Goal: Information Seeking & Learning: Learn about a topic

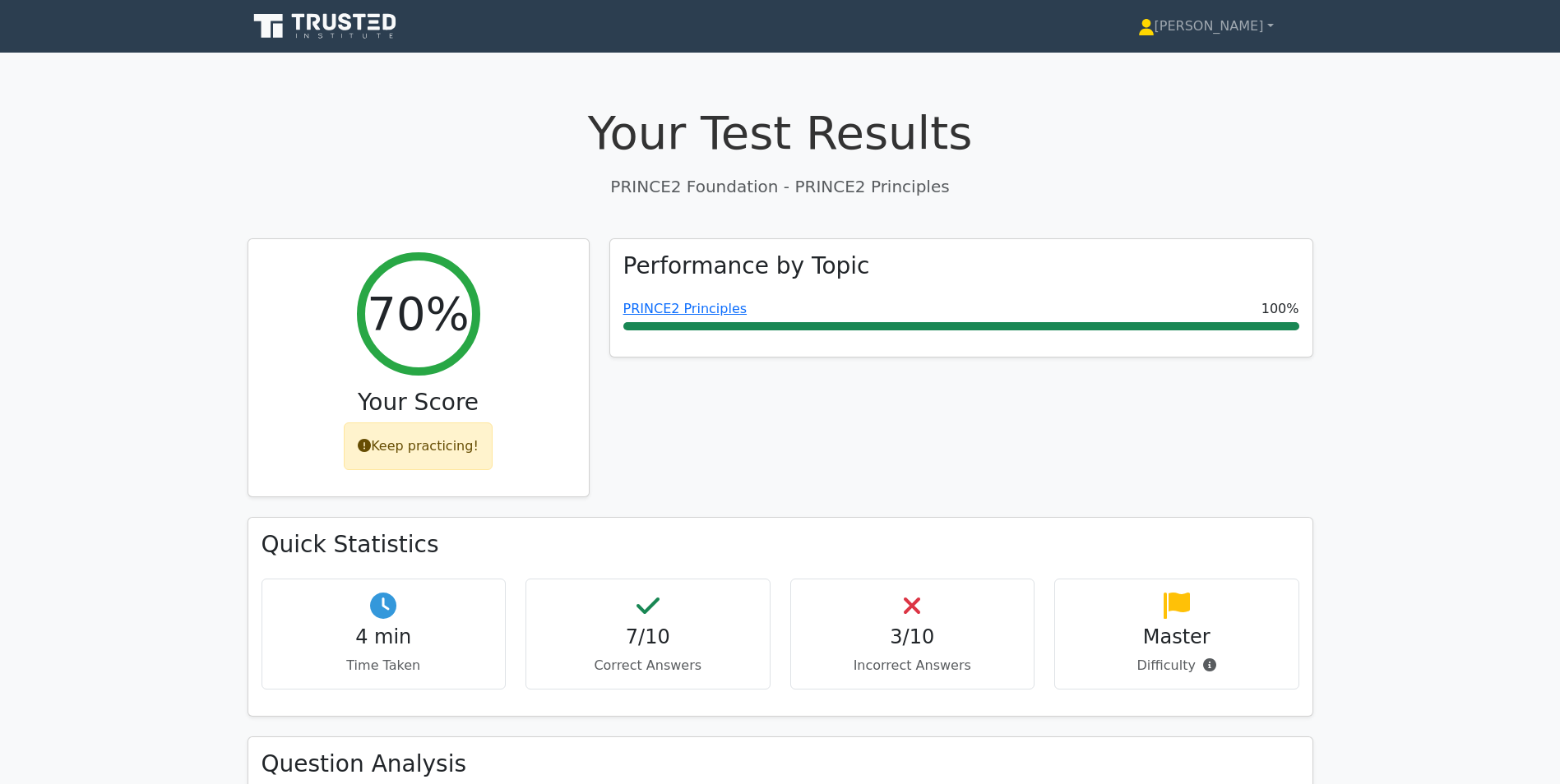
click at [288, 17] on icon at bounding box center [326, 26] width 158 height 31
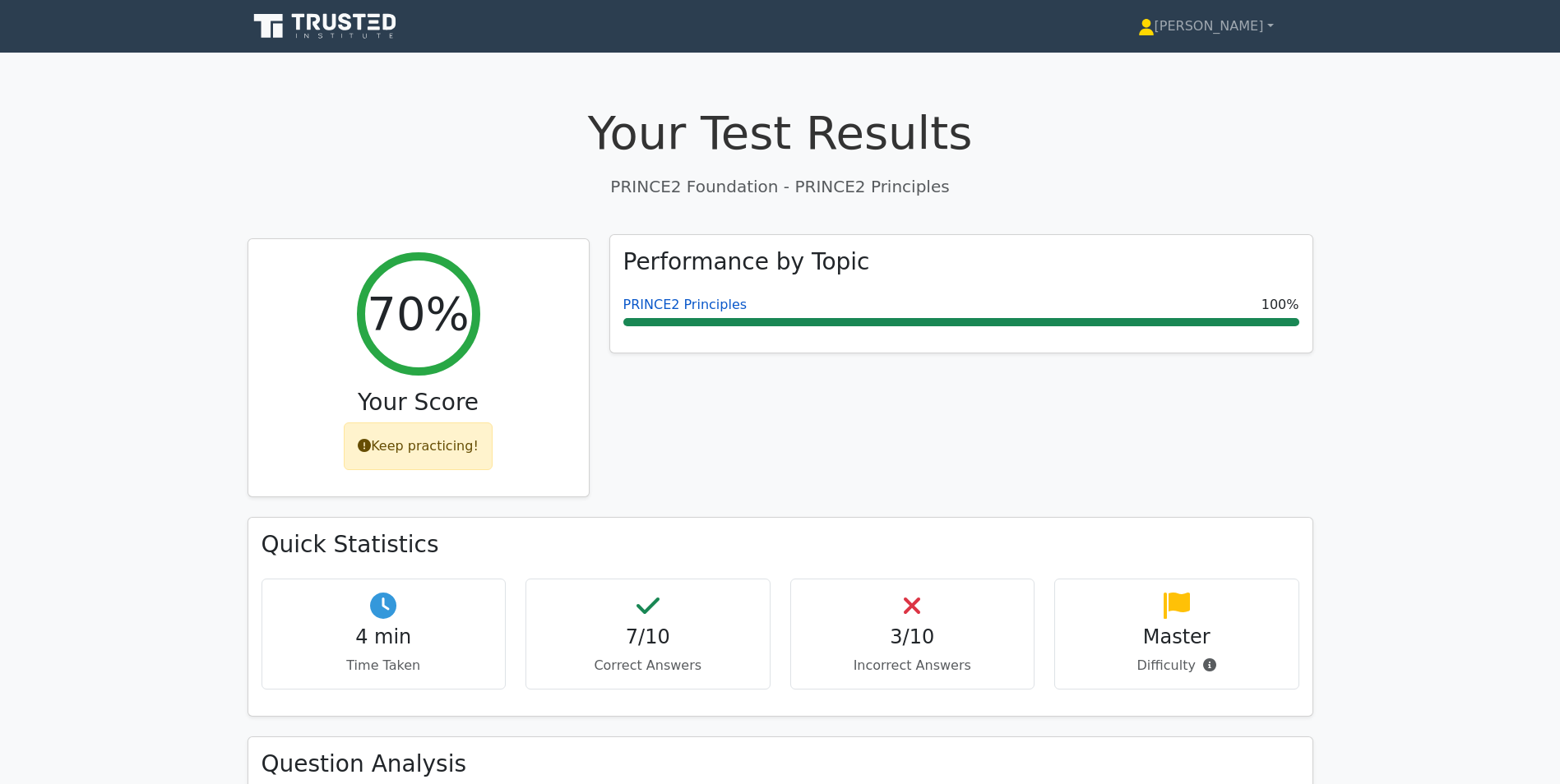
click at [715, 308] on link "PRINCE2 Principles" at bounding box center [685, 305] width 124 height 16
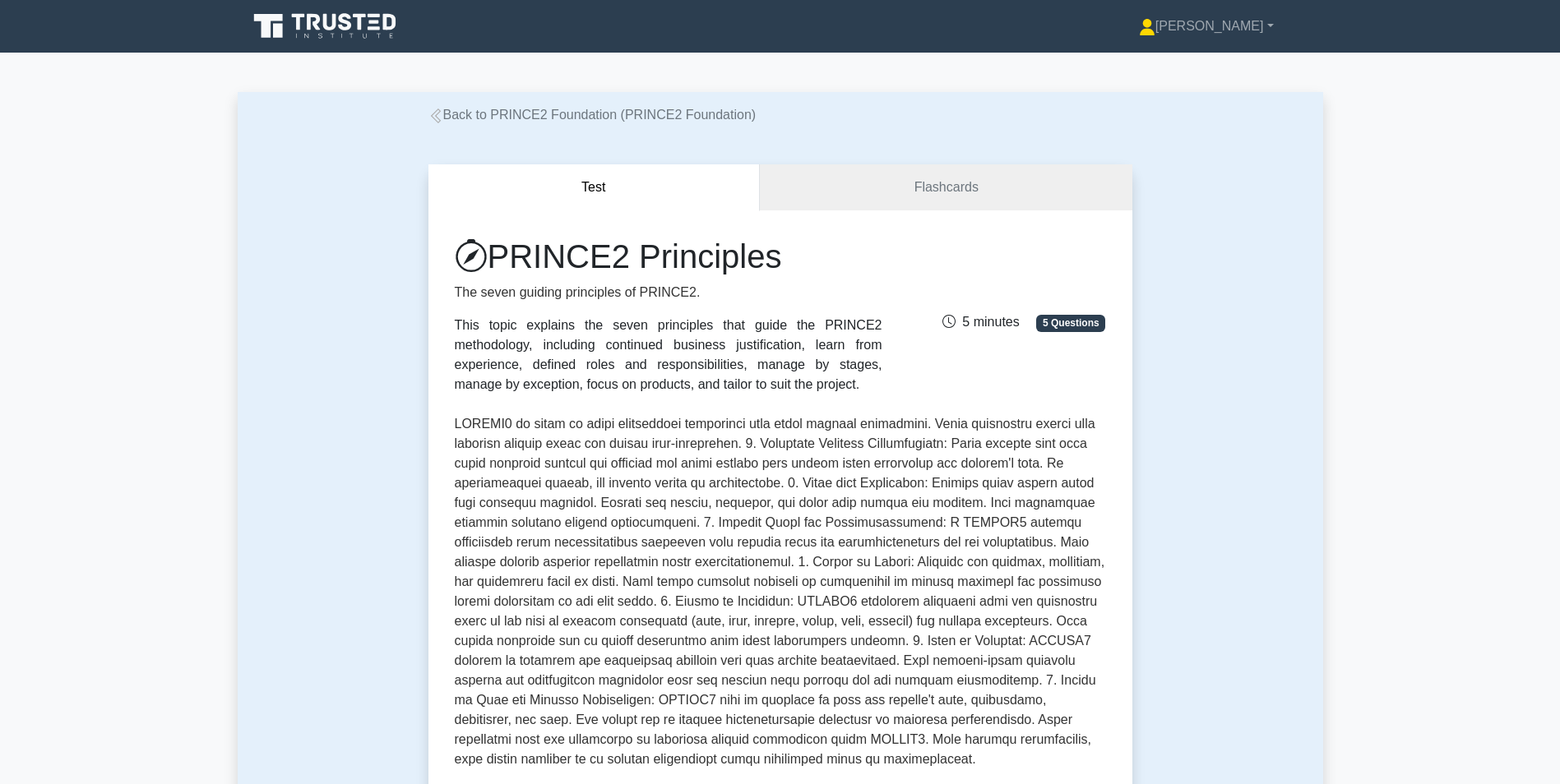
click at [529, 116] on link "Back to PRINCE2 Foundation (PRINCE2 Foundation)" at bounding box center [593, 114] width 328 height 14
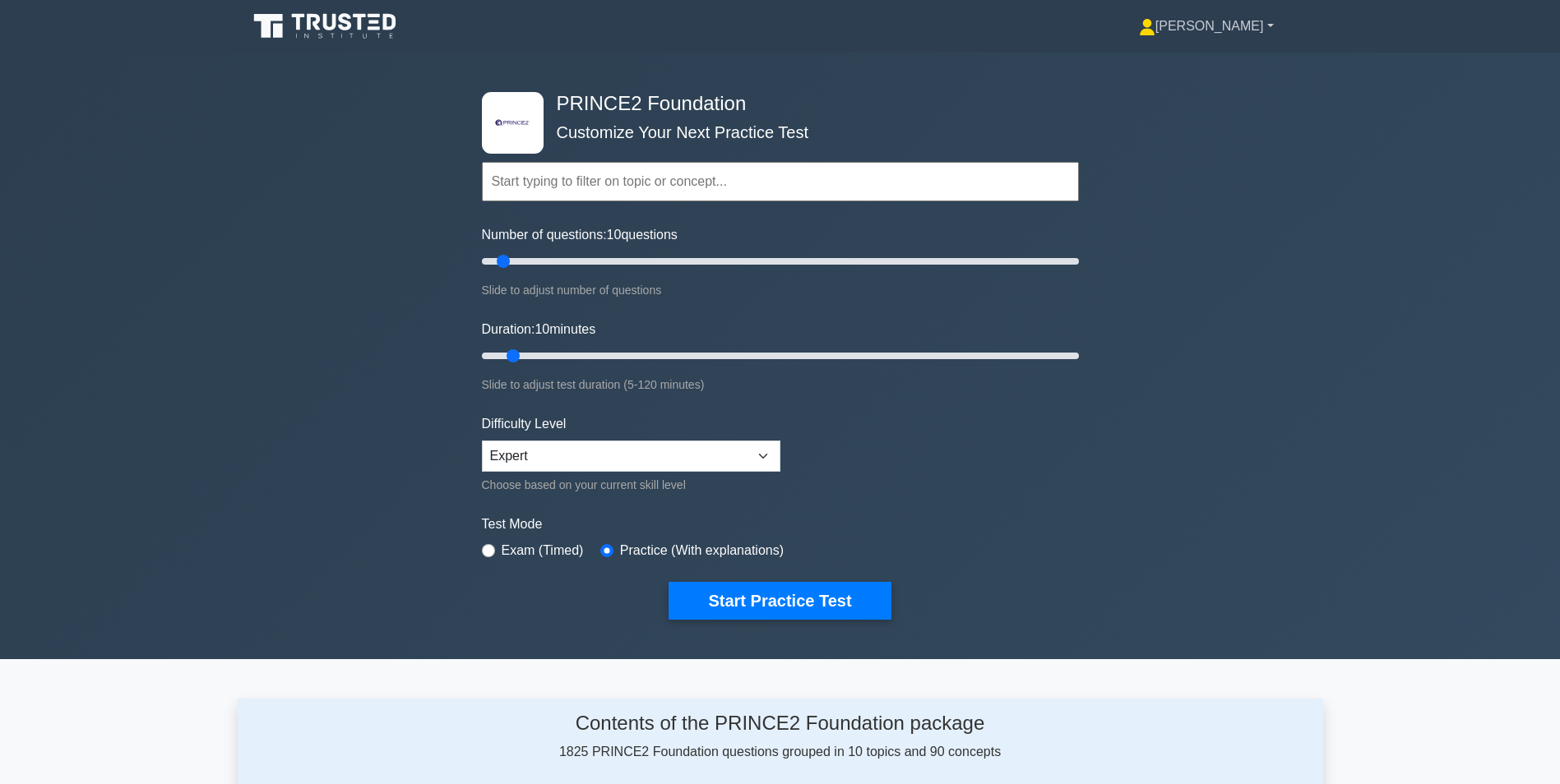
click at [1204, 41] on link "[PERSON_NAME]" at bounding box center [1206, 26] width 214 height 33
click at [1204, 65] on link "Profile" at bounding box center [1164, 65] width 130 height 26
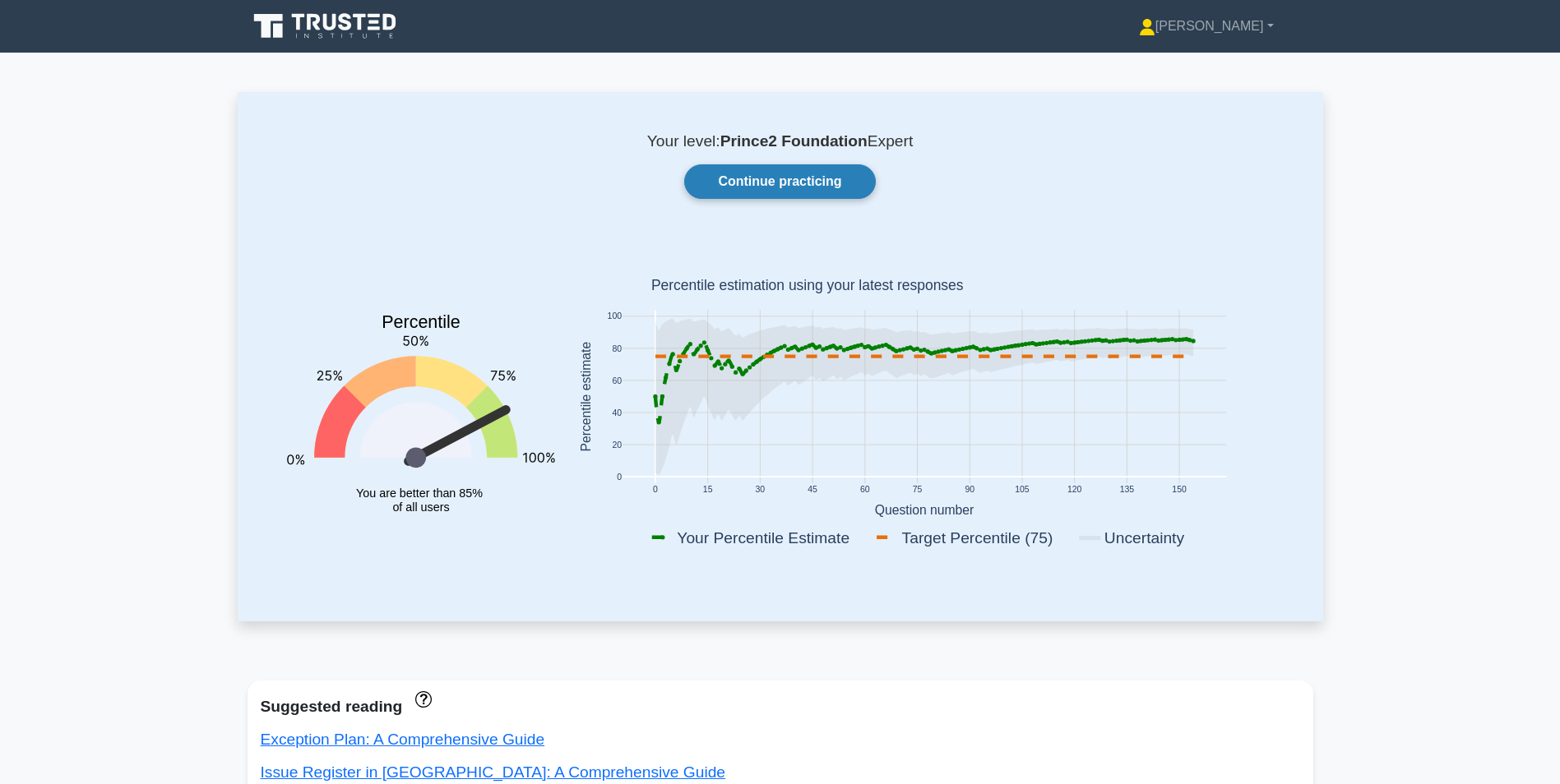
click at [815, 188] on link "Continue practicing" at bounding box center [780, 181] width 191 height 35
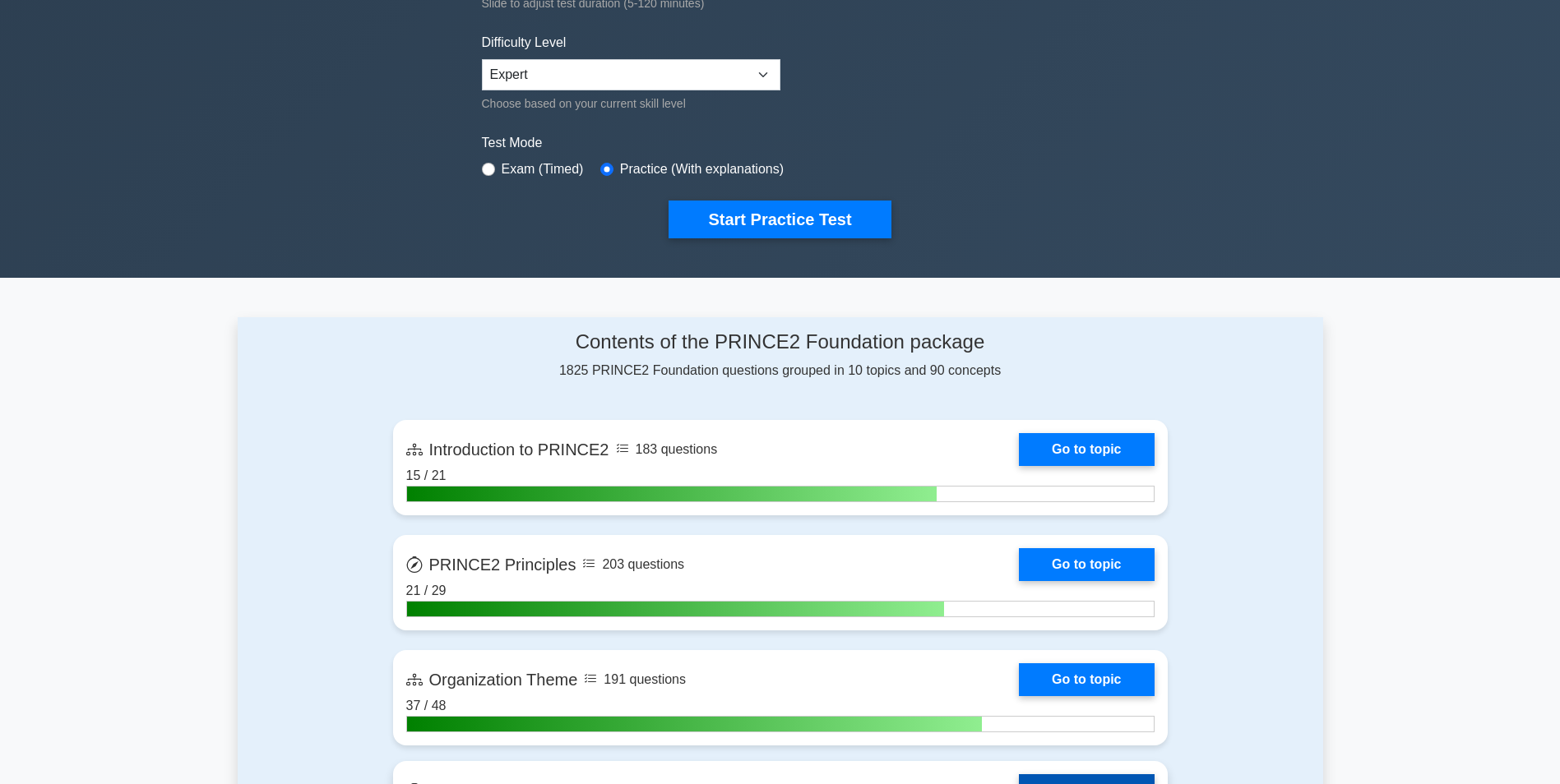
scroll to position [165, 0]
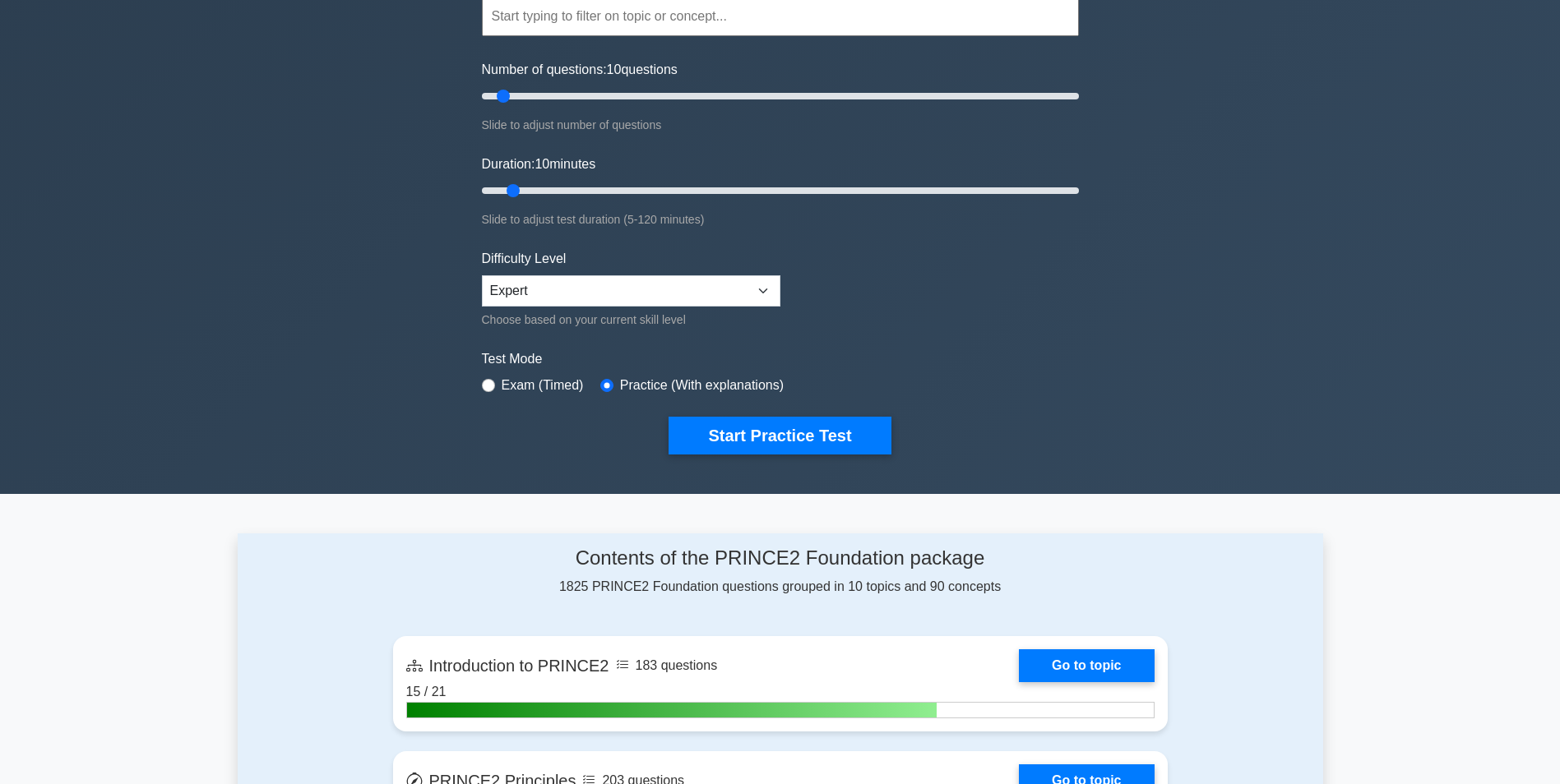
click at [735, 270] on div "Difficulty Level Beginner Intermediate Expert Choose based on your current skil…" at bounding box center [631, 289] width 298 height 80
click at [735, 297] on select "Beginner Intermediate Expert" at bounding box center [631, 290] width 298 height 31
click at [482, 275] on select "Beginner Intermediate Expert" at bounding box center [631, 290] width 298 height 31
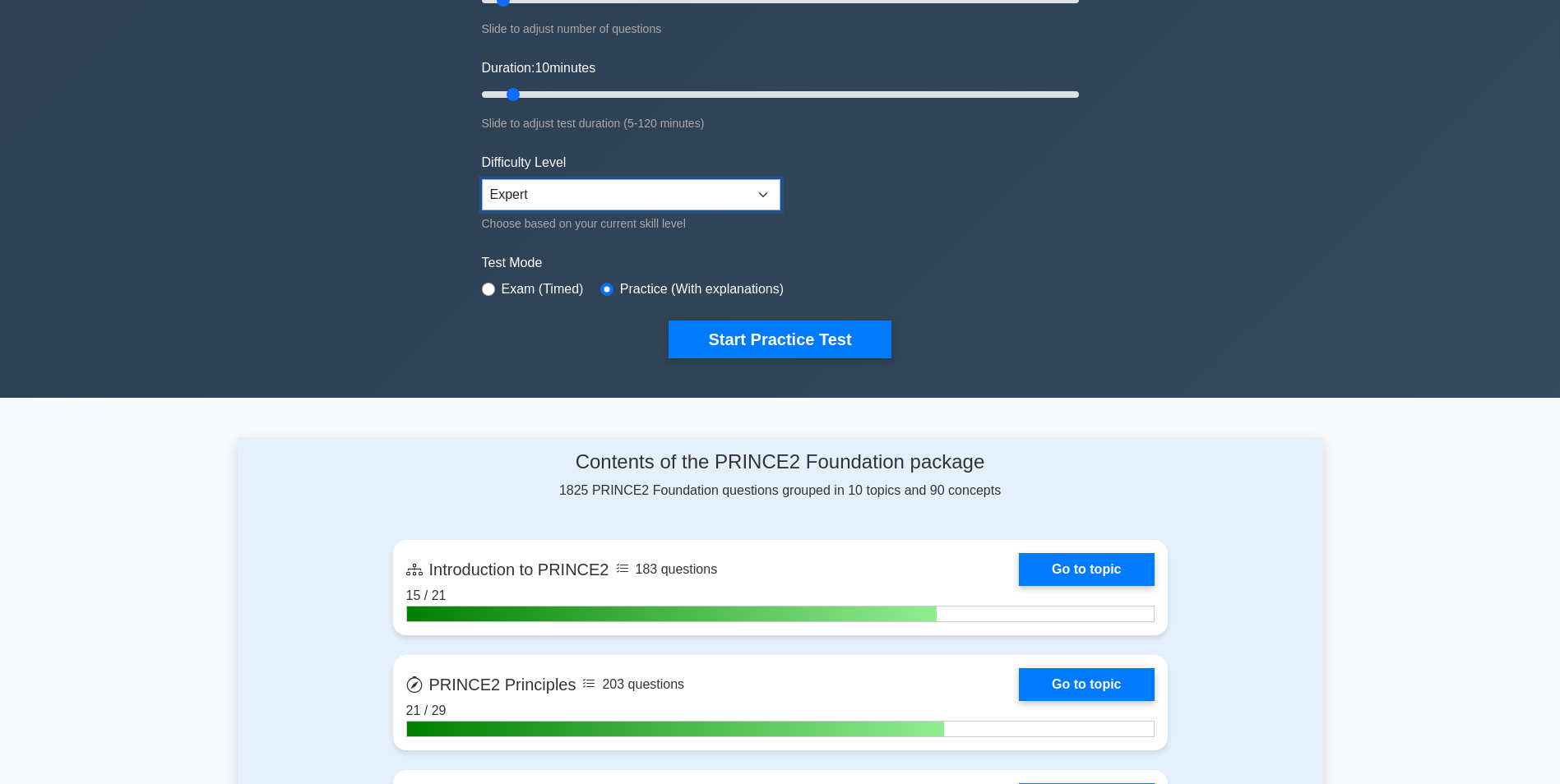
scroll to position [83, 0]
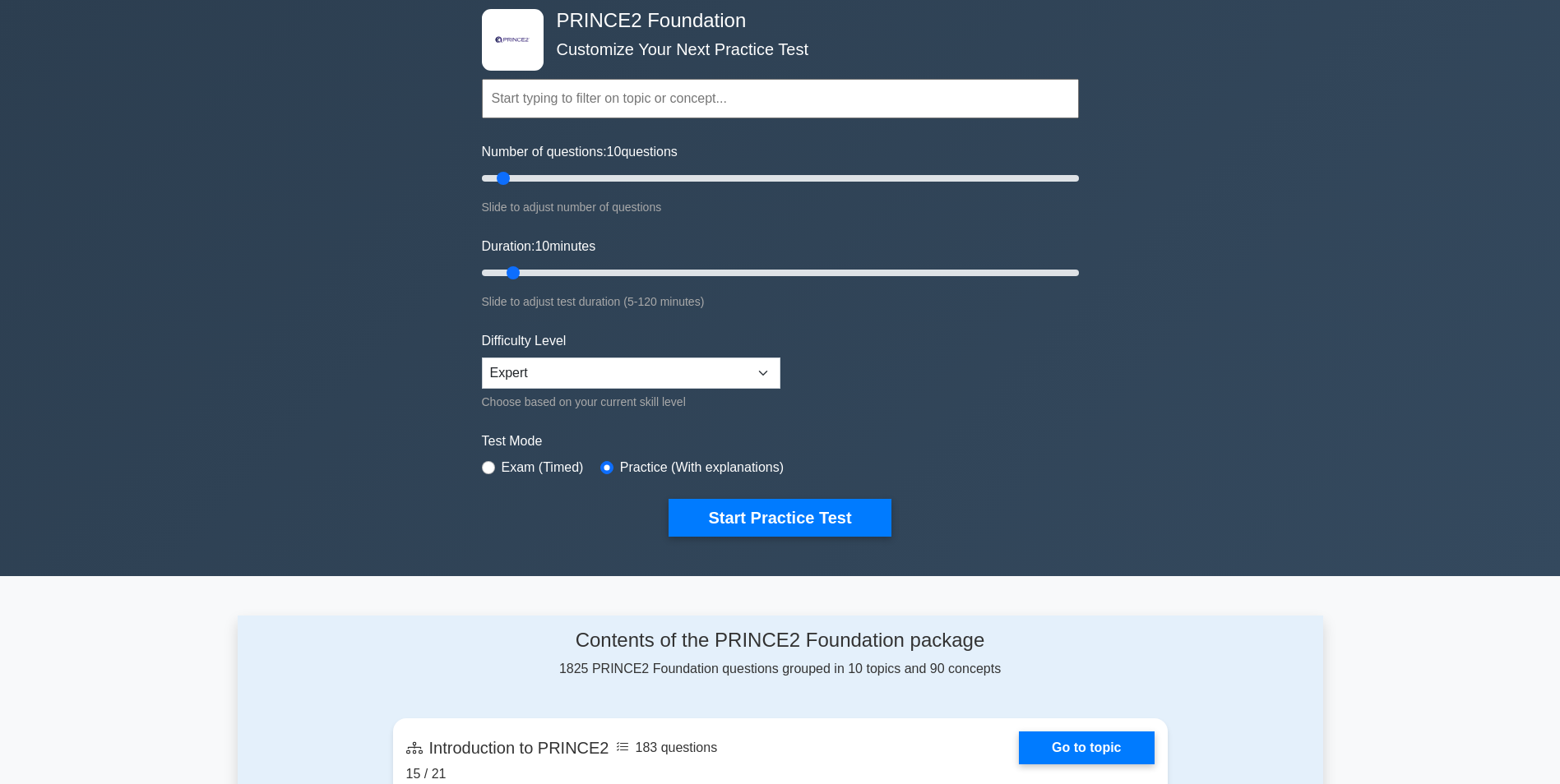
click at [1366, 159] on div ".st0{fill-rule:evenodd;clip-rule:evenodd;fill:#000041;} .st1{fill-rule:evenodd;…" at bounding box center [780, 272] width 1560 height 606
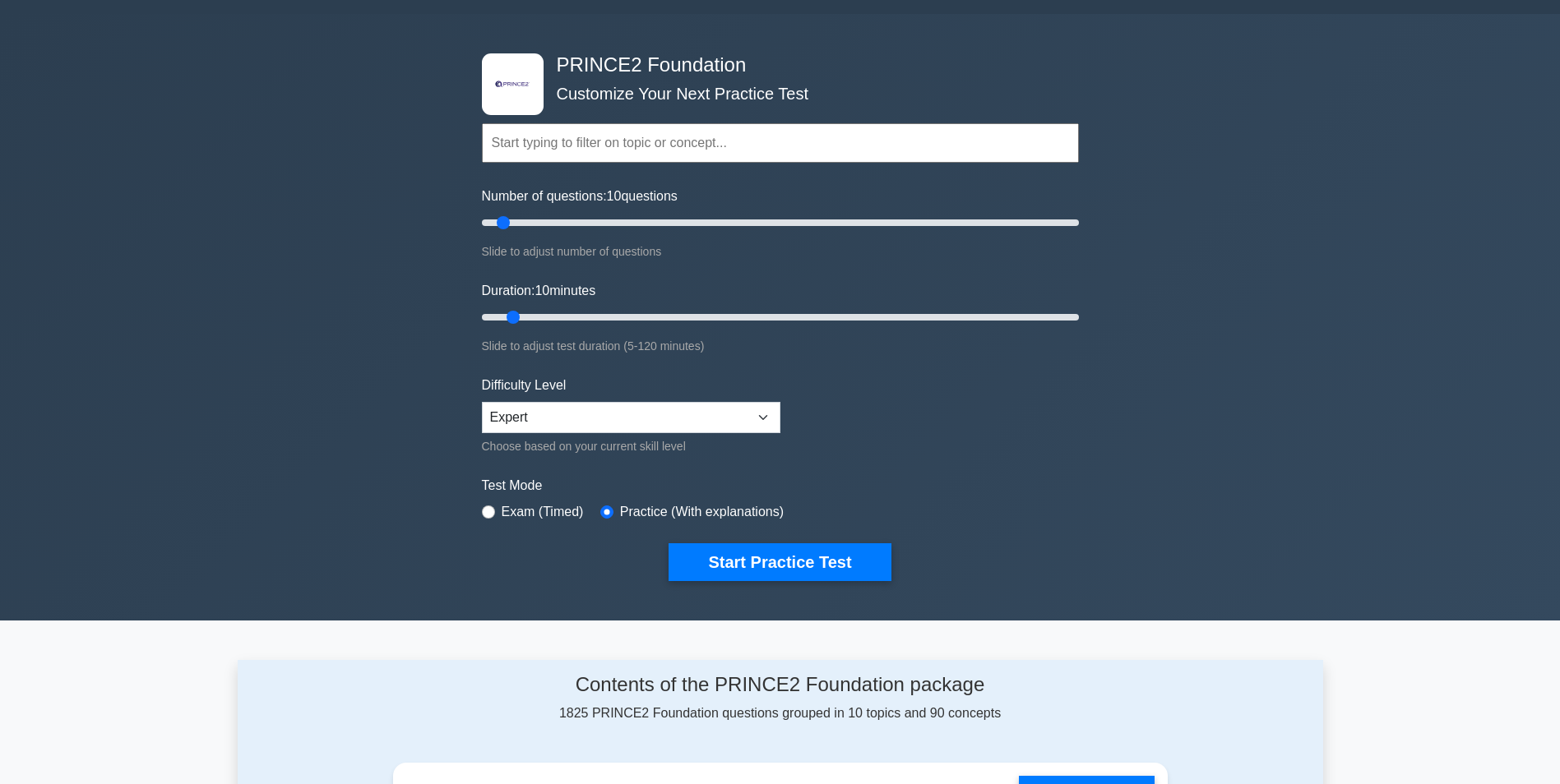
scroll to position [0, 0]
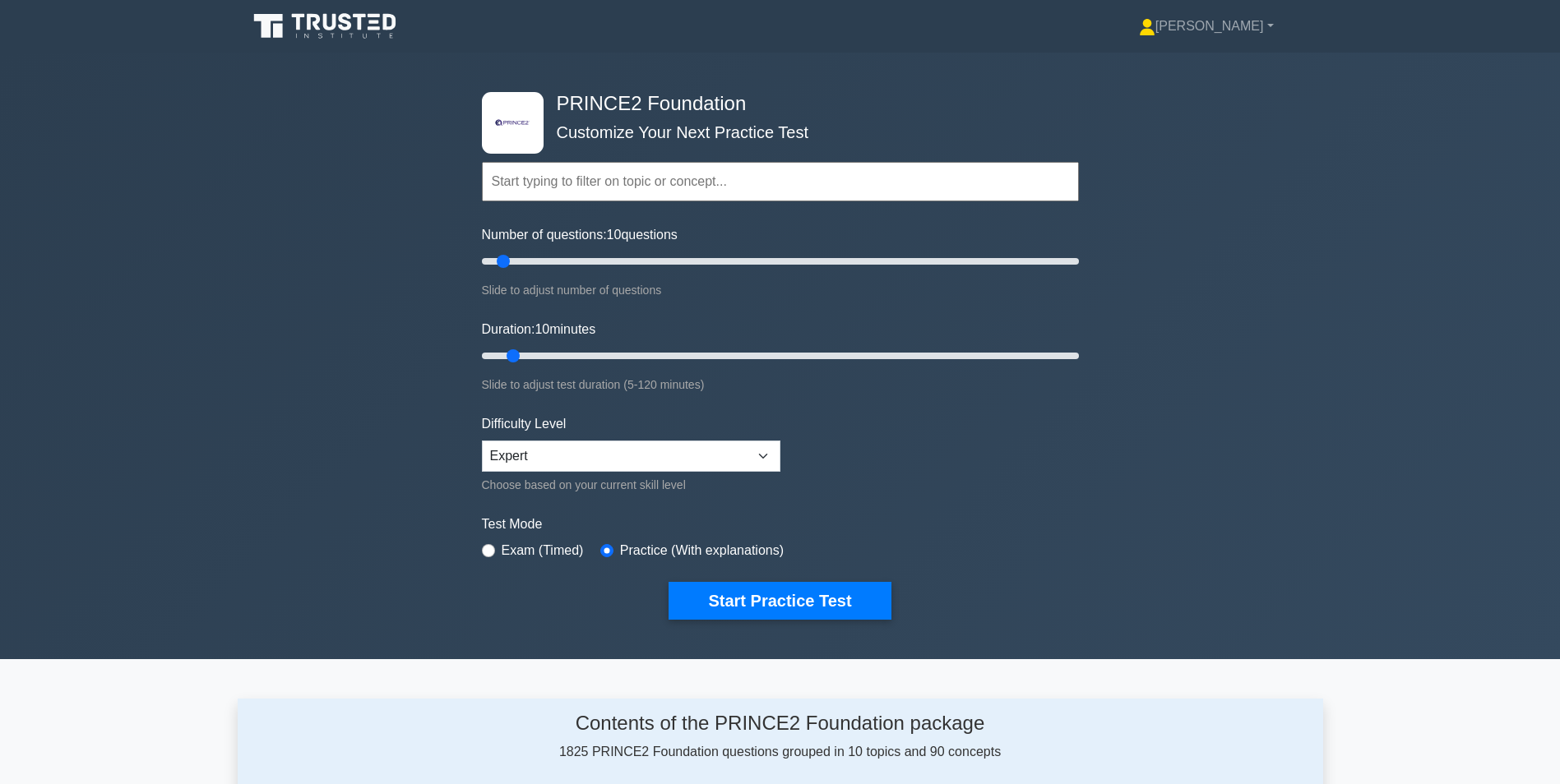
click at [532, 194] on input "text" at bounding box center [780, 182] width 597 height 40
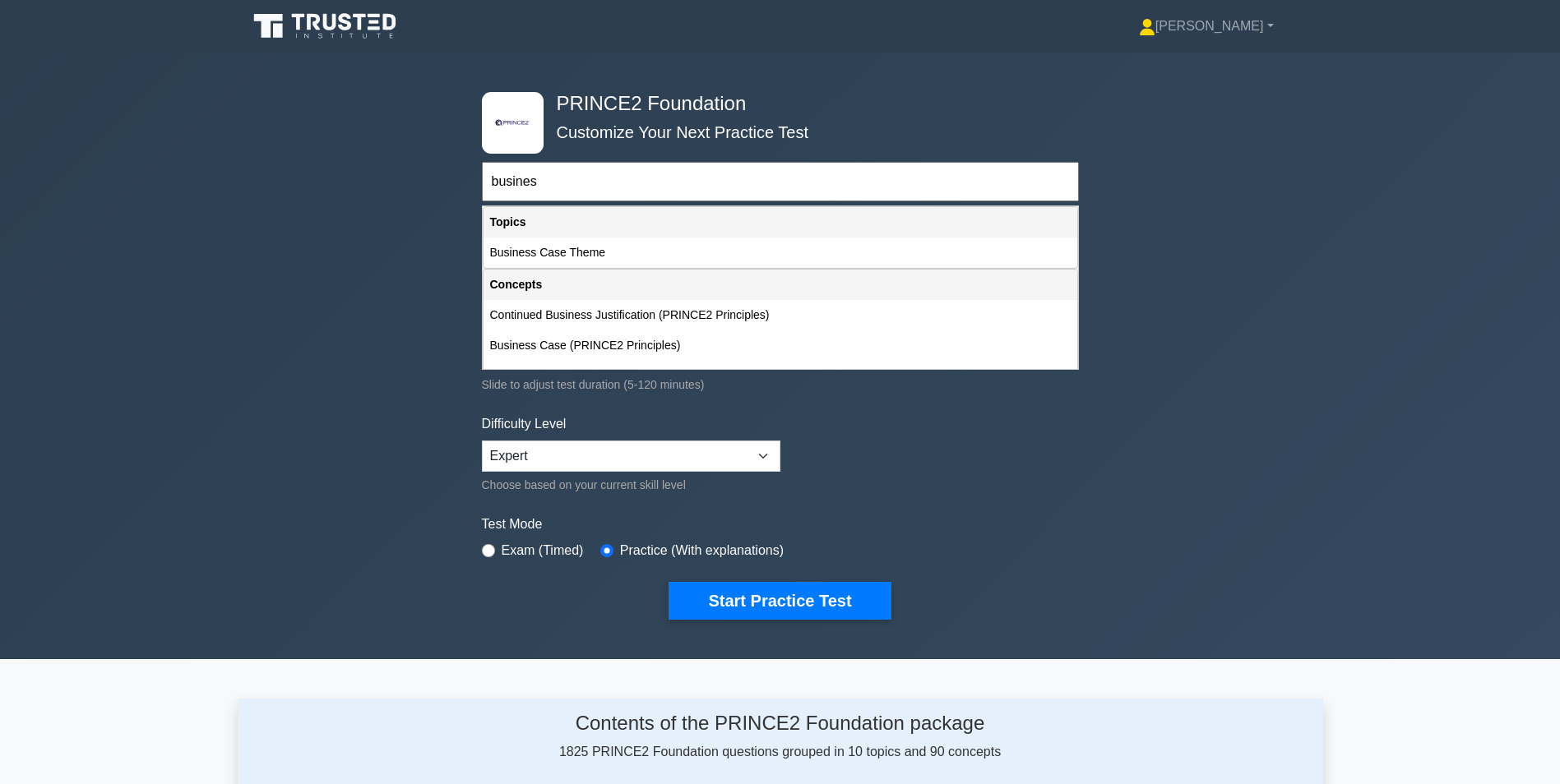
type input "business"
drag, startPoint x: 554, startPoint y: 179, endPoint x: 306, endPoint y: 178, distance: 248.0
click at [306, 178] on div ".st0{fill-rule:evenodd;clip-rule:evenodd;fill:#000041;} .st1{fill-rule:evenodd;…" at bounding box center [780, 356] width 1560 height 606
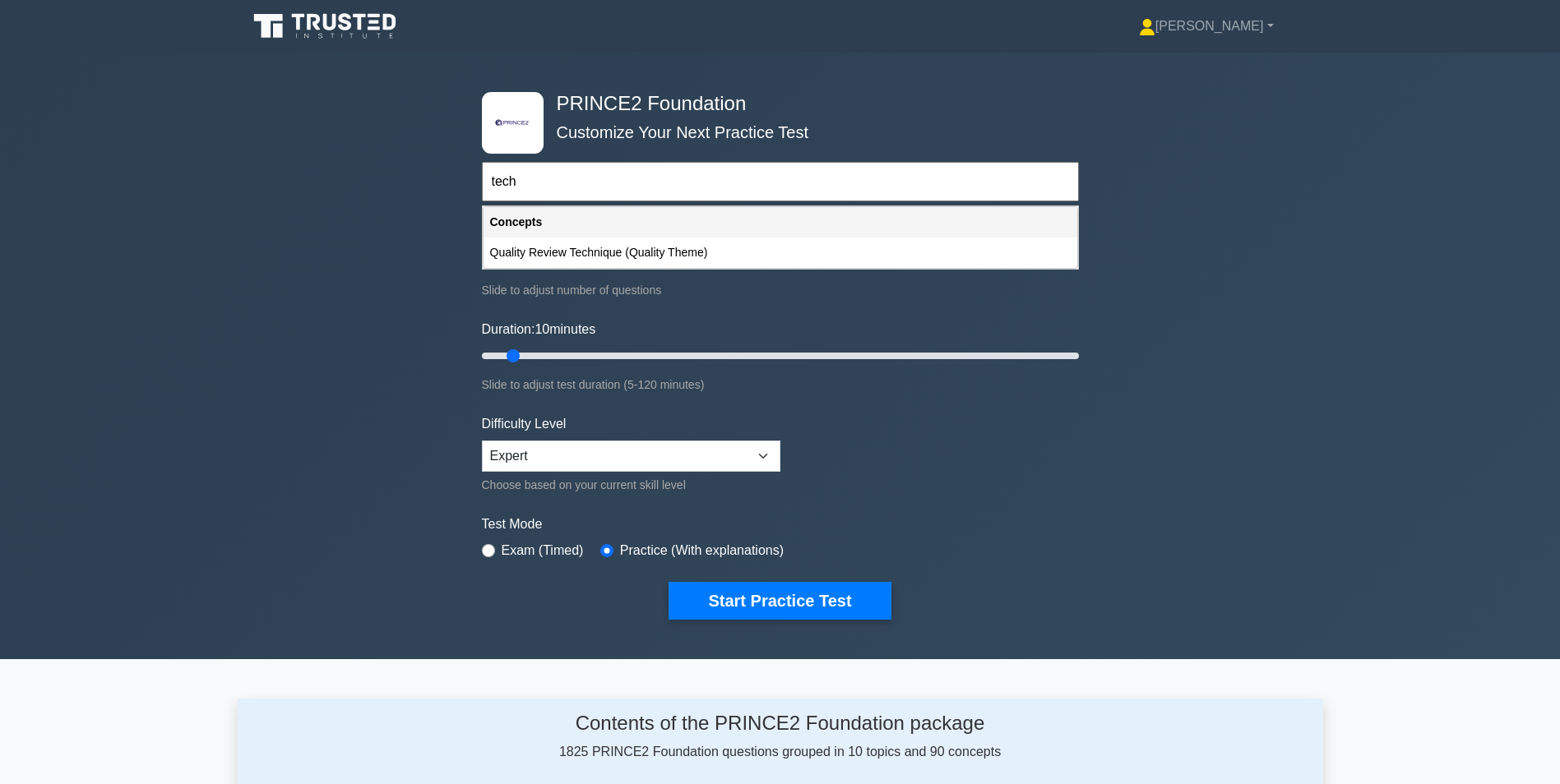
type input "techn"
drag, startPoint x: 525, startPoint y: 191, endPoint x: 450, endPoint y: 187, distance: 75.1
click at [450, 187] on div ".st0{fill-rule:evenodd;clip-rule:evenodd;fill:#000041;} .st1{fill-rule:evenodd;…" at bounding box center [780, 356] width 1560 height 606
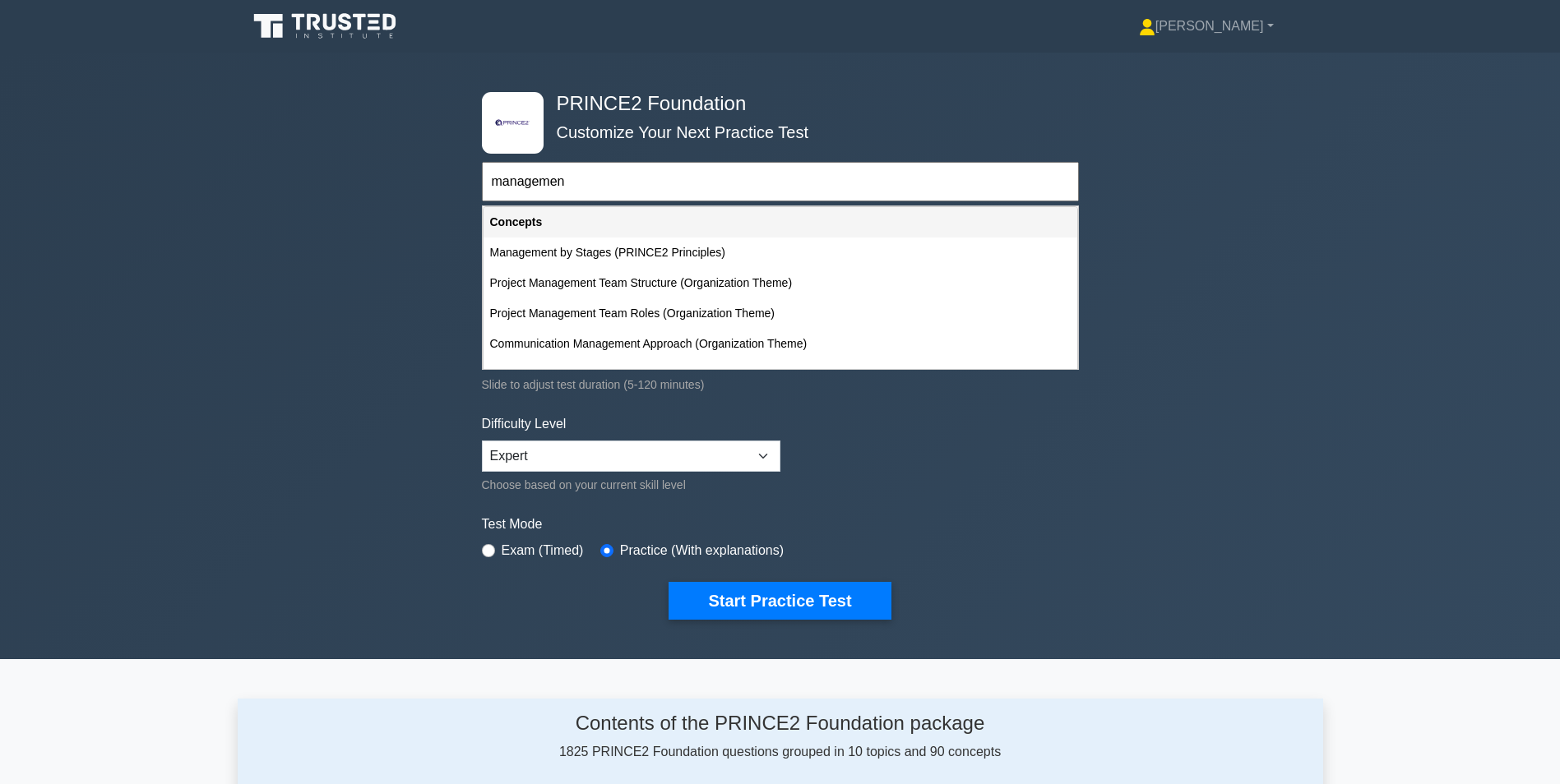
type input "management"
drag, startPoint x: 587, startPoint y: 185, endPoint x: 387, endPoint y: 191, distance: 200.1
click at [387, 191] on div ".st0{fill-rule:evenodd;clip-rule:evenodd;fill:#000041;} .st1{fill-rule:evenodd;…" at bounding box center [780, 356] width 1560 height 606
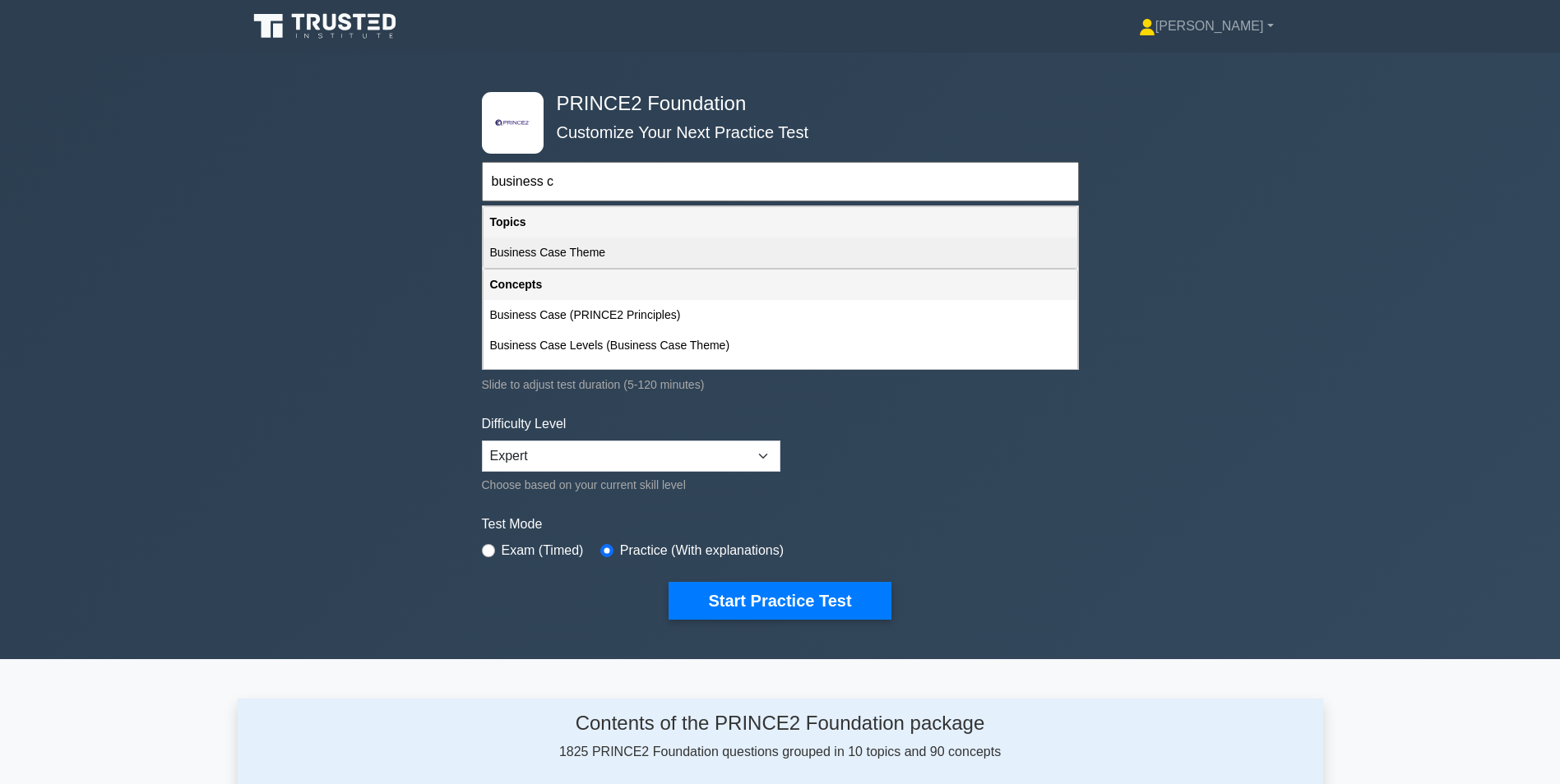
click at [543, 247] on div "Business Case Theme" at bounding box center [780, 252] width 594 height 31
type input "Business Case Theme"
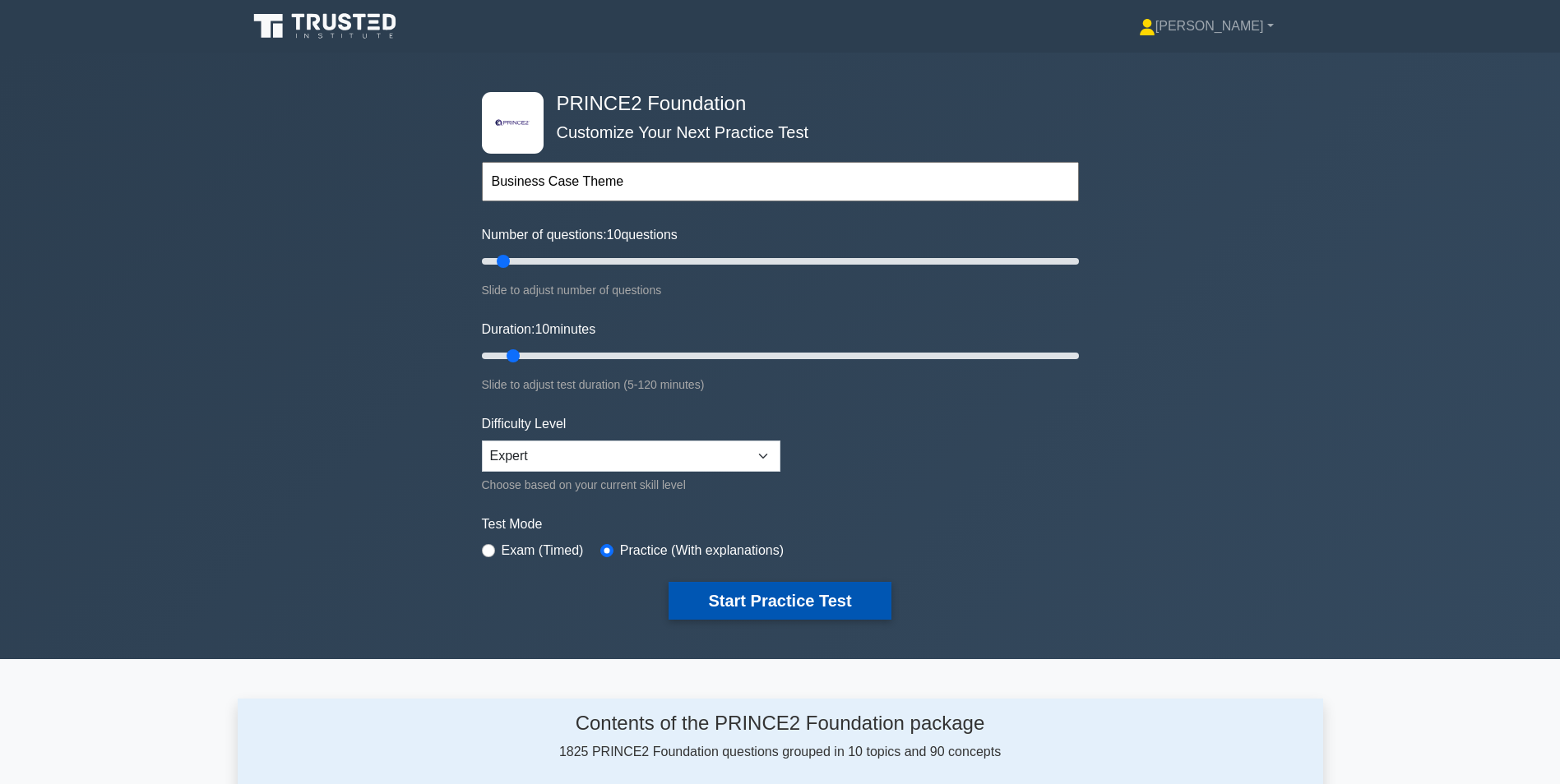
click at [767, 602] on button "Start Practice Test" at bounding box center [779, 600] width 222 height 38
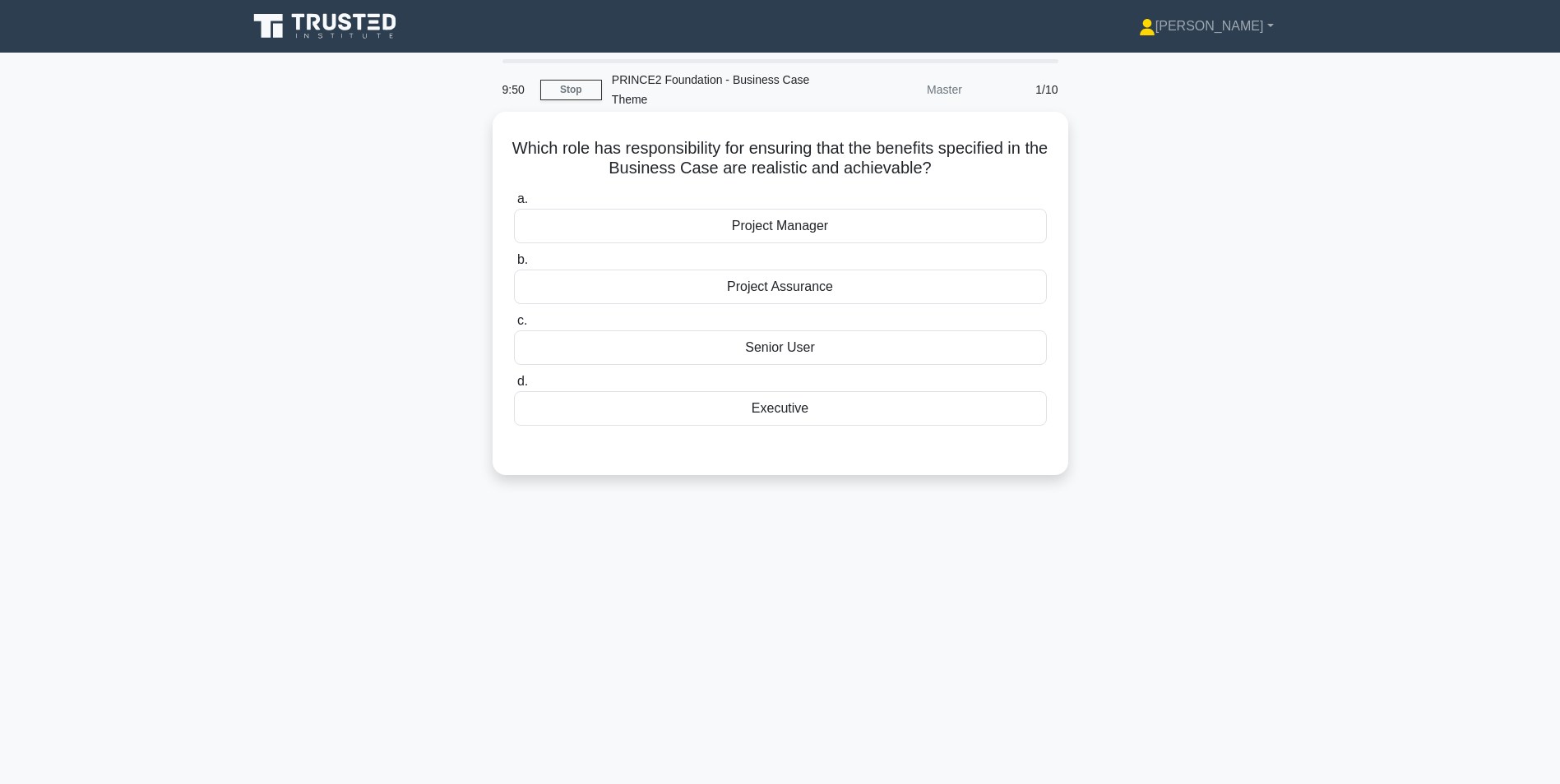
click at [838, 221] on div "Project Manager" at bounding box center [780, 226] width 533 height 35
click at [514, 205] on input "a. Project Manager" at bounding box center [514, 199] width 0 height 11
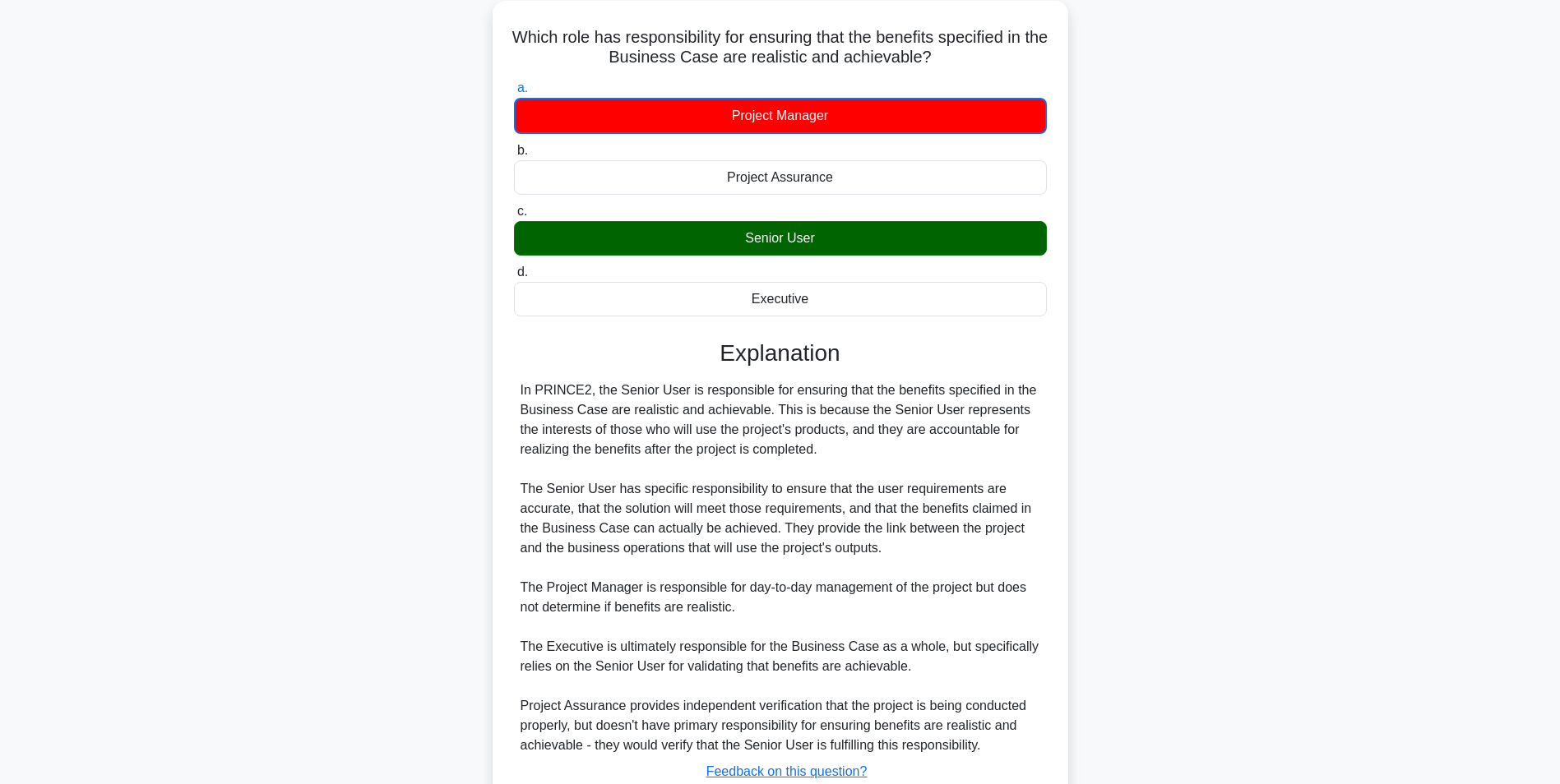
scroll to position [232, 0]
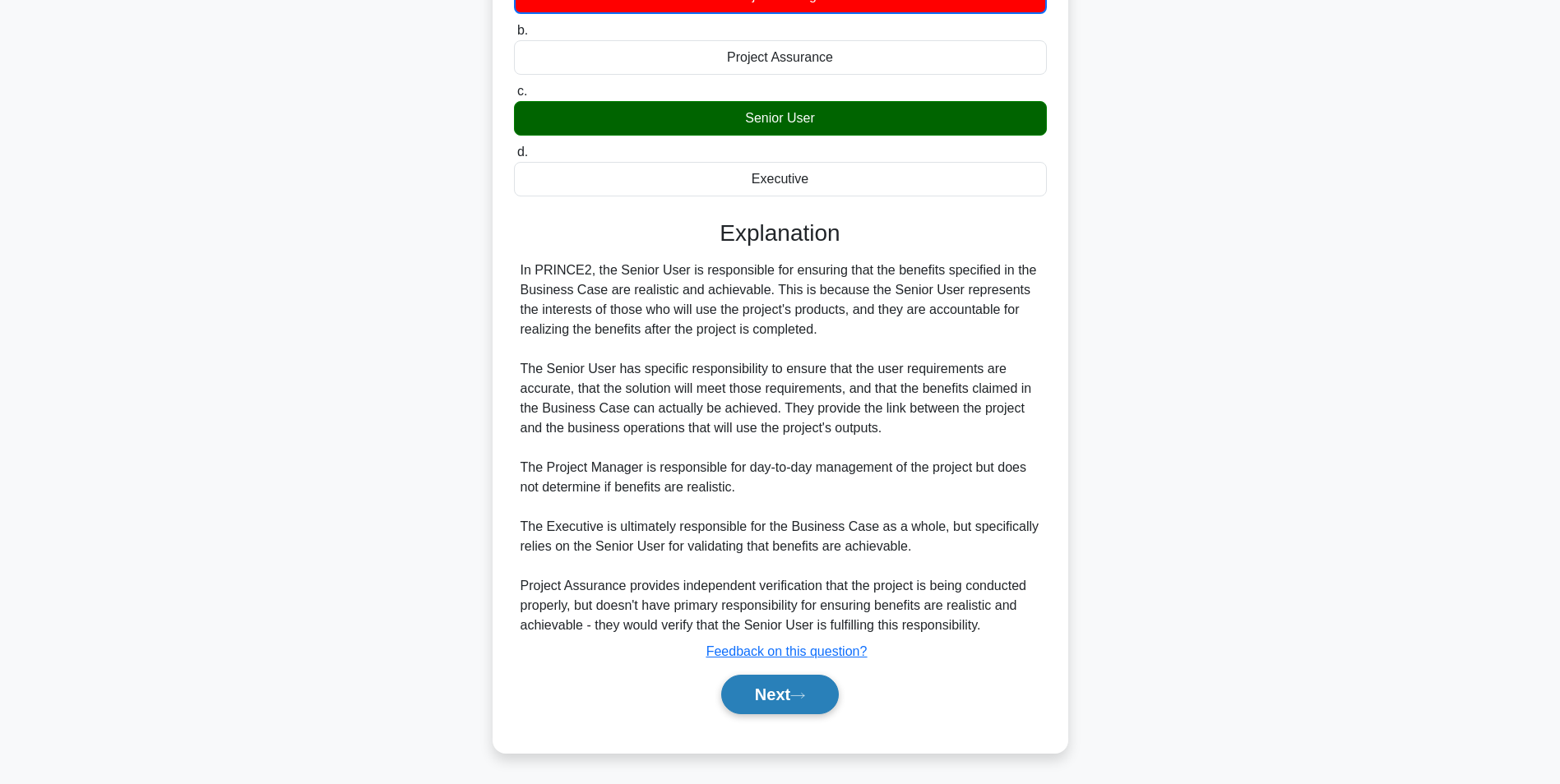
click at [744, 691] on button "Next" at bounding box center [780, 695] width 117 height 40
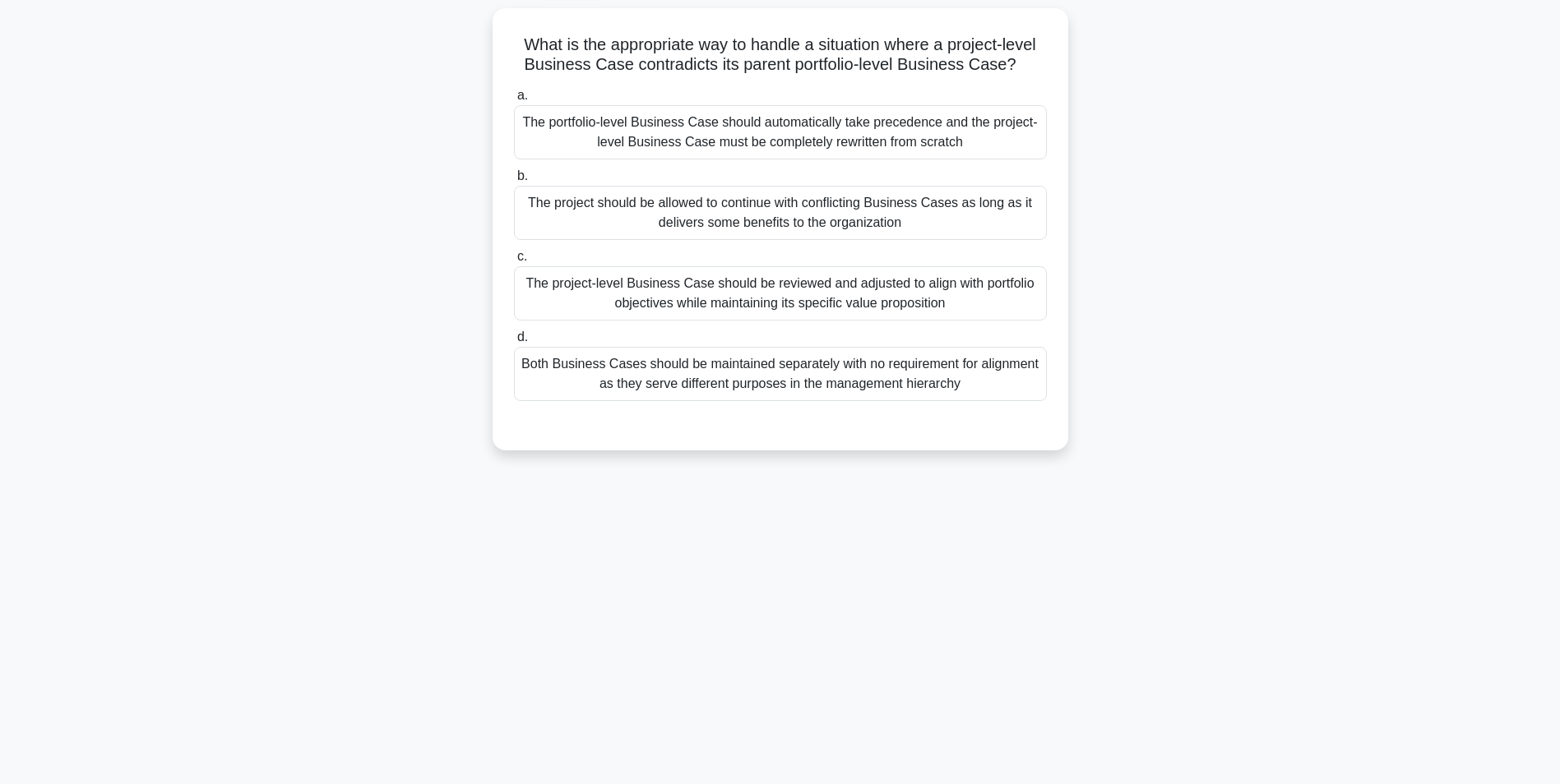
scroll to position [0, 0]
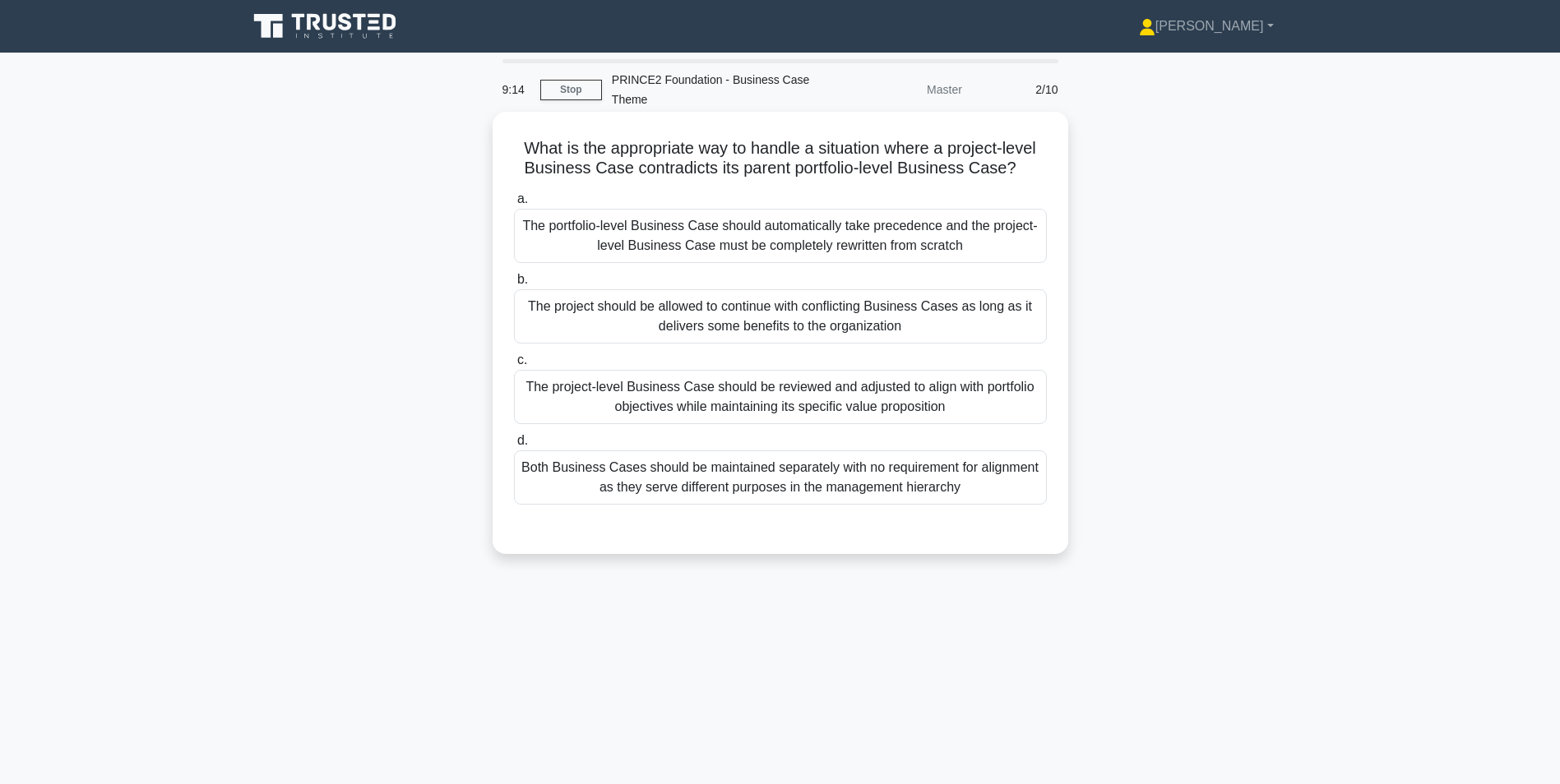
click at [965, 400] on div "The project-level Business Case should be reviewed and adjusted to align with p…" at bounding box center [780, 396] width 533 height 55
click at [514, 366] on input "c. The project-level Business Case should be reviewed and adjusted to align wit…" at bounding box center [514, 360] width 0 height 11
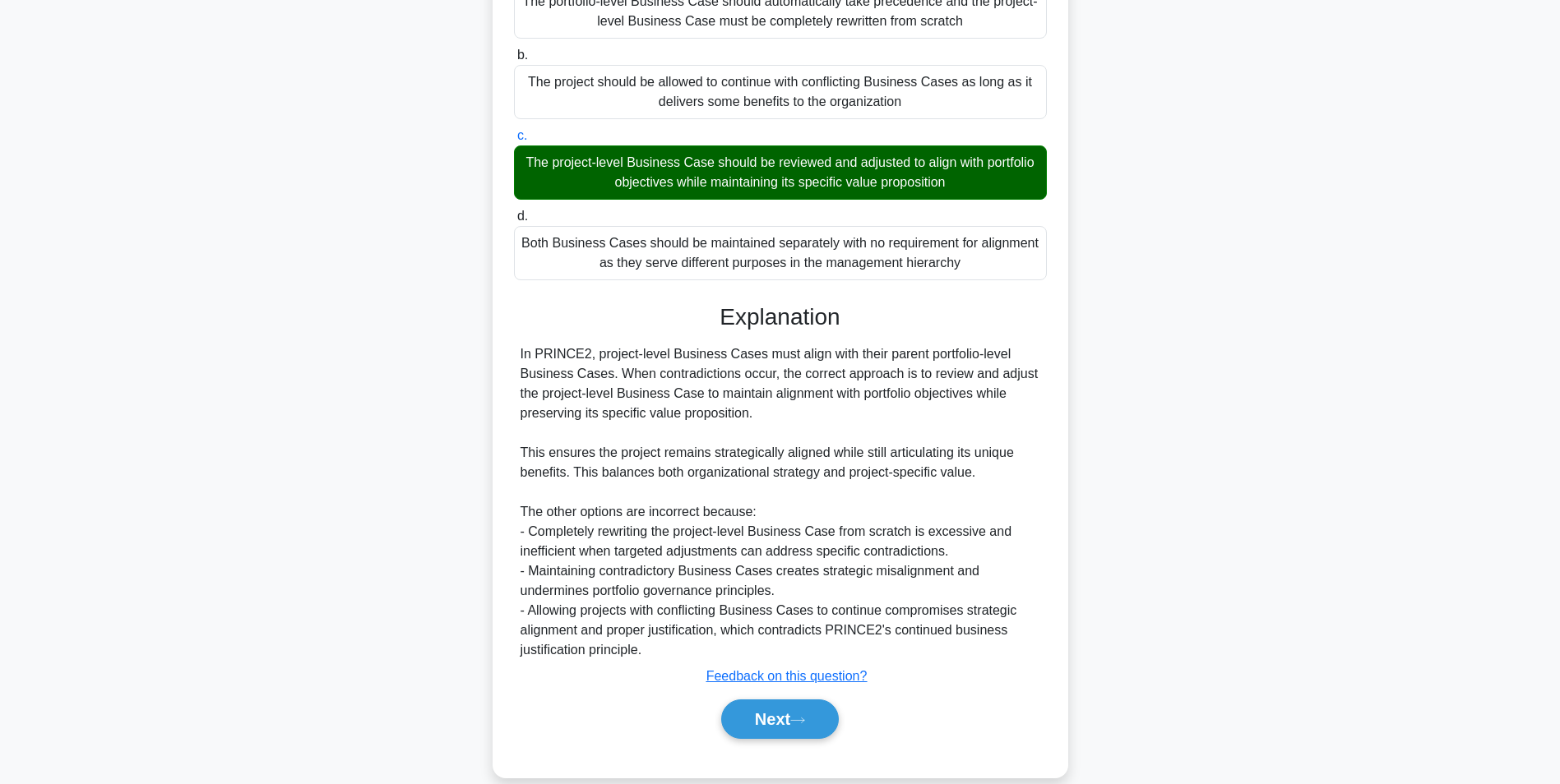
scroll to position [249, 0]
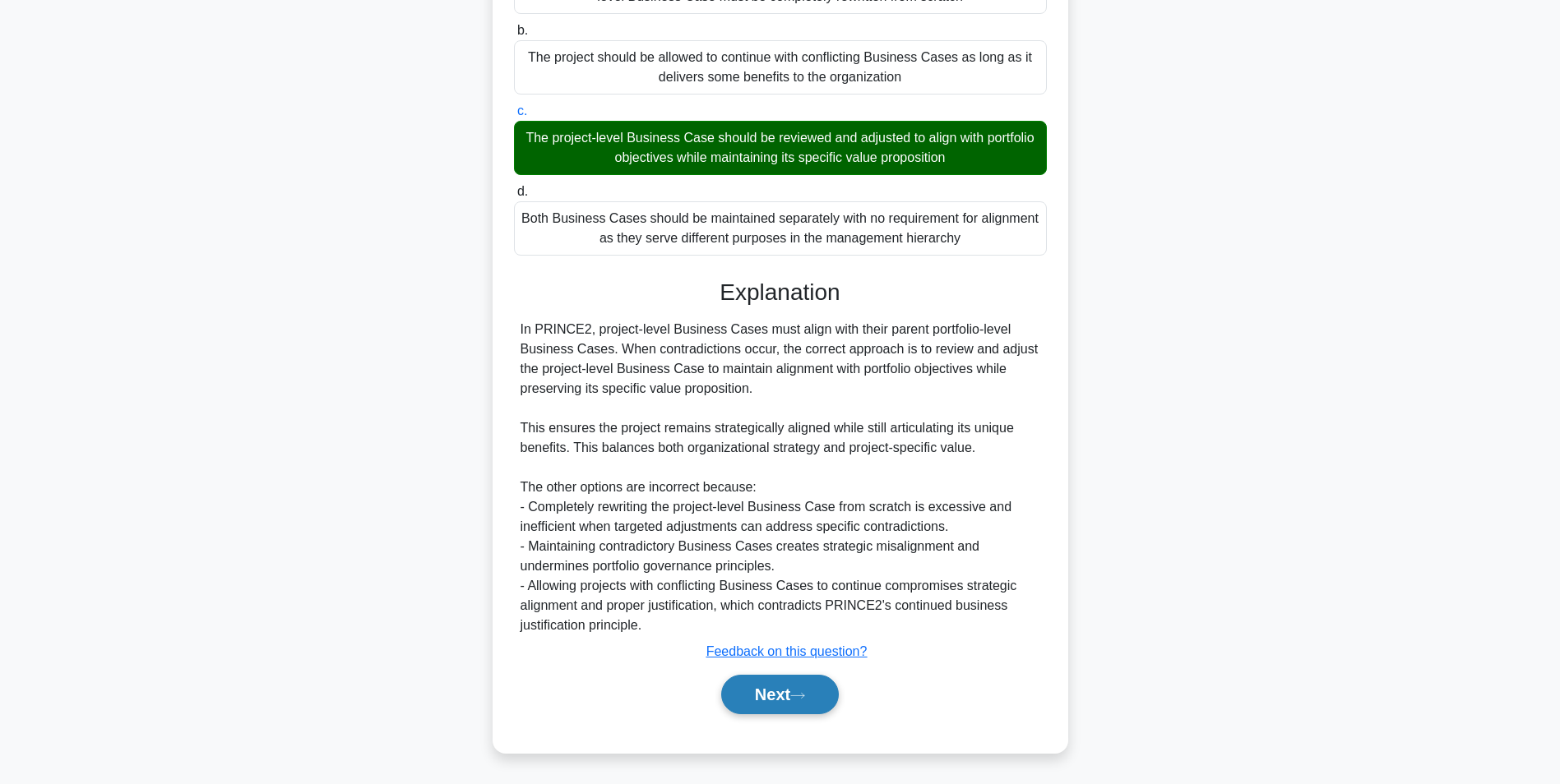
click at [742, 696] on button "Next" at bounding box center [780, 695] width 117 height 40
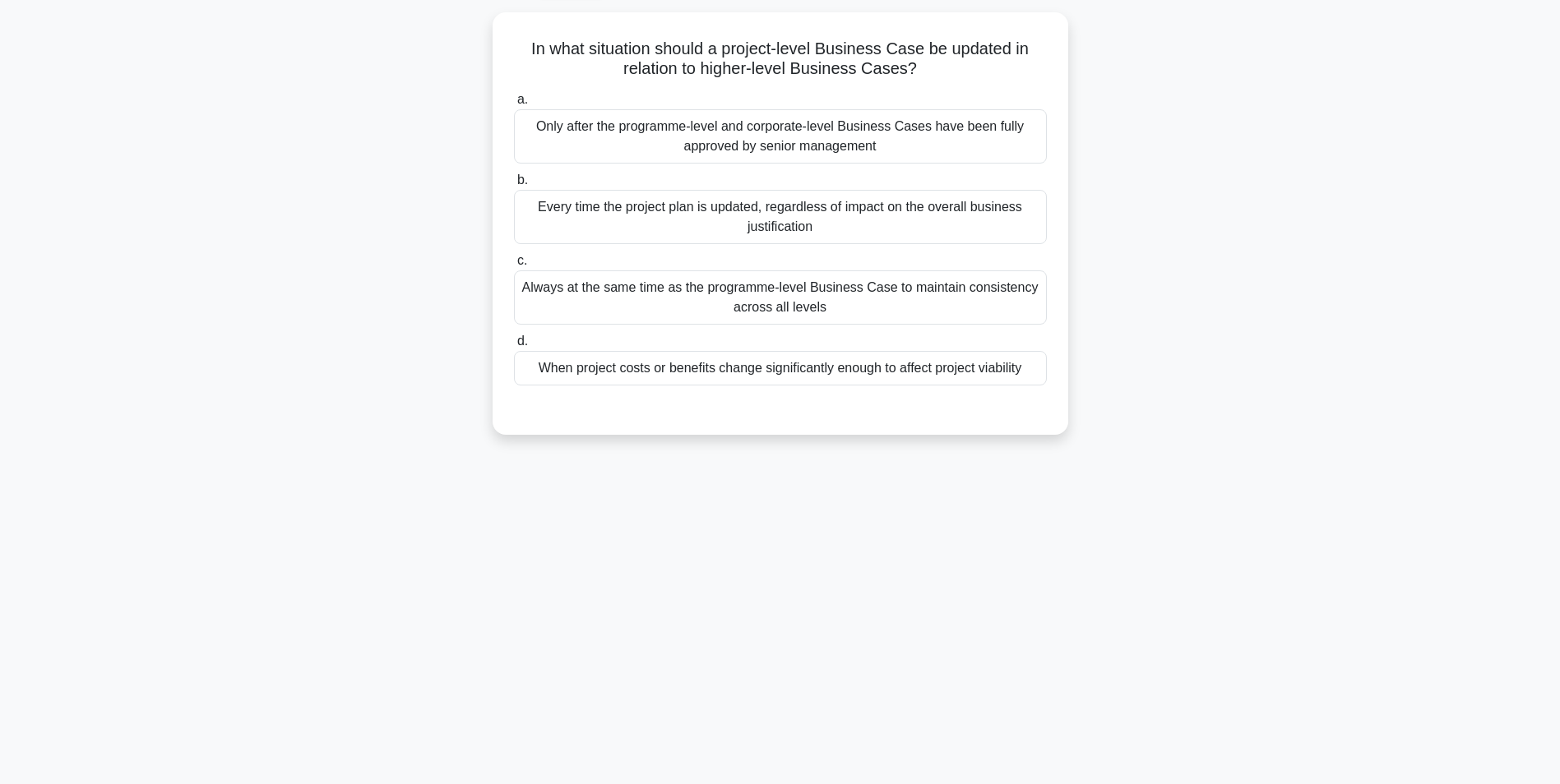
scroll to position [22, 0]
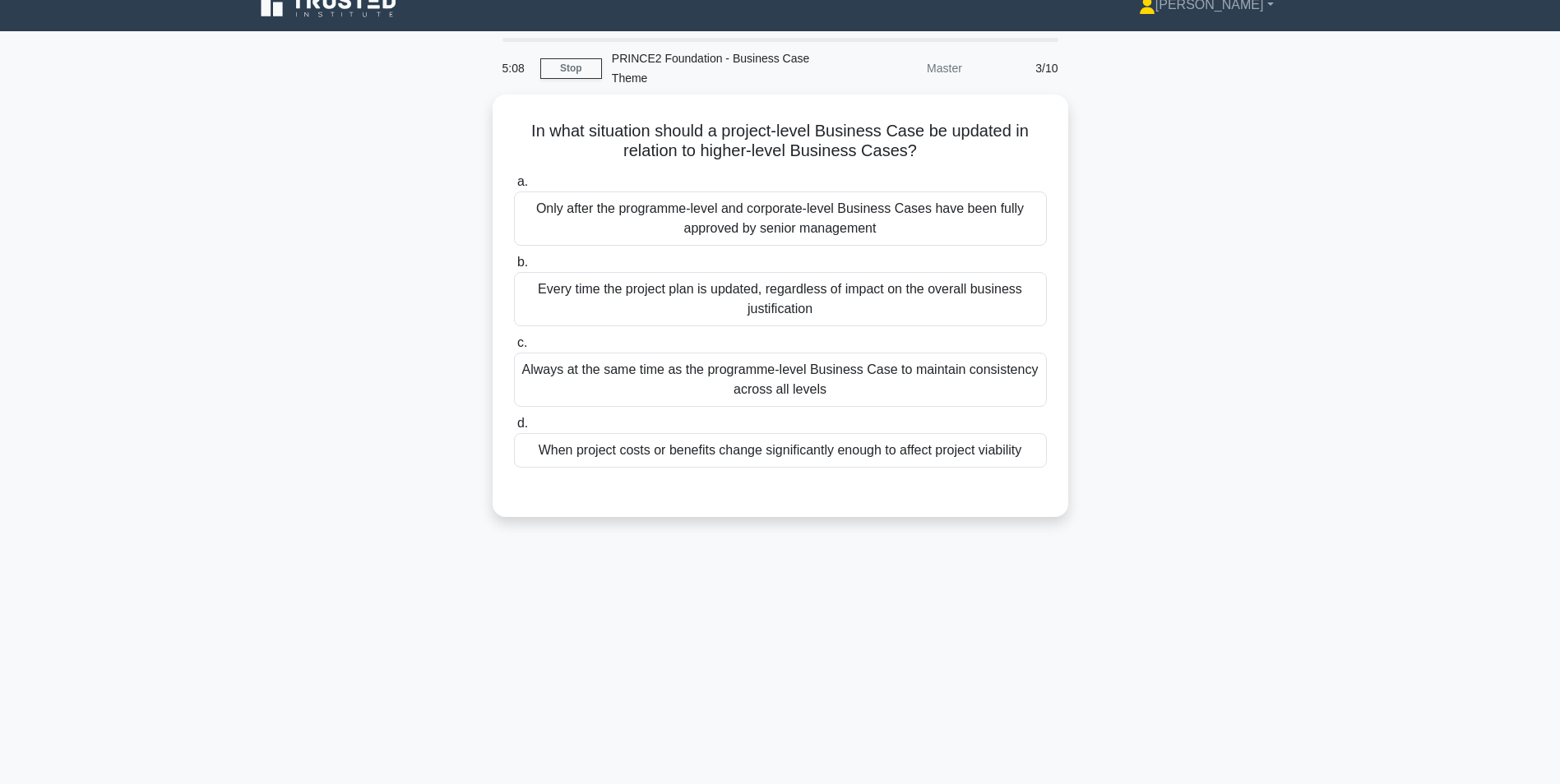
click at [239, 196] on div "In what situation should a project-level Business Case be updated in relation t…" at bounding box center [780, 315] width 1086 height 442
click at [788, 453] on div "When project costs or benefits change significantly enough to affect project vi…" at bounding box center [780, 446] width 533 height 35
click at [514, 425] on input "d. When project costs or benefits change significantly enough to affect project…" at bounding box center [514, 419] width 0 height 11
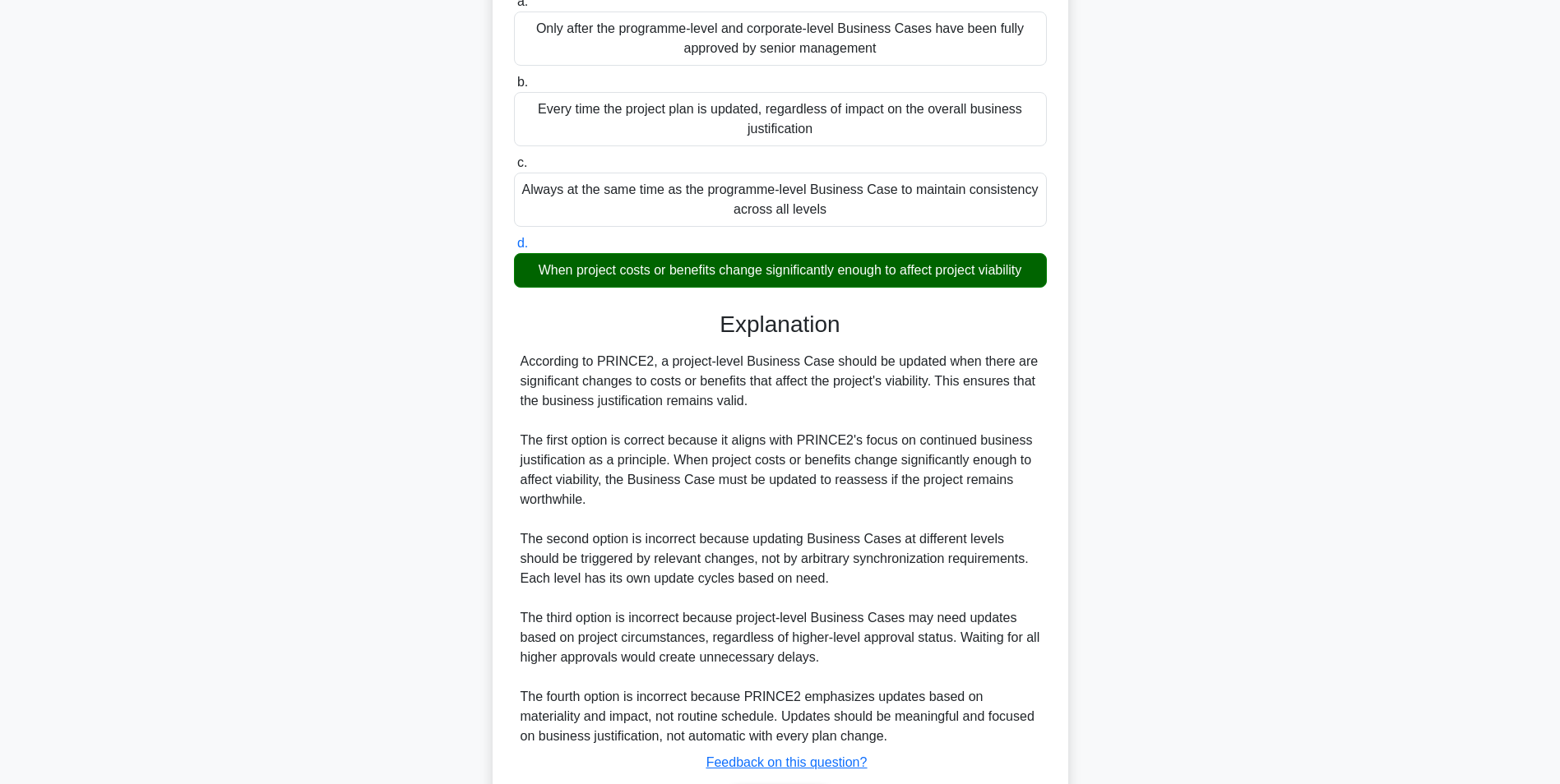
scroll to position [309, 0]
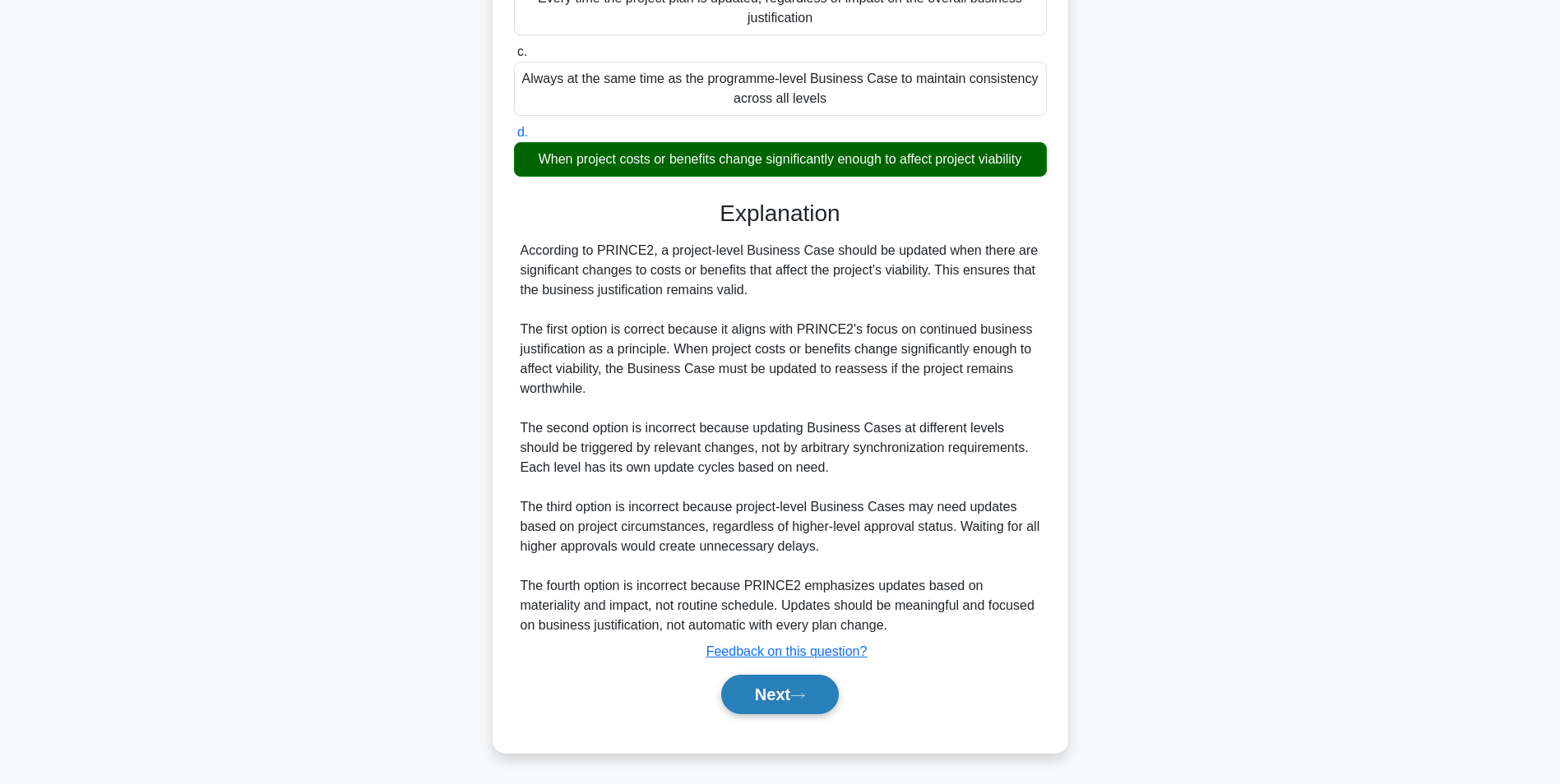
click at [768, 706] on button "Next" at bounding box center [780, 695] width 117 height 40
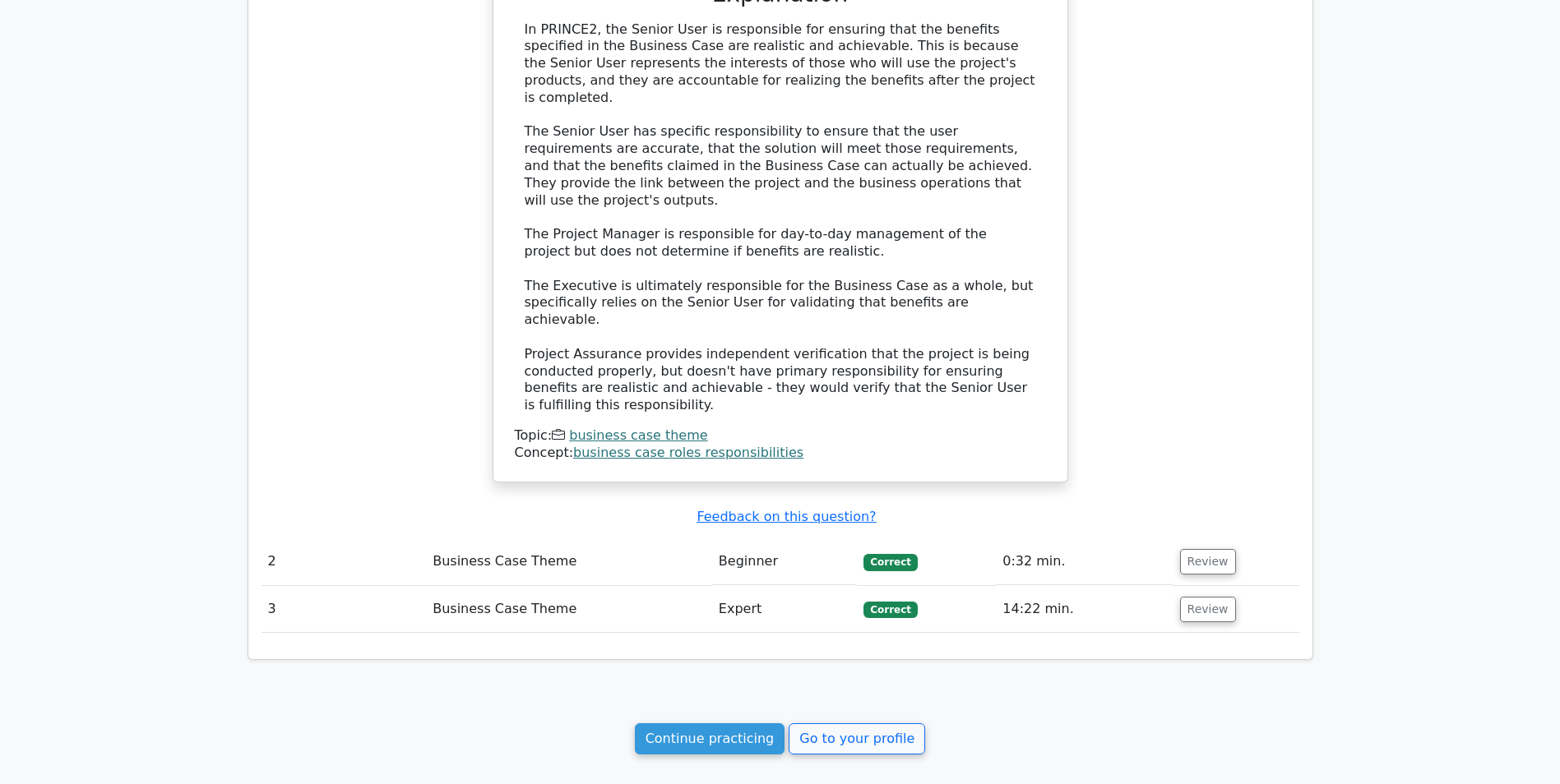
scroll to position [1042, 0]
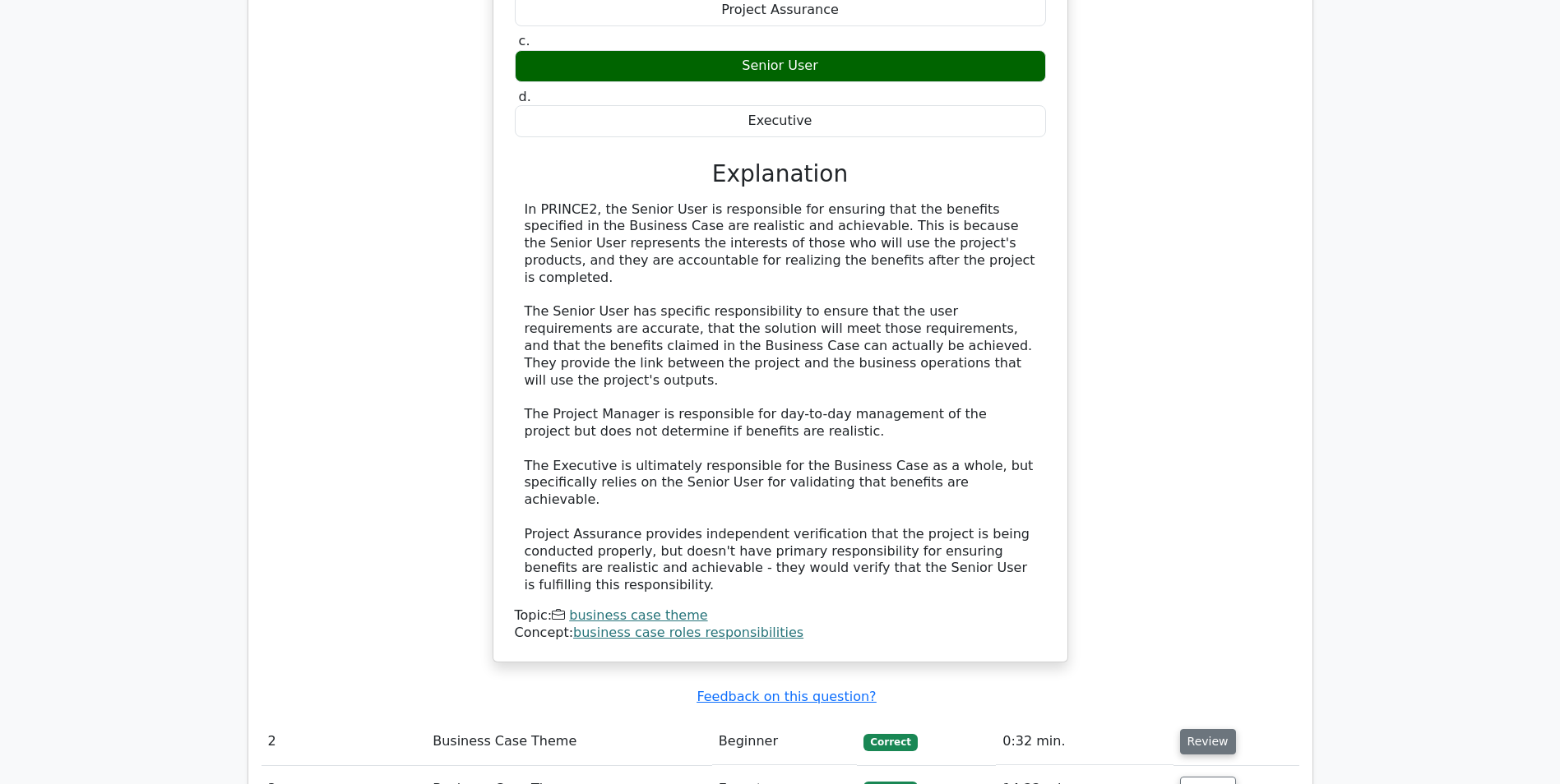
click at [1191, 729] on button "Review" at bounding box center [1208, 742] width 56 height 26
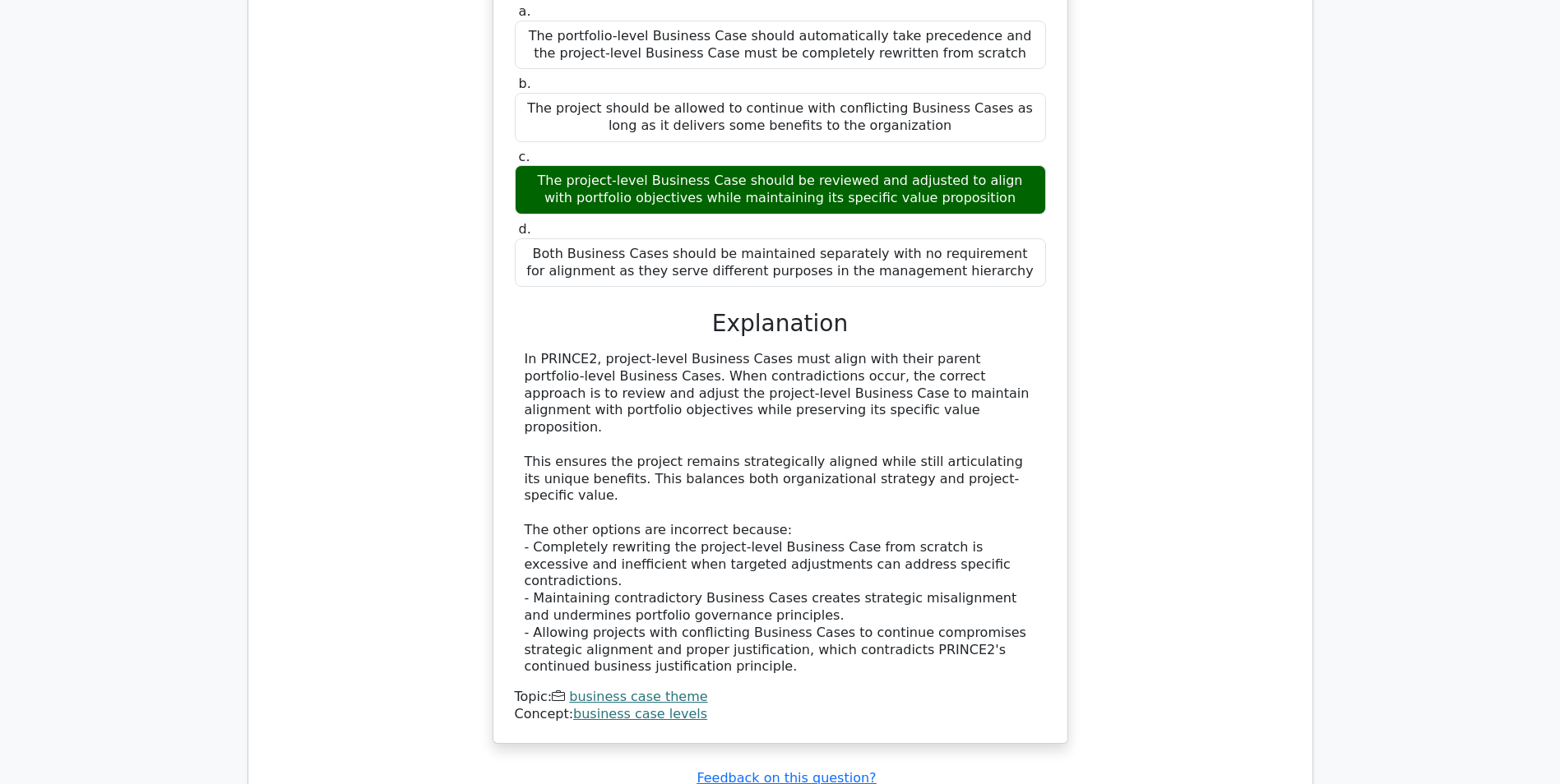
scroll to position [2111, 0]
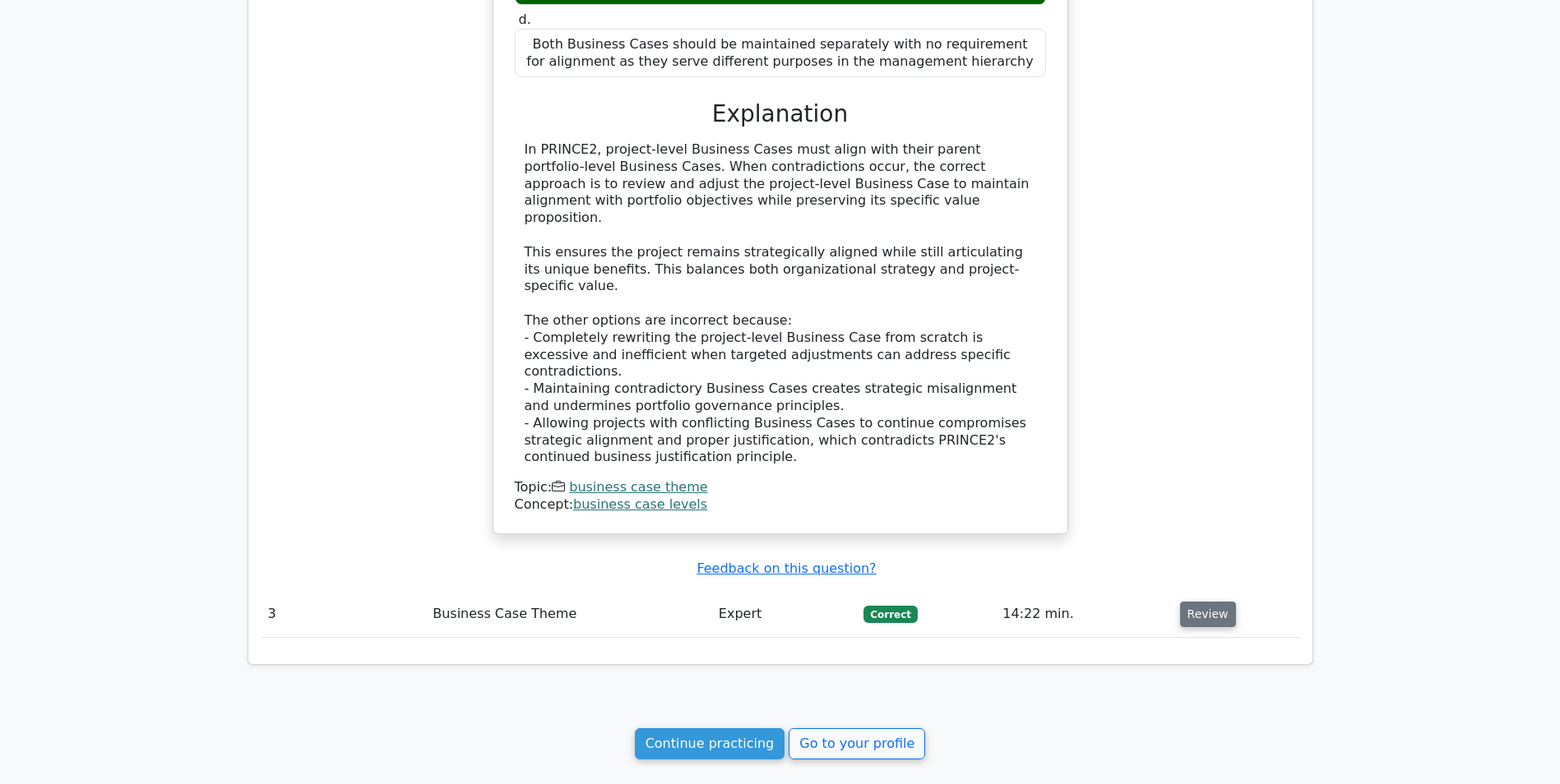
click at [1195, 601] on button "Review" at bounding box center [1208, 614] width 56 height 26
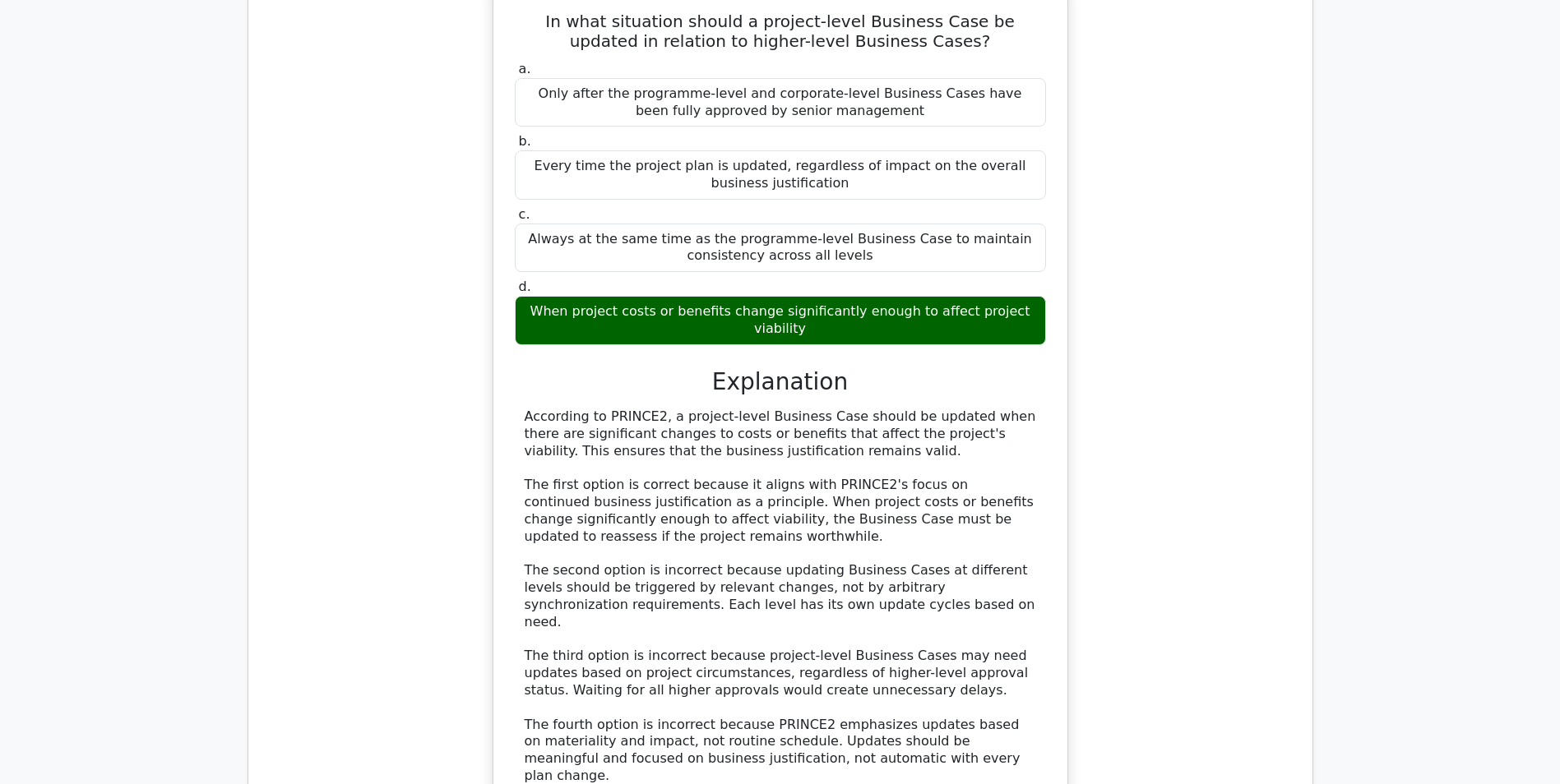
scroll to position [3065, 0]
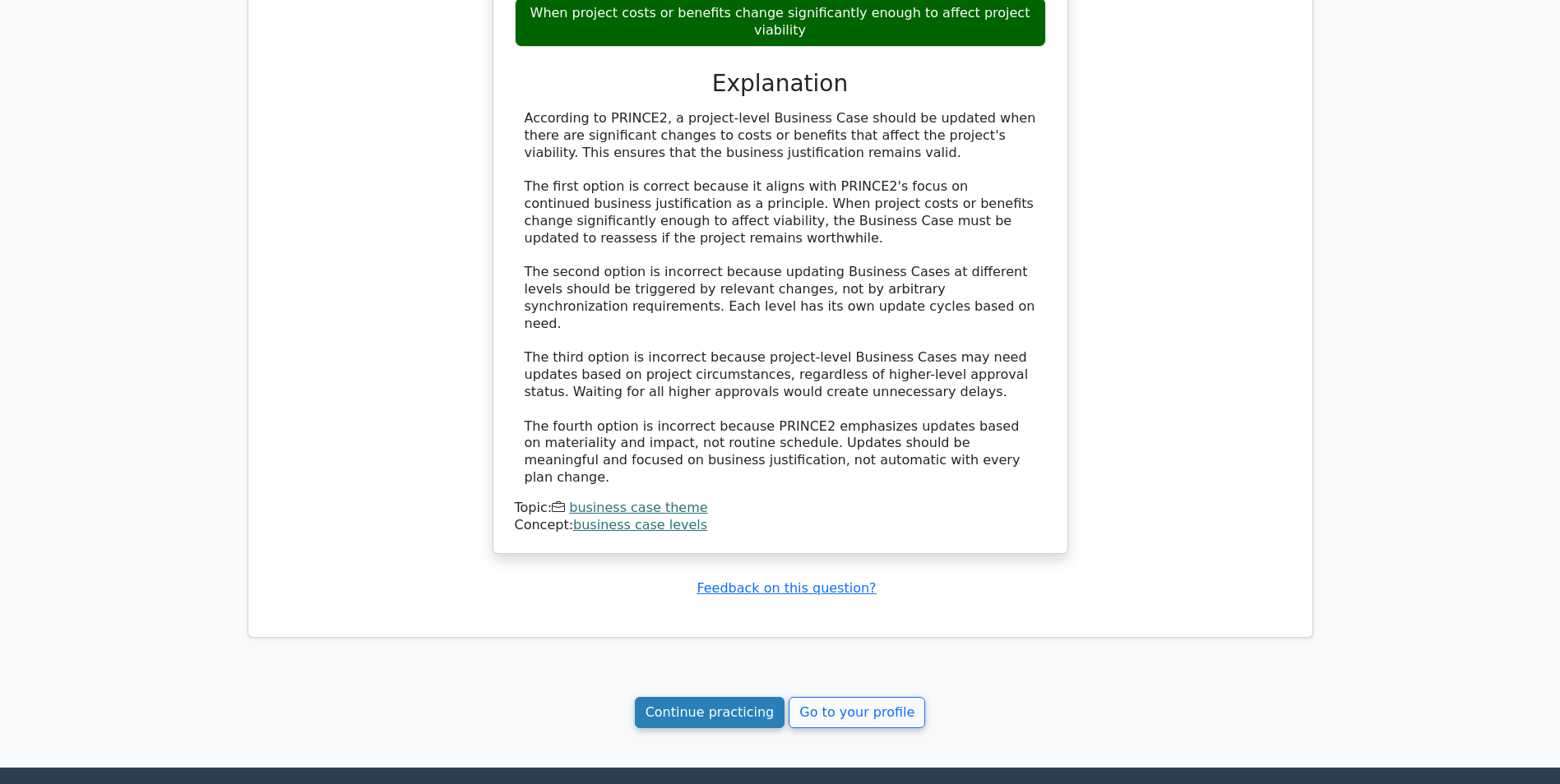
click at [734, 697] on link "Continue practicing" at bounding box center [709, 711] width 150 height 31
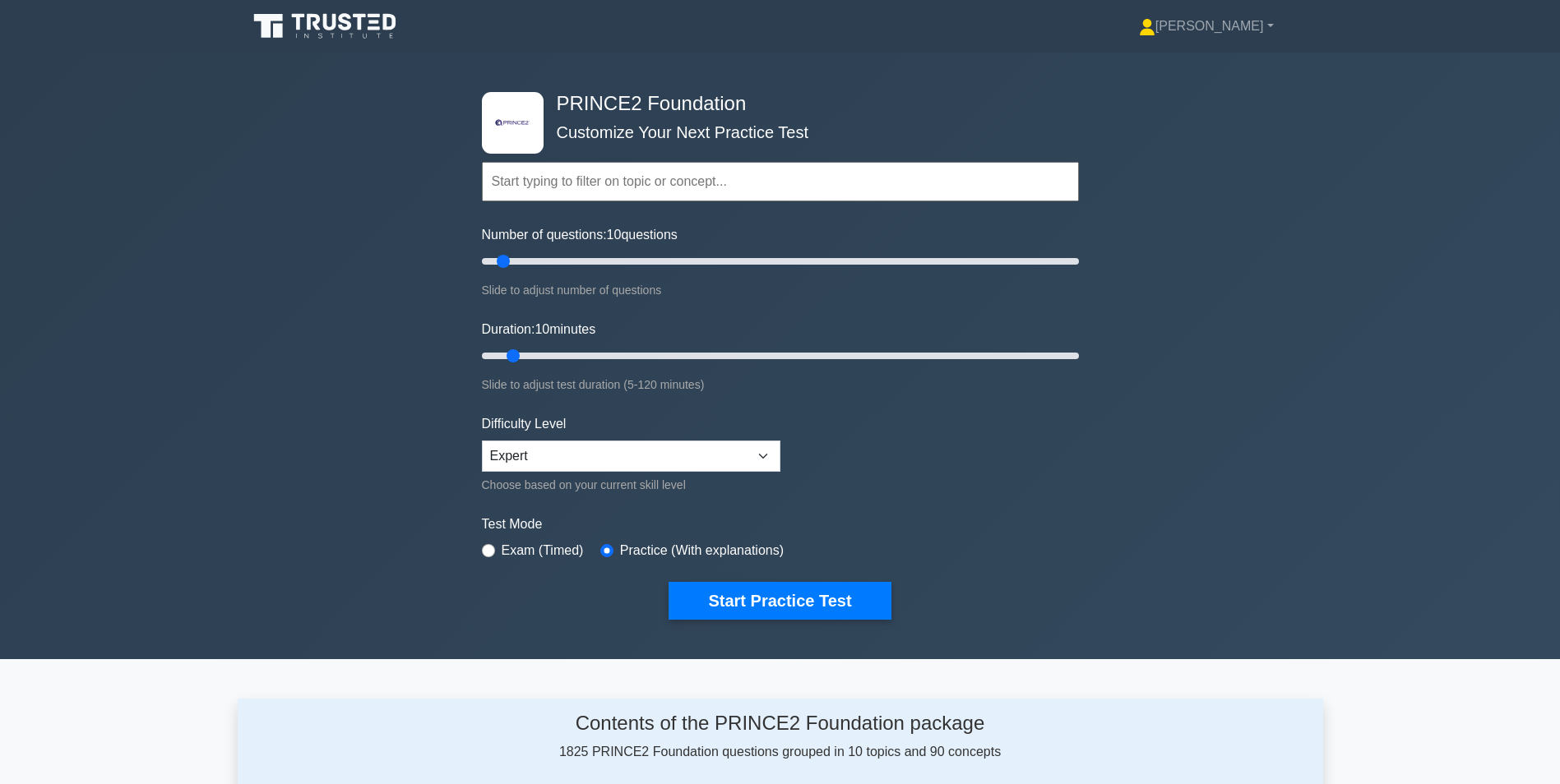
click at [574, 178] on input "text" at bounding box center [780, 182] width 597 height 40
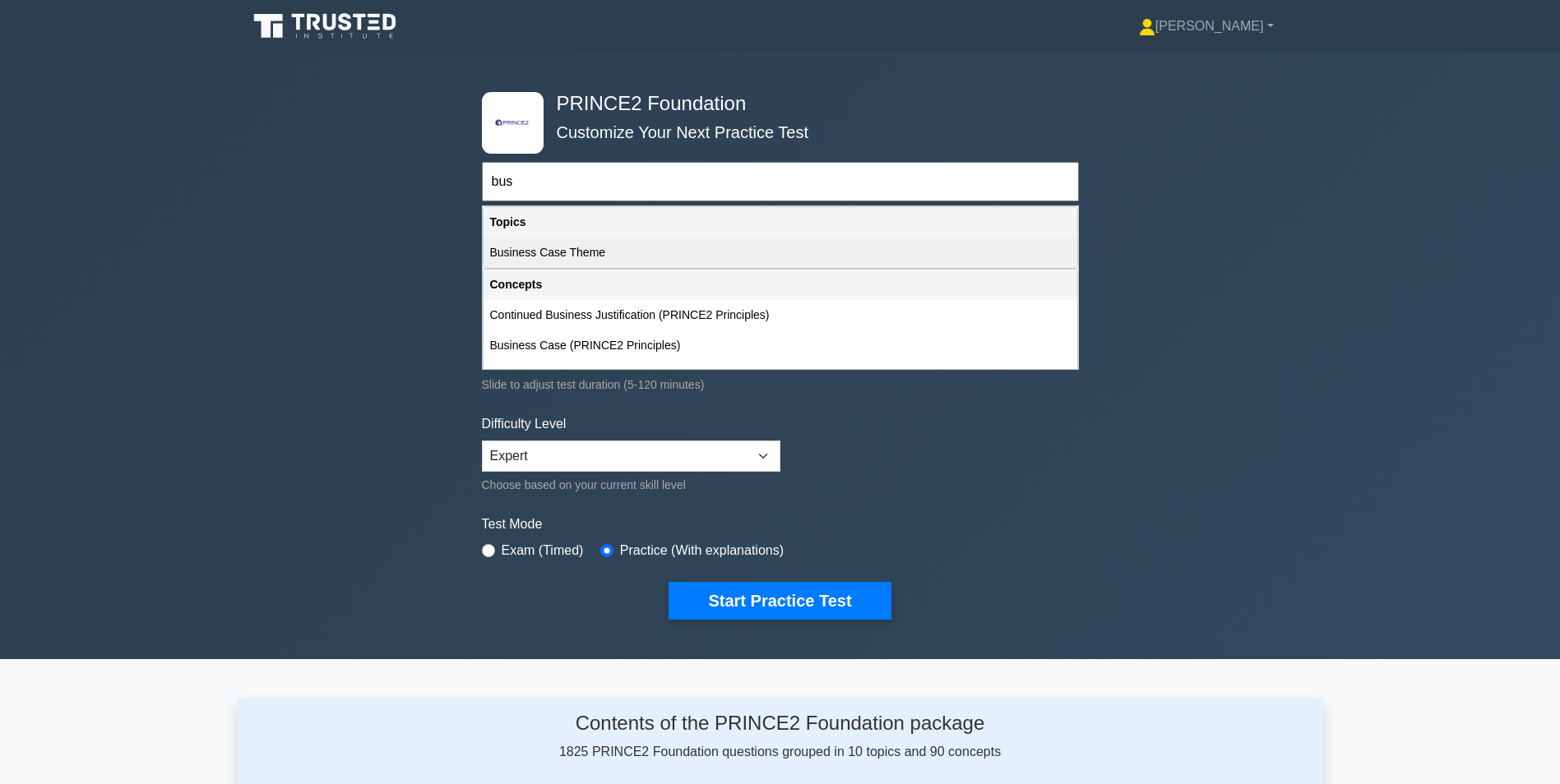
click at [520, 246] on div "Business Case Theme" at bounding box center [780, 252] width 594 height 31
type input "Business Case Theme"
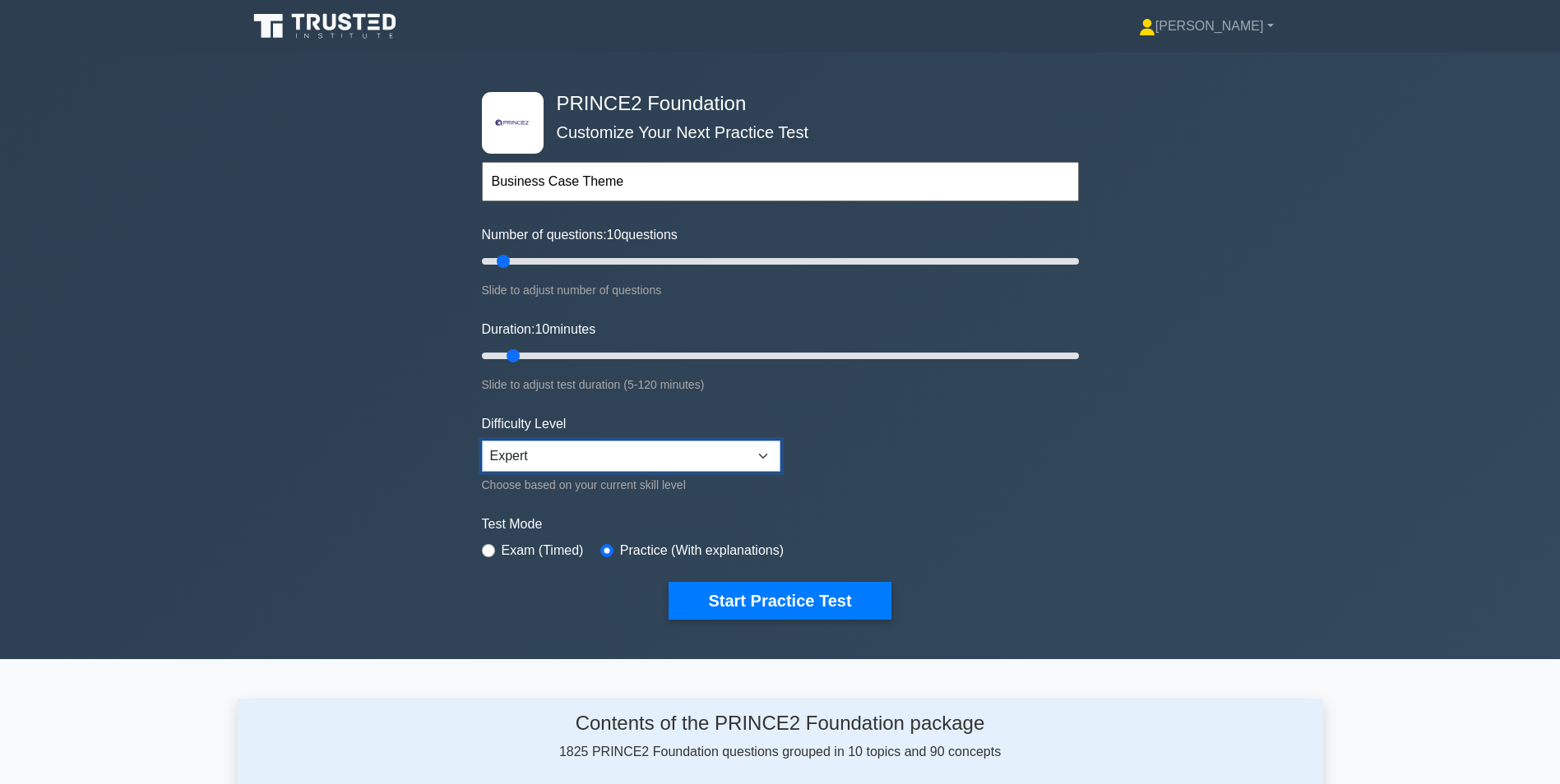
click at [615, 454] on select "Beginner Intermediate Expert" at bounding box center [631, 455] width 298 height 31
click at [312, 473] on div ".st0{fill-rule:evenodd;clip-rule:evenodd;fill:#000041;} .st1{fill-rule:evenodd;…" at bounding box center [780, 356] width 1560 height 606
drag, startPoint x: 511, startPoint y: 360, endPoint x: 334, endPoint y: 360, distance: 177.0
click at [482, 360] on input "Duration: 5 minutes" at bounding box center [780, 356] width 597 height 20
drag, startPoint x: 486, startPoint y: 355, endPoint x: 508, endPoint y: 254, distance: 103.4
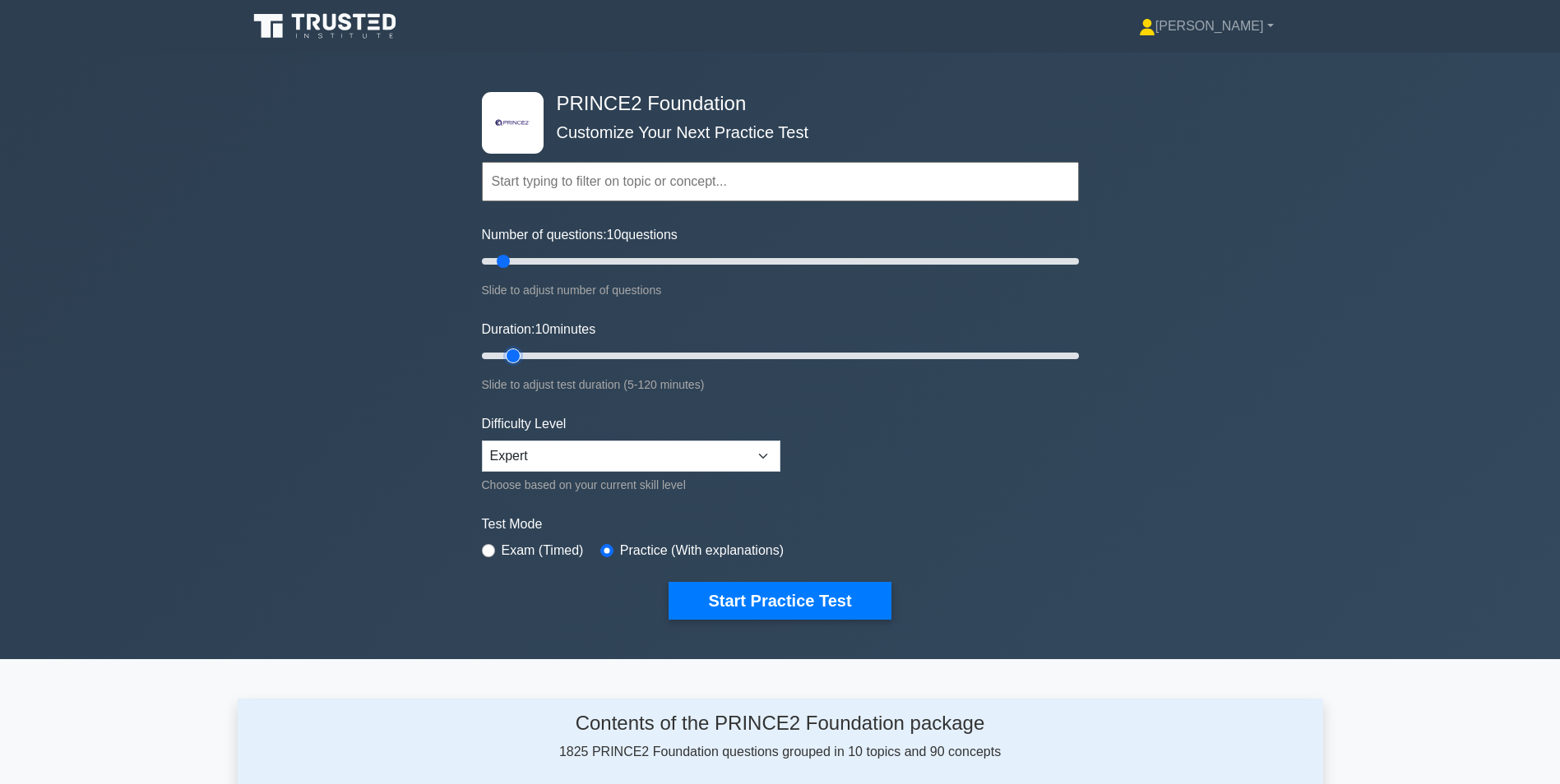
type input "10"
click at [511, 351] on input "Duration: 10 minutes" at bounding box center [780, 356] width 597 height 20
drag, startPoint x: 501, startPoint y: 260, endPoint x: 492, endPoint y: 261, distance: 9.1
type input "5"
click at [492, 261] on input "Number of questions: 5 questions" at bounding box center [780, 261] width 597 height 20
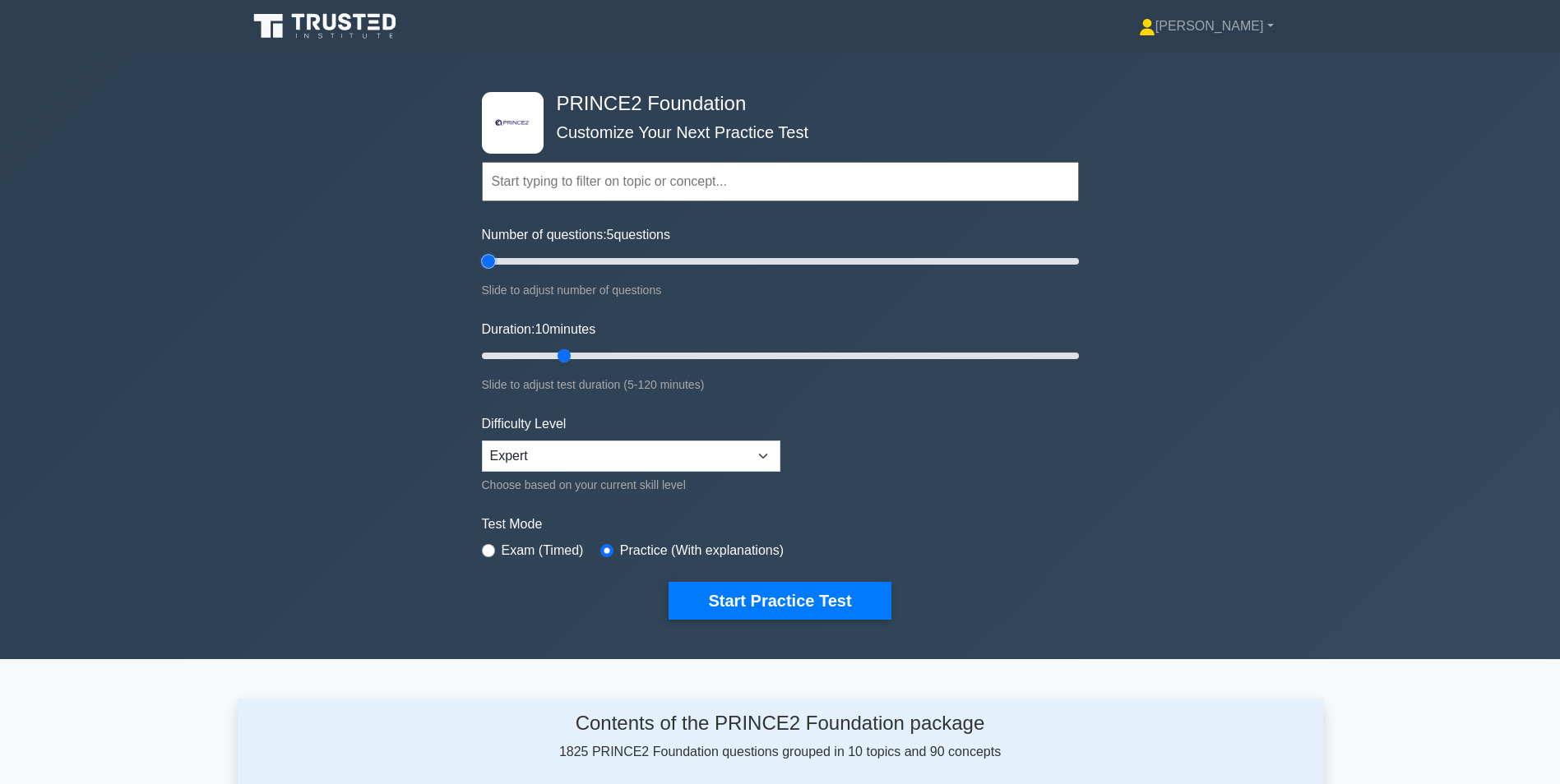
drag, startPoint x: 515, startPoint y: 352, endPoint x: 558, endPoint y: 359, distance: 43.6
type input "20"
click at [558, 359] on input "Duration: 10 minutes" at bounding box center [780, 356] width 597 height 20
click at [775, 600] on button "Start Practice Test" at bounding box center [779, 600] width 222 height 38
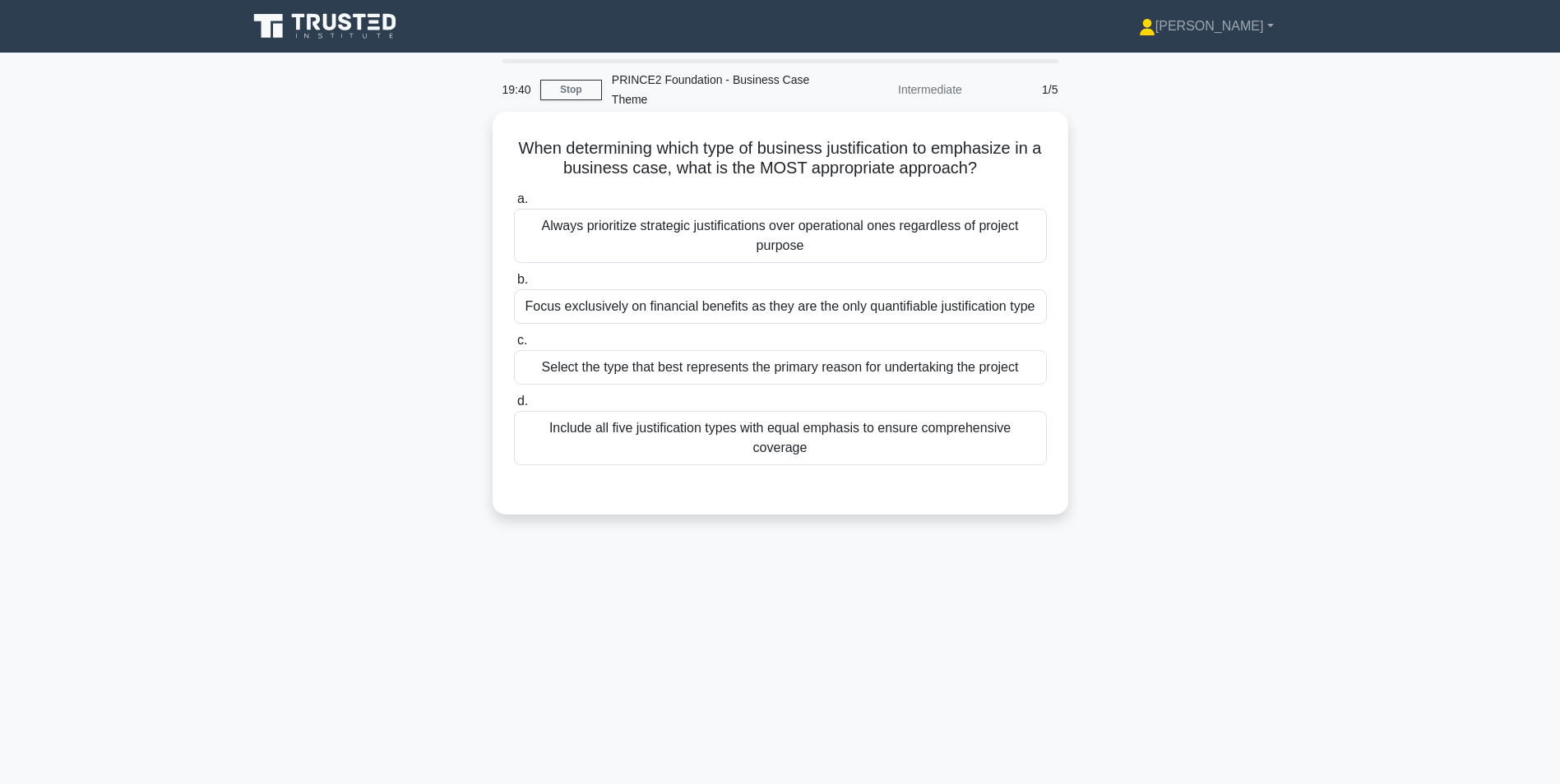
click at [720, 373] on div "Select the type that best represents the primary reason for undertaking the pro…" at bounding box center [780, 367] width 533 height 35
click at [514, 346] on input "c. Select the type that best represents the primary reason for undertaking the …" at bounding box center [514, 340] width 0 height 11
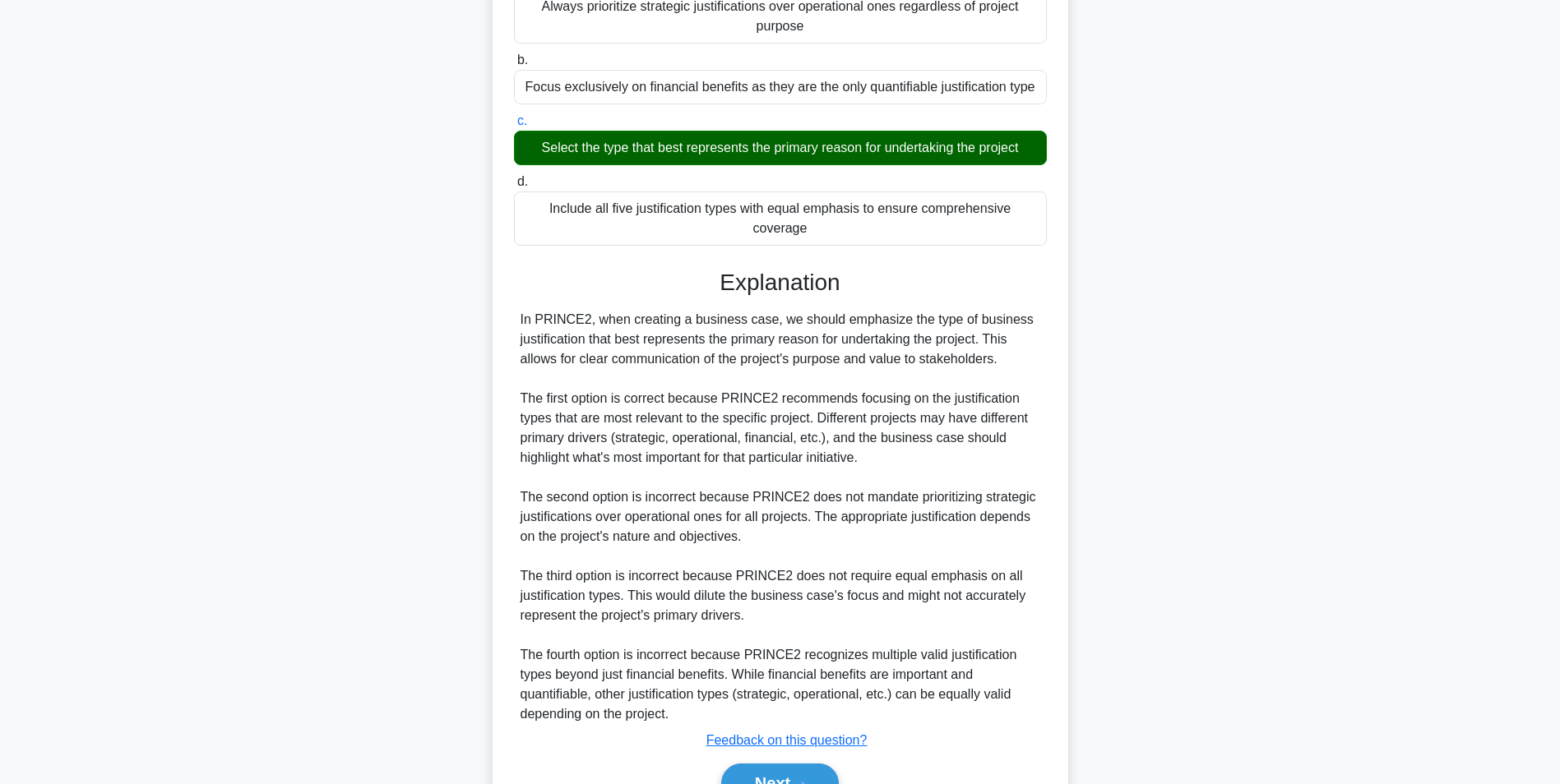
scroll to position [289, 0]
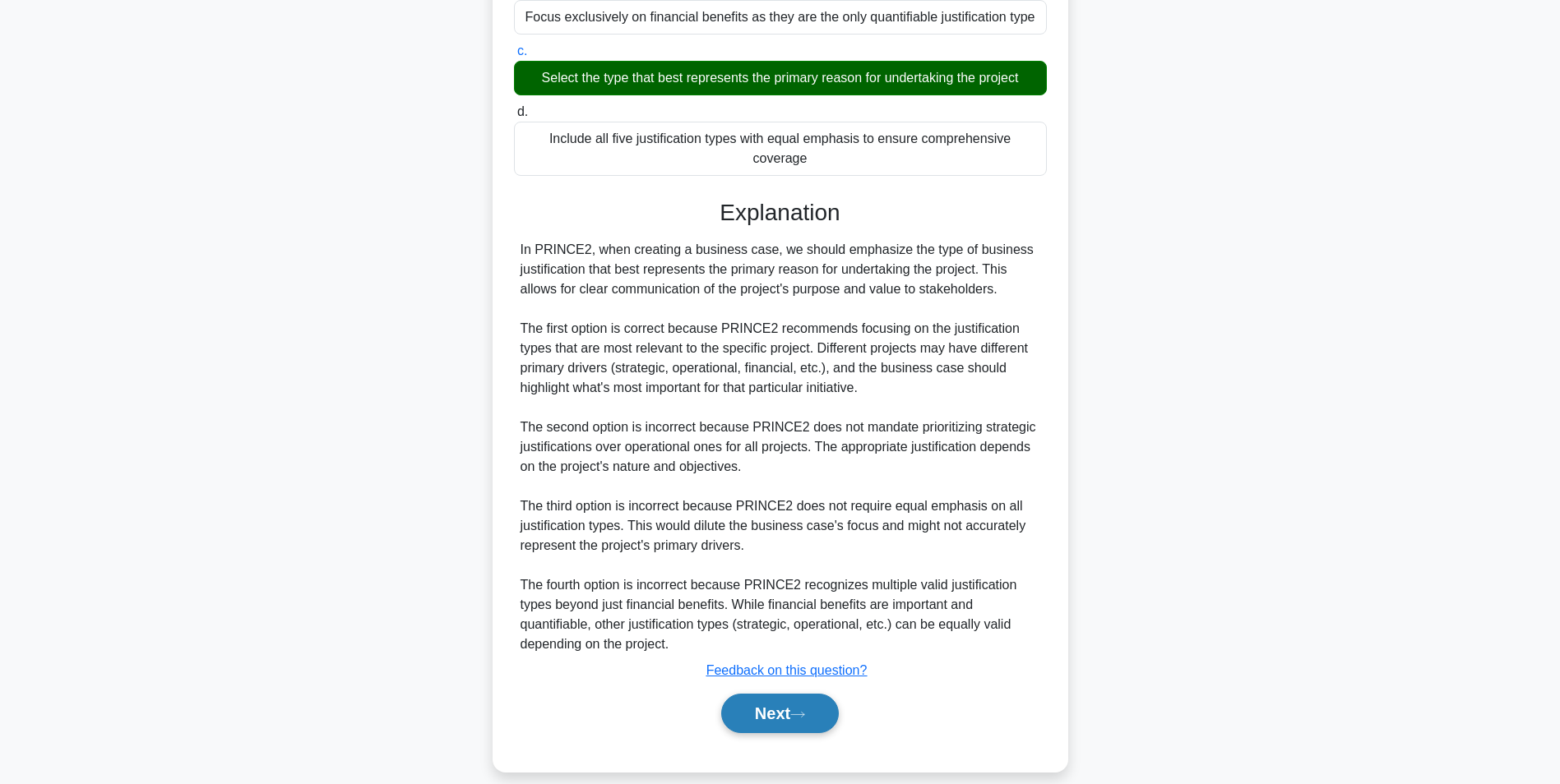
click at [837, 694] on button "Next" at bounding box center [780, 713] width 117 height 40
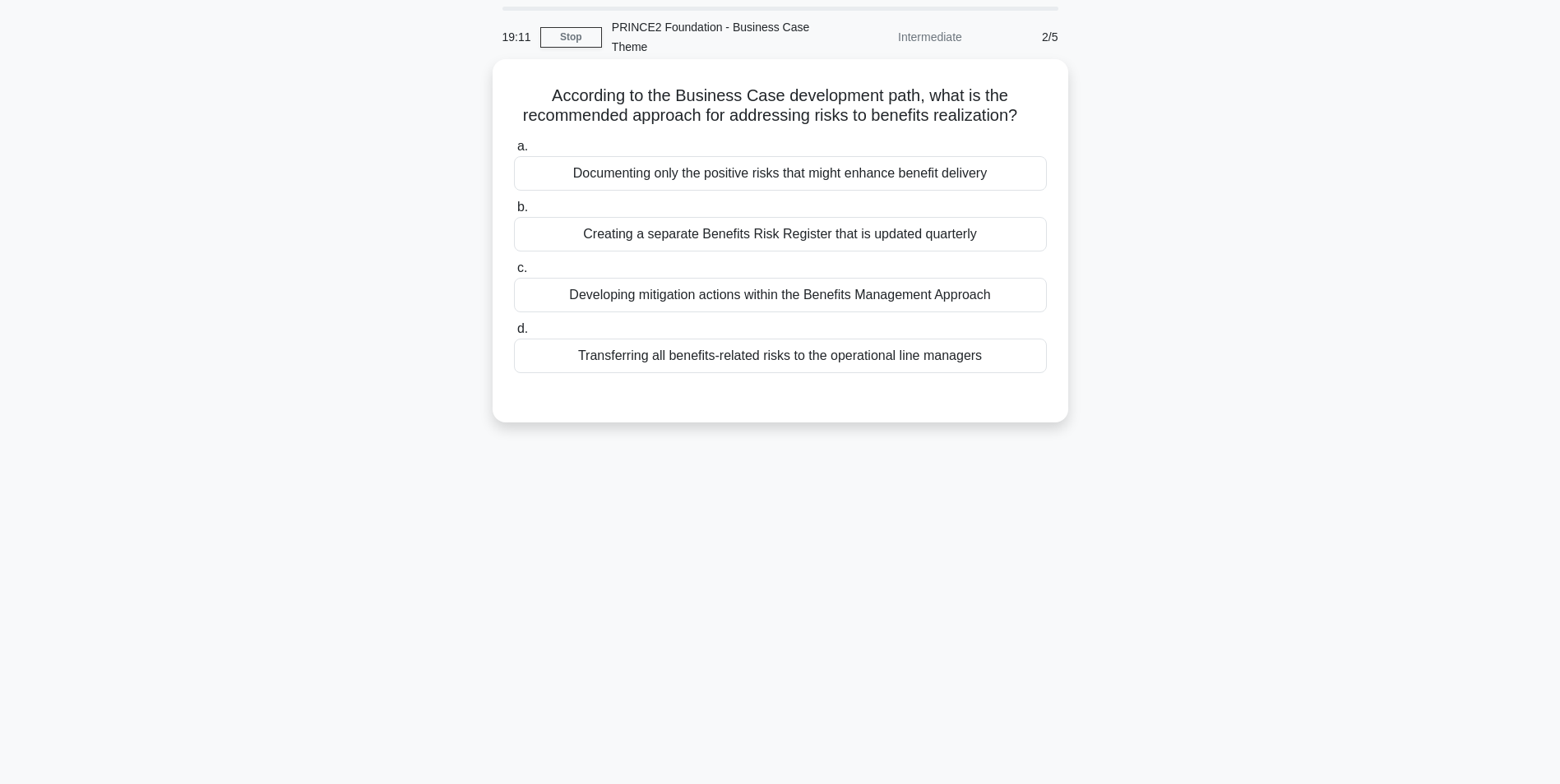
scroll to position [0, 0]
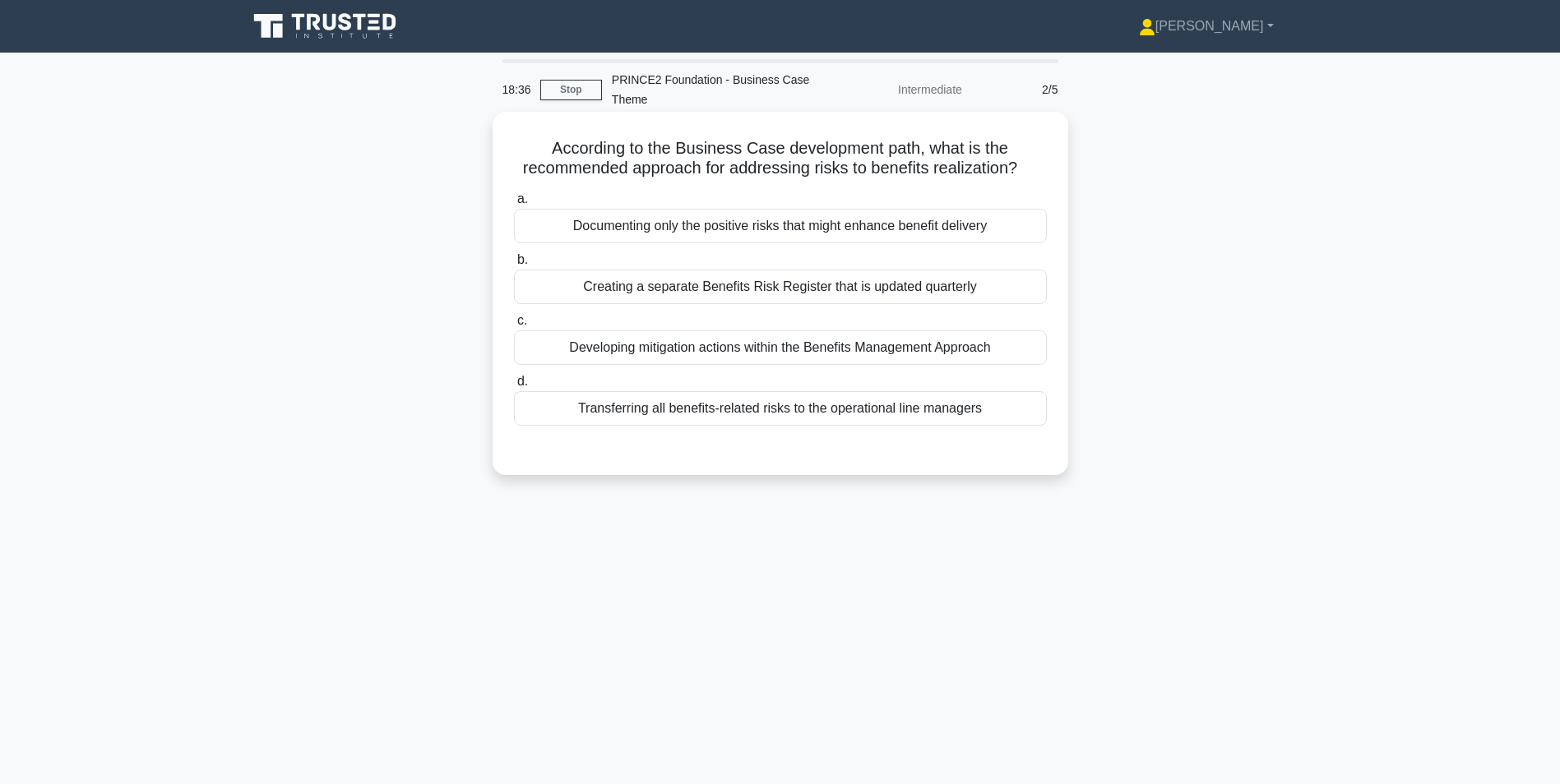
click at [581, 350] on div "Developing mitigation actions within the Benefits Management Approach" at bounding box center [780, 347] width 533 height 35
click at [514, 326] on input "c. Developing mitigation actions within the Benefits Management Approach" at bounding box center [514, 321] width 0 height 11
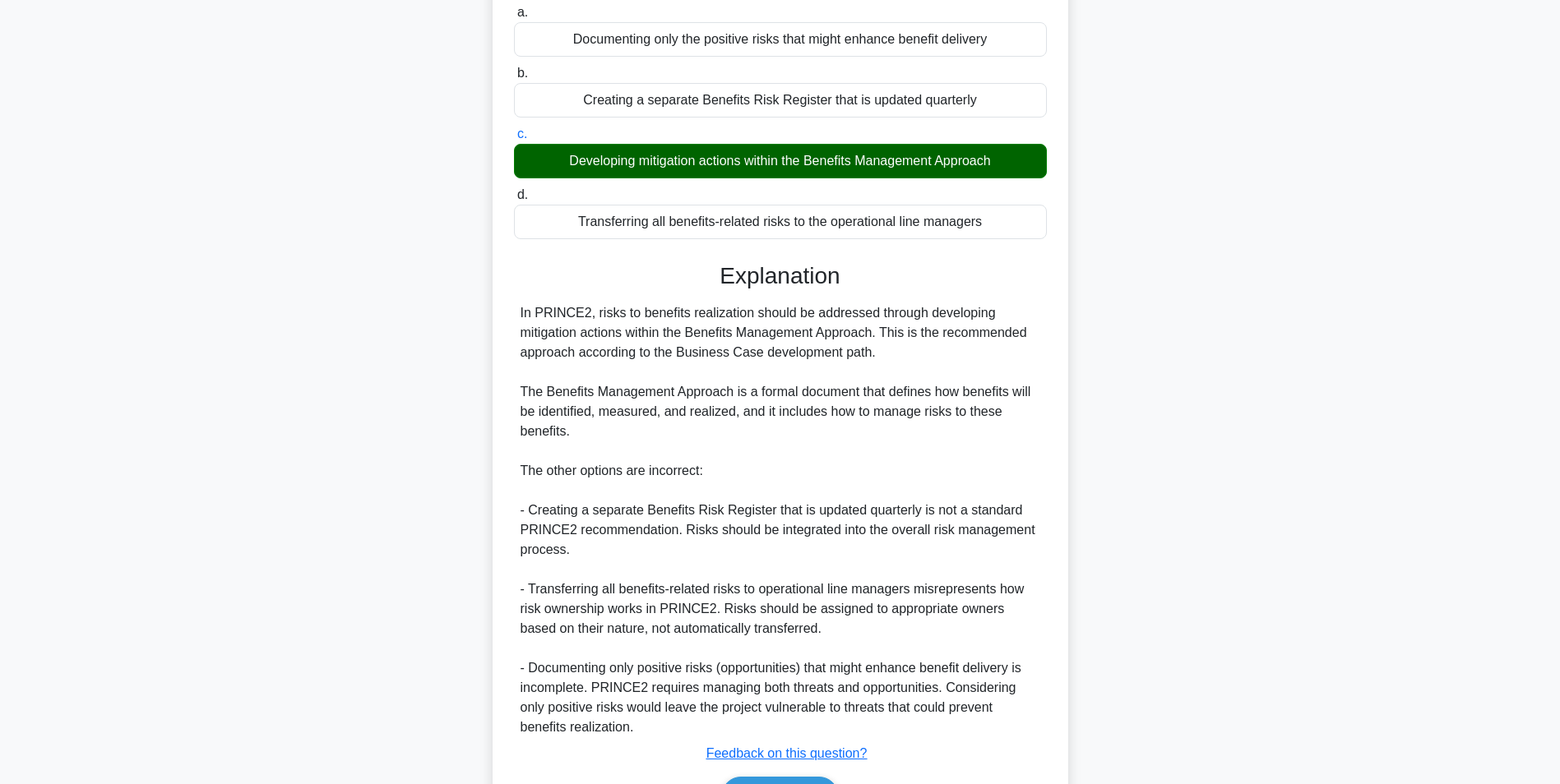
scroll to position [289, 0]
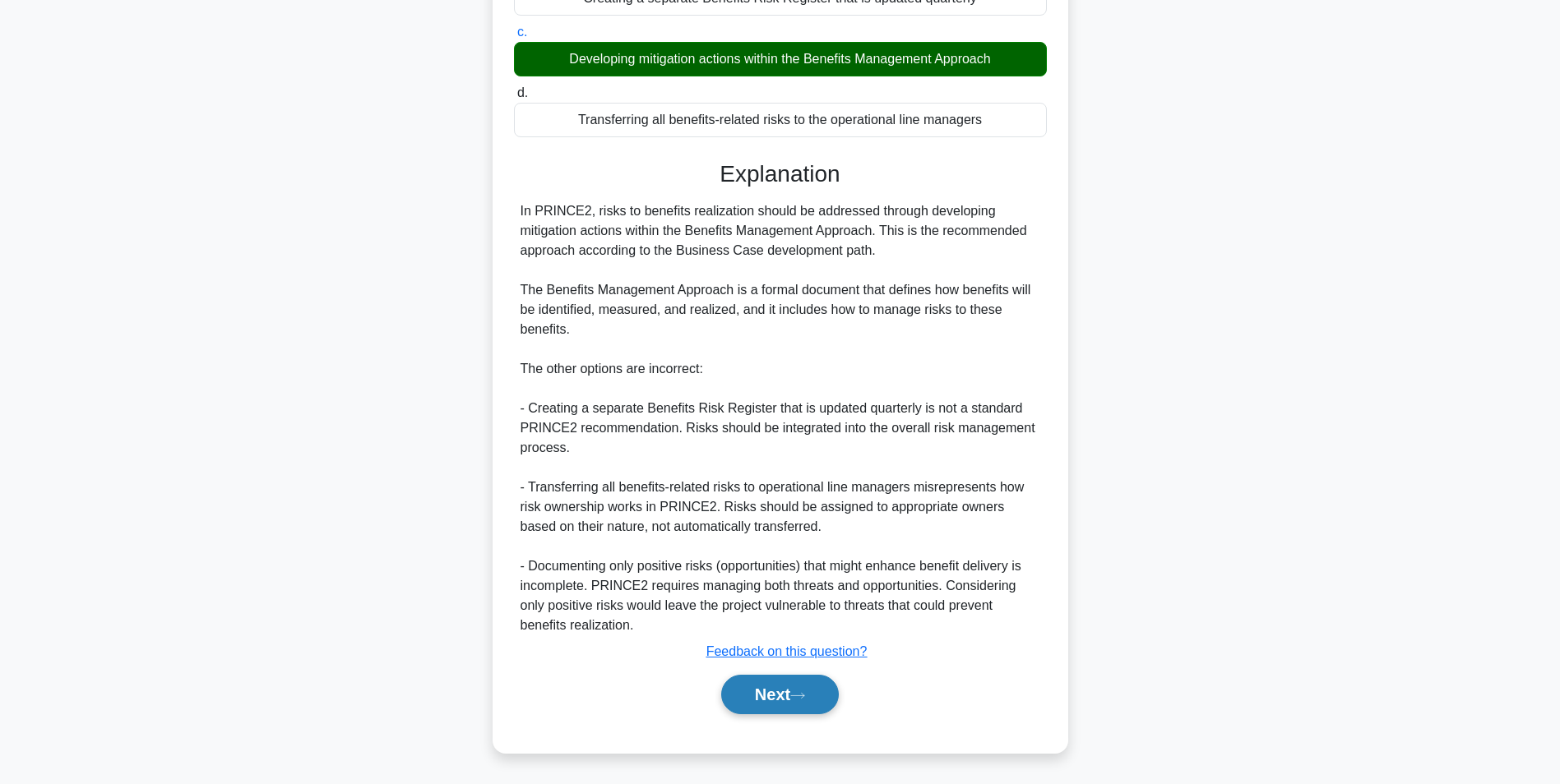
click at [815, 689] on button "Next" at bounding box center [780, 695] width 117 height 40
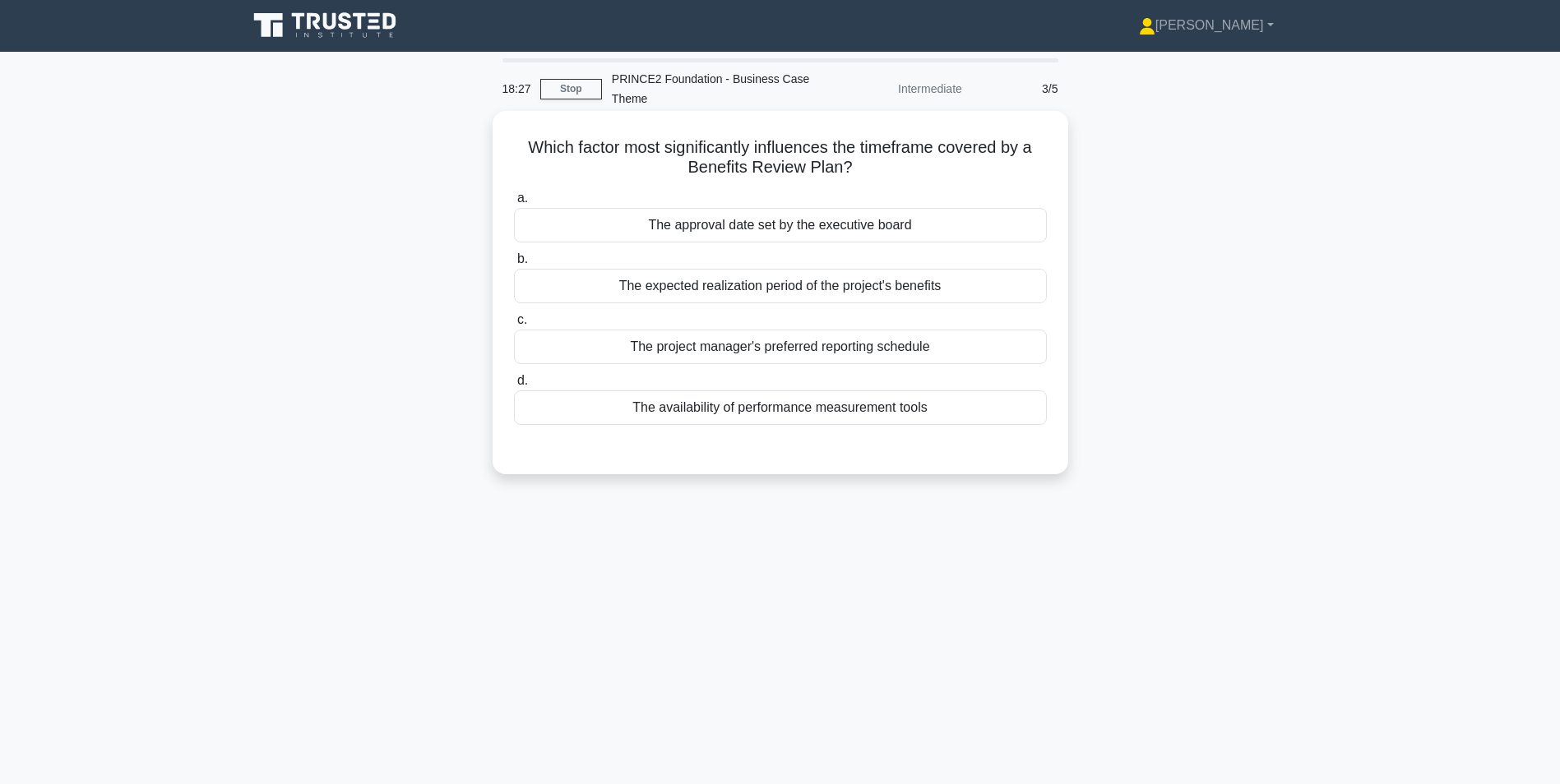
scroll to position [0, 0]
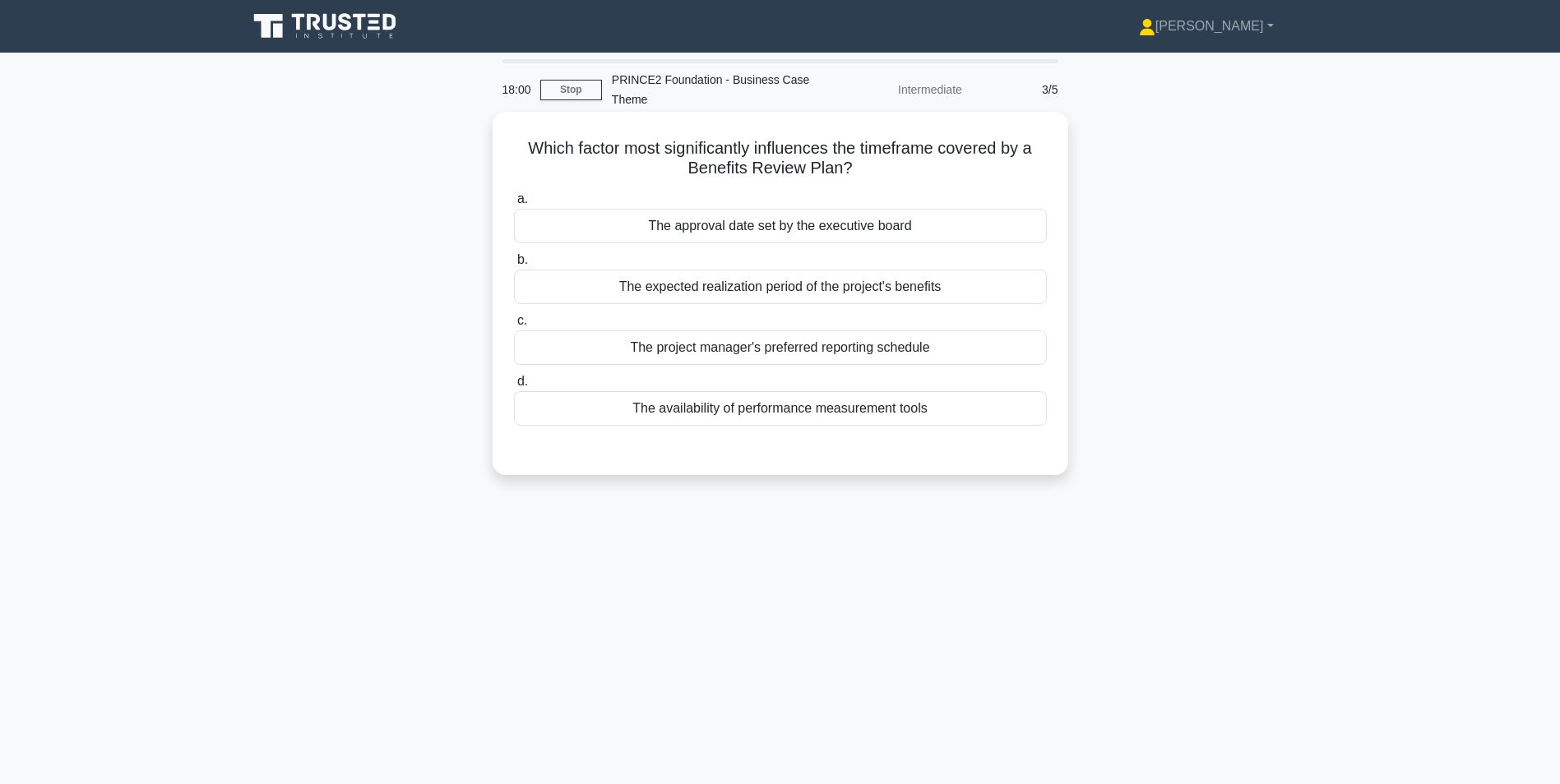
click at [780, 235] on div "The approval date set by the executive board" at bounding box center [780, 226] width 533 height 35
click at [514, 205] on input "a. The approval date set by the executive board" at bounding box center [514, 199] width 0 height 11
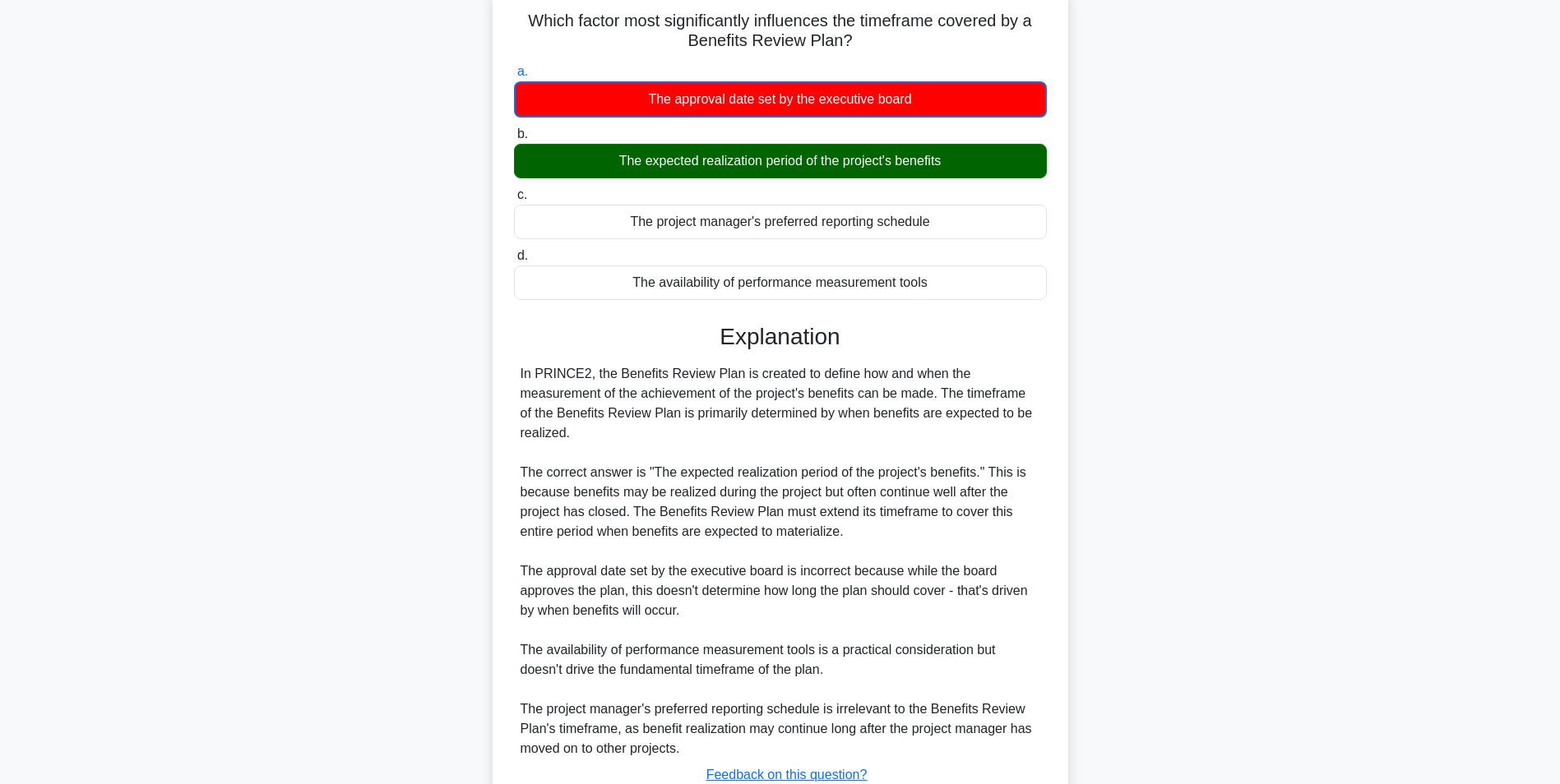
scroll to position [251, 0]
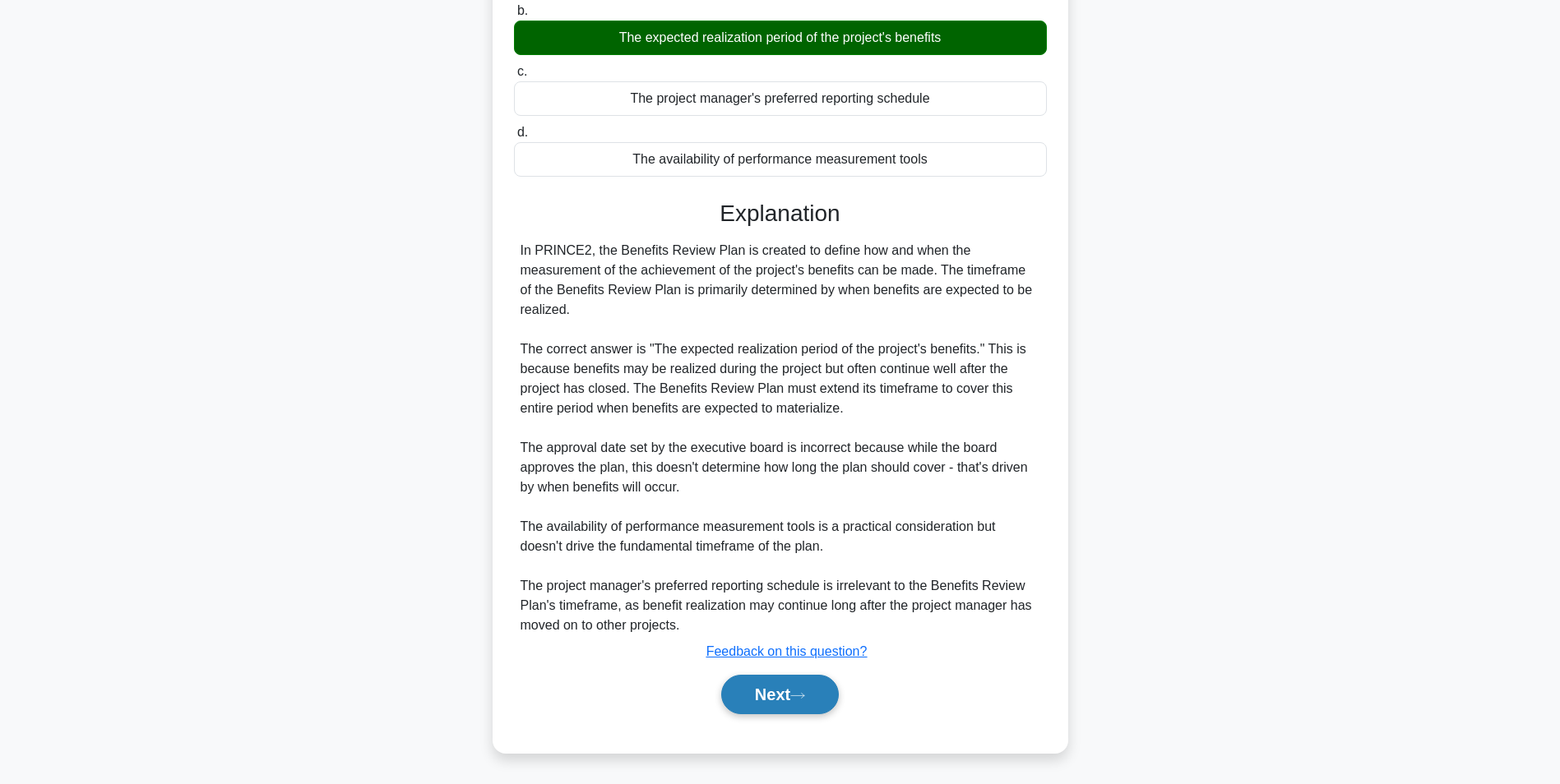
click at [778, 689] on button "Next" at bounding box center [780, 695] width 117 height 40
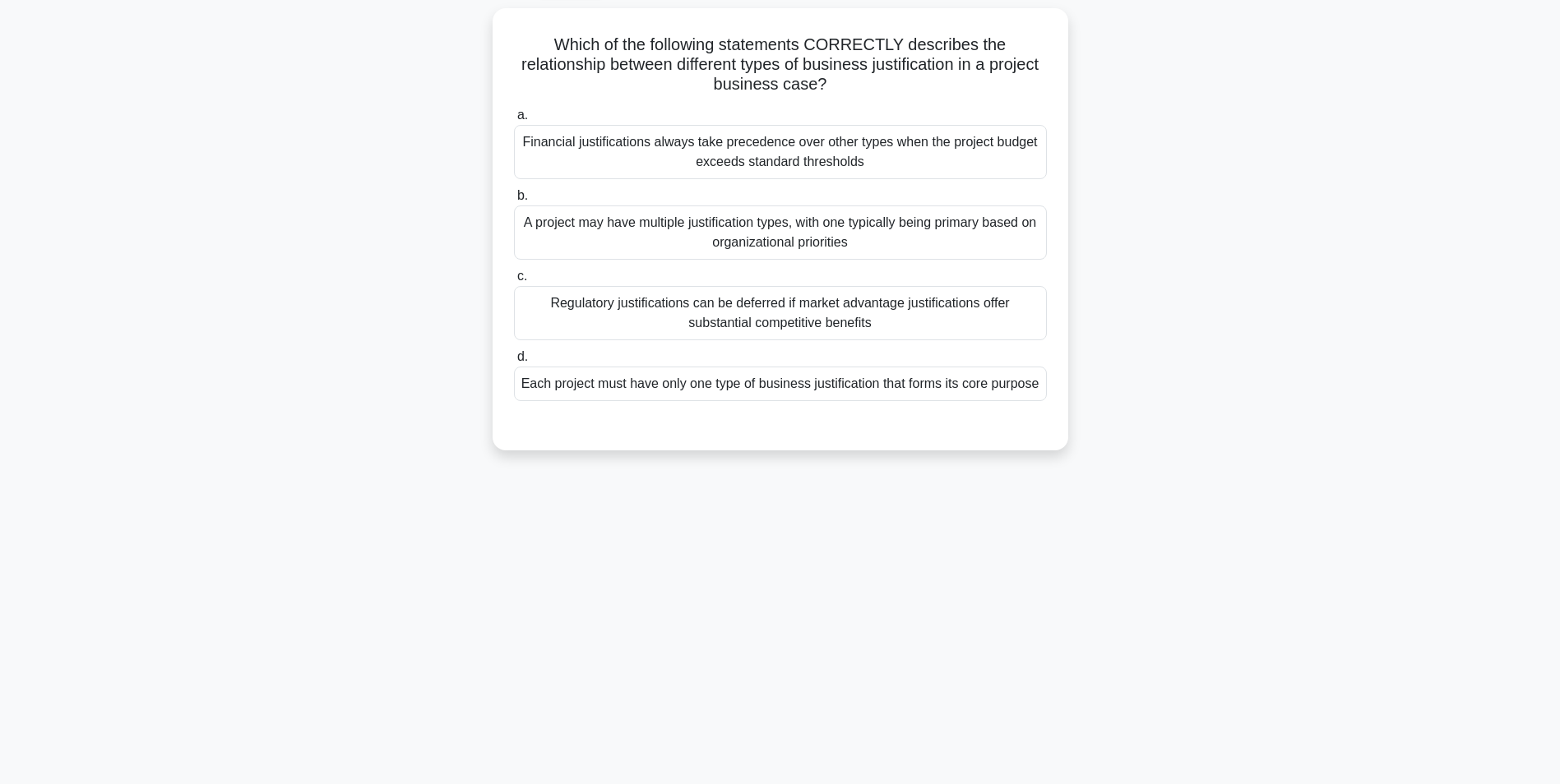
scroll to position [22, 0]
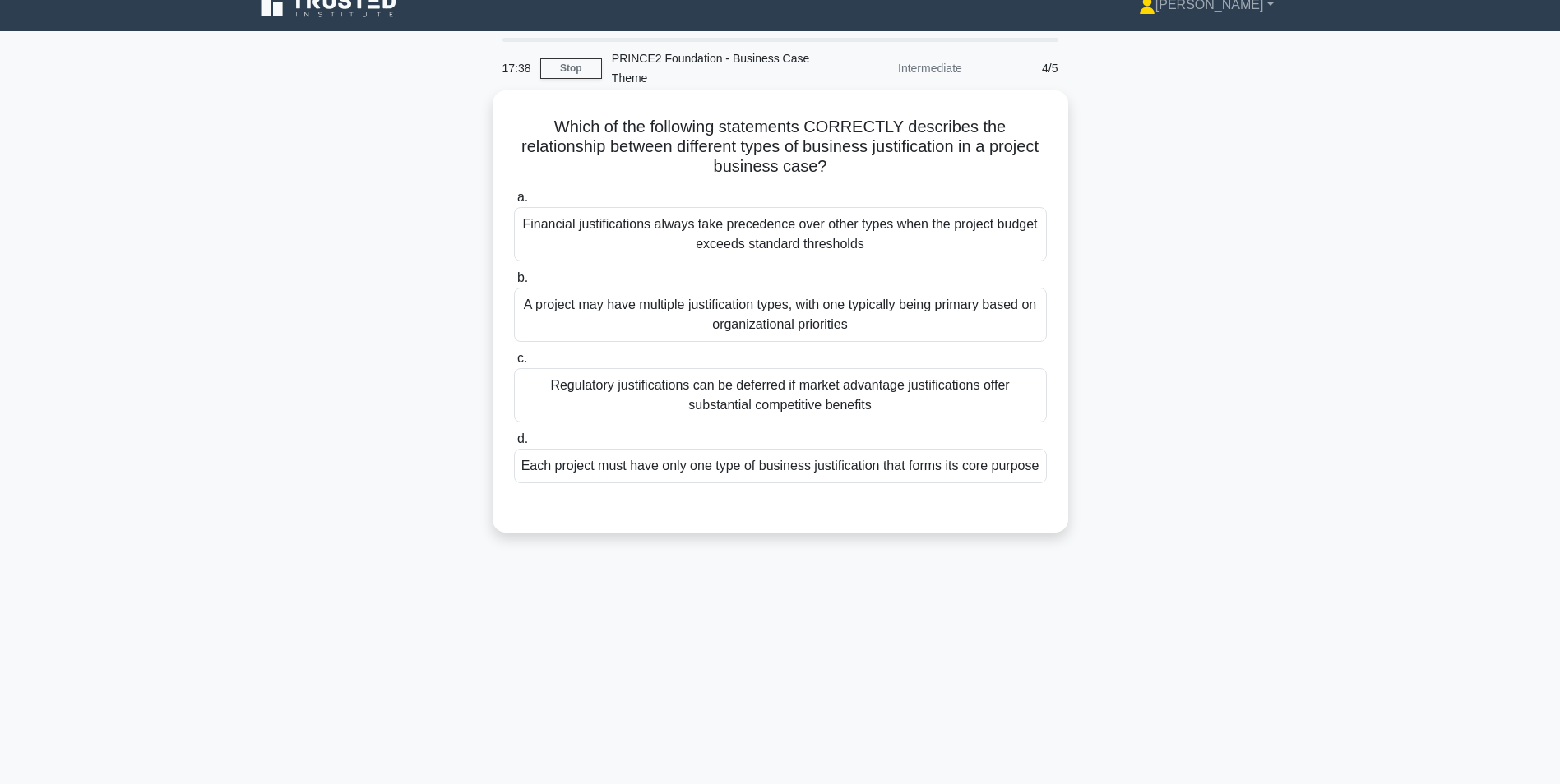
click at [736, 321] on div "A project may have multiple justification types, with one typically being prima…" at bounding box center [780, 314] width 533 height 55
click at [514, 283] on input "b. A project may have multiple justification types, with one typically being pr…" at bounding box center [514, 278] width 0 height 11
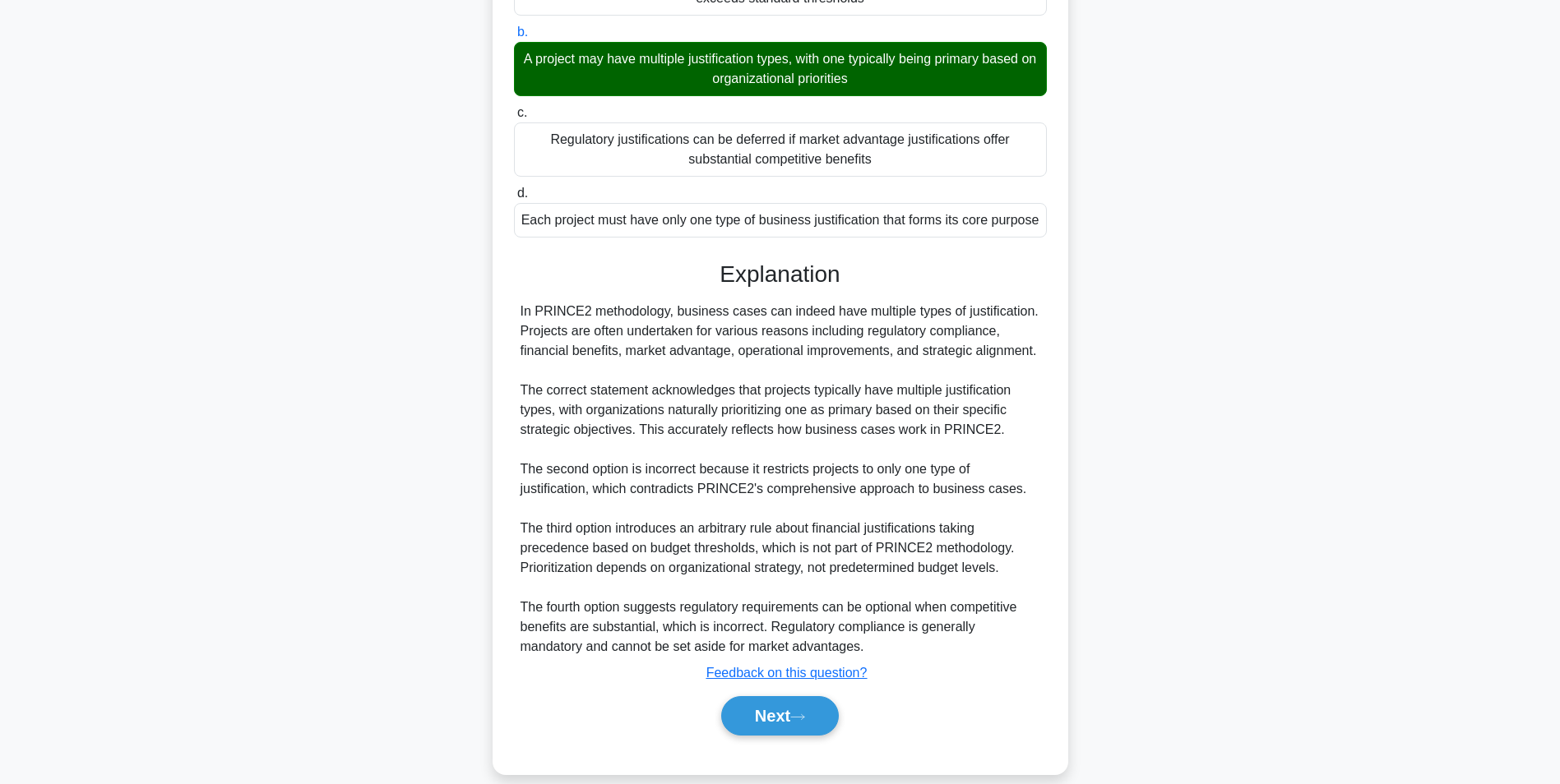
scroll to position [268, 0]
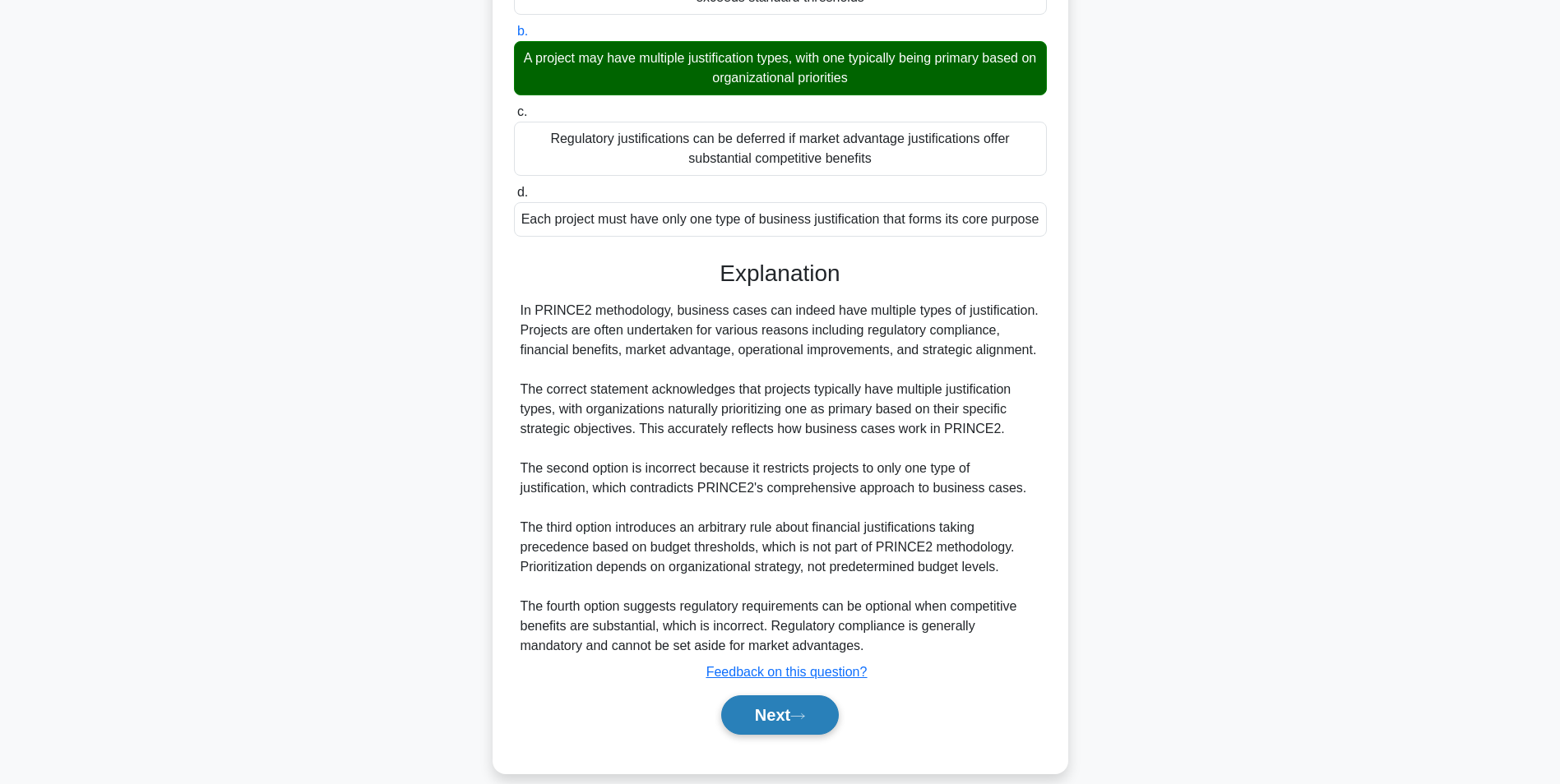
click at [790, 719] on button "Next" at bounding box center [780, 715] width 117 height 40
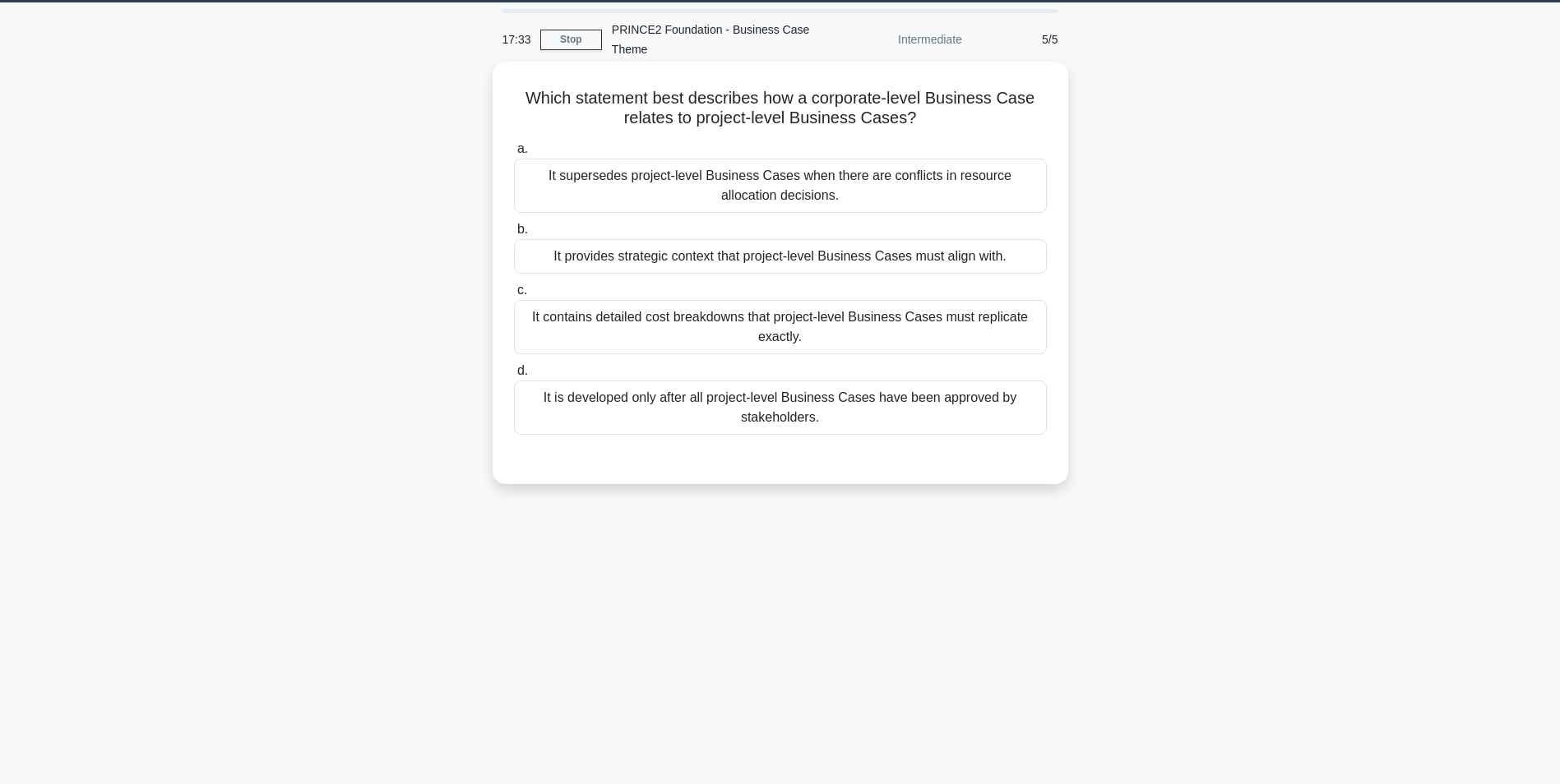
scroll to position [22, 0]
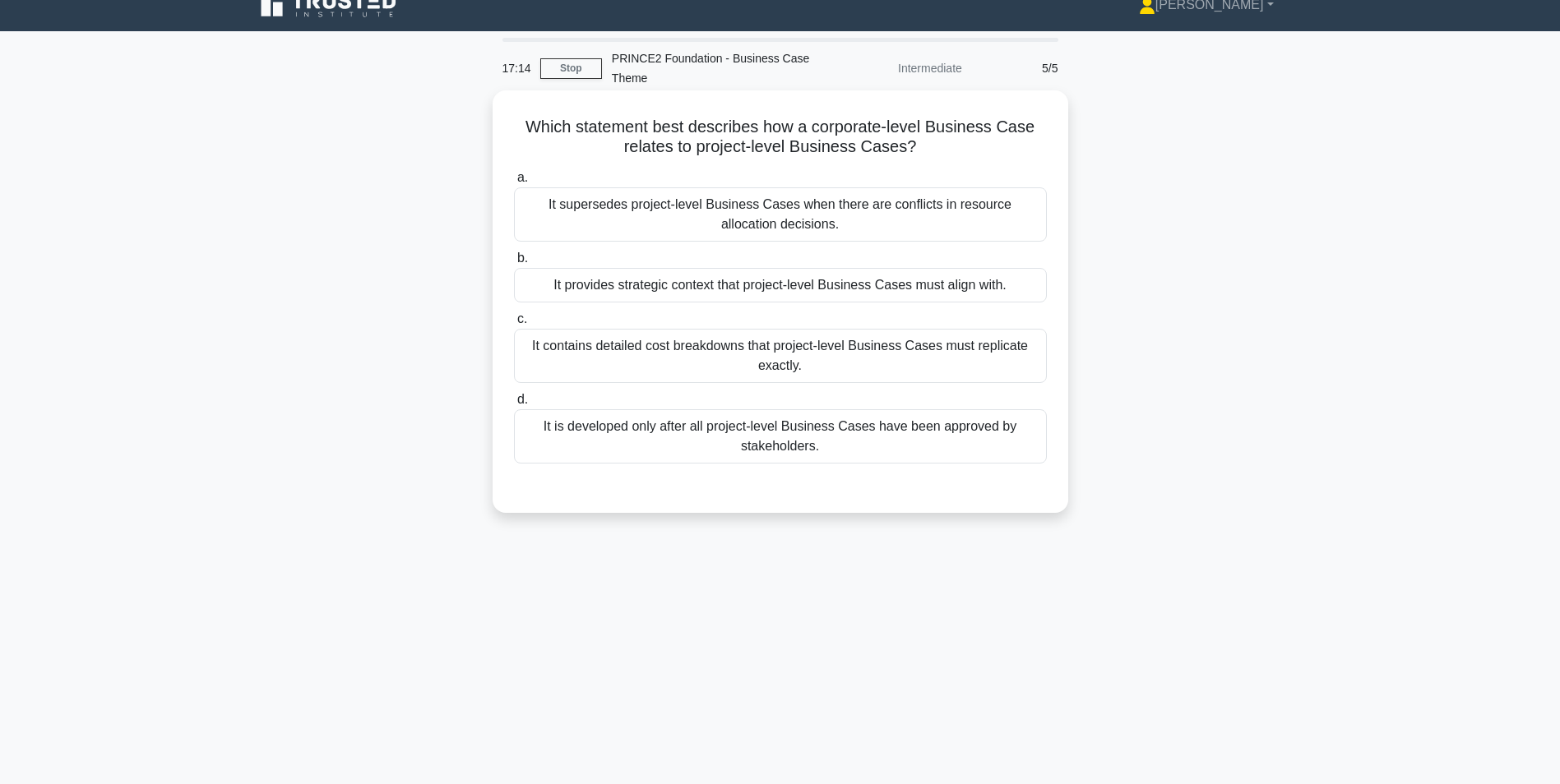
click at [691, 290] on div "It provides strategic context that project-level Business Cases must align with." at bounding box center [780, 285] width 533 height 35
click at [514, 263] on input "b. It provides strategic context that project-level Business Cases must align w…" at bounding box center [514, 258] width 0 height 11
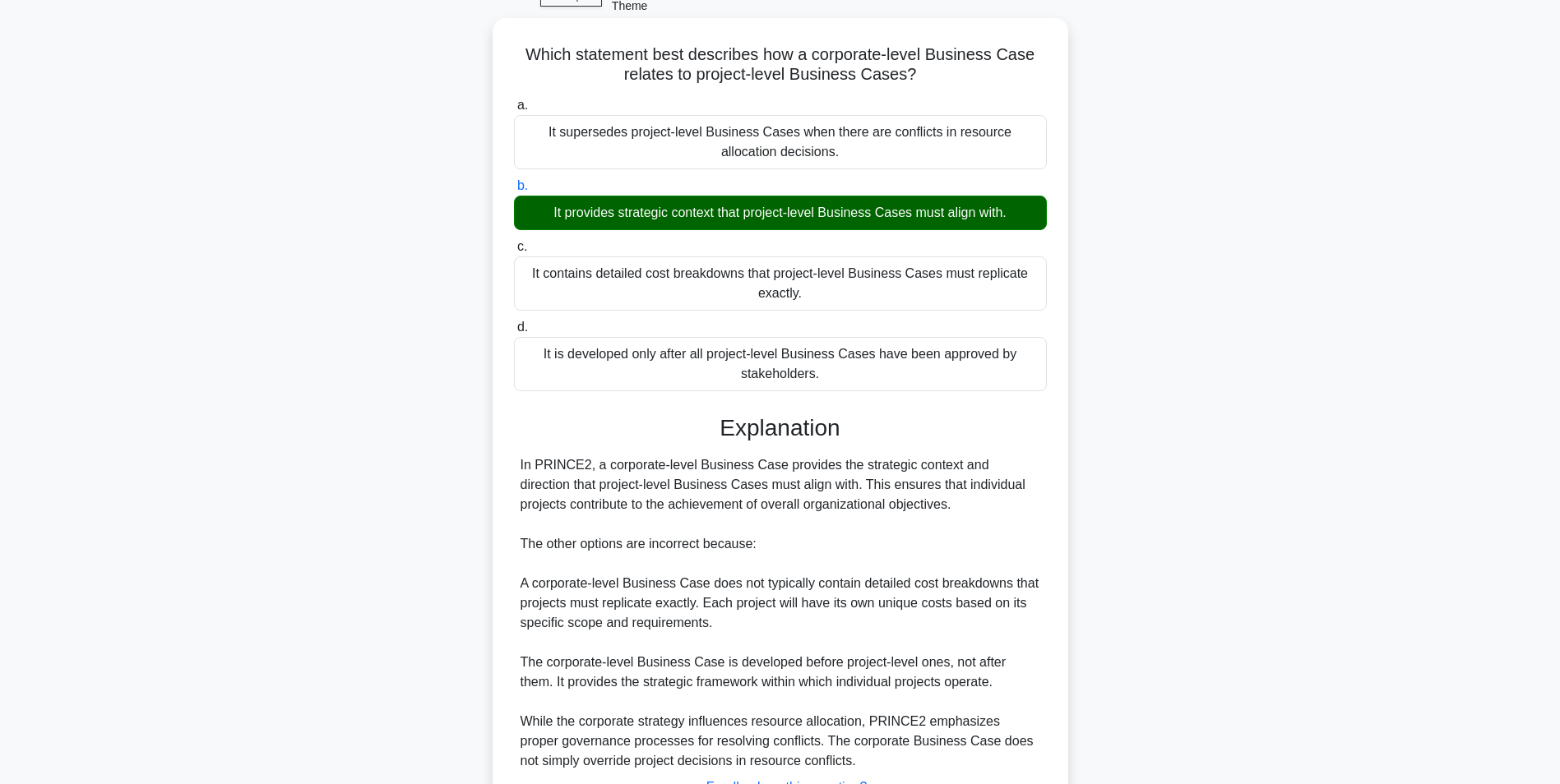
scroll to position [231, 0]
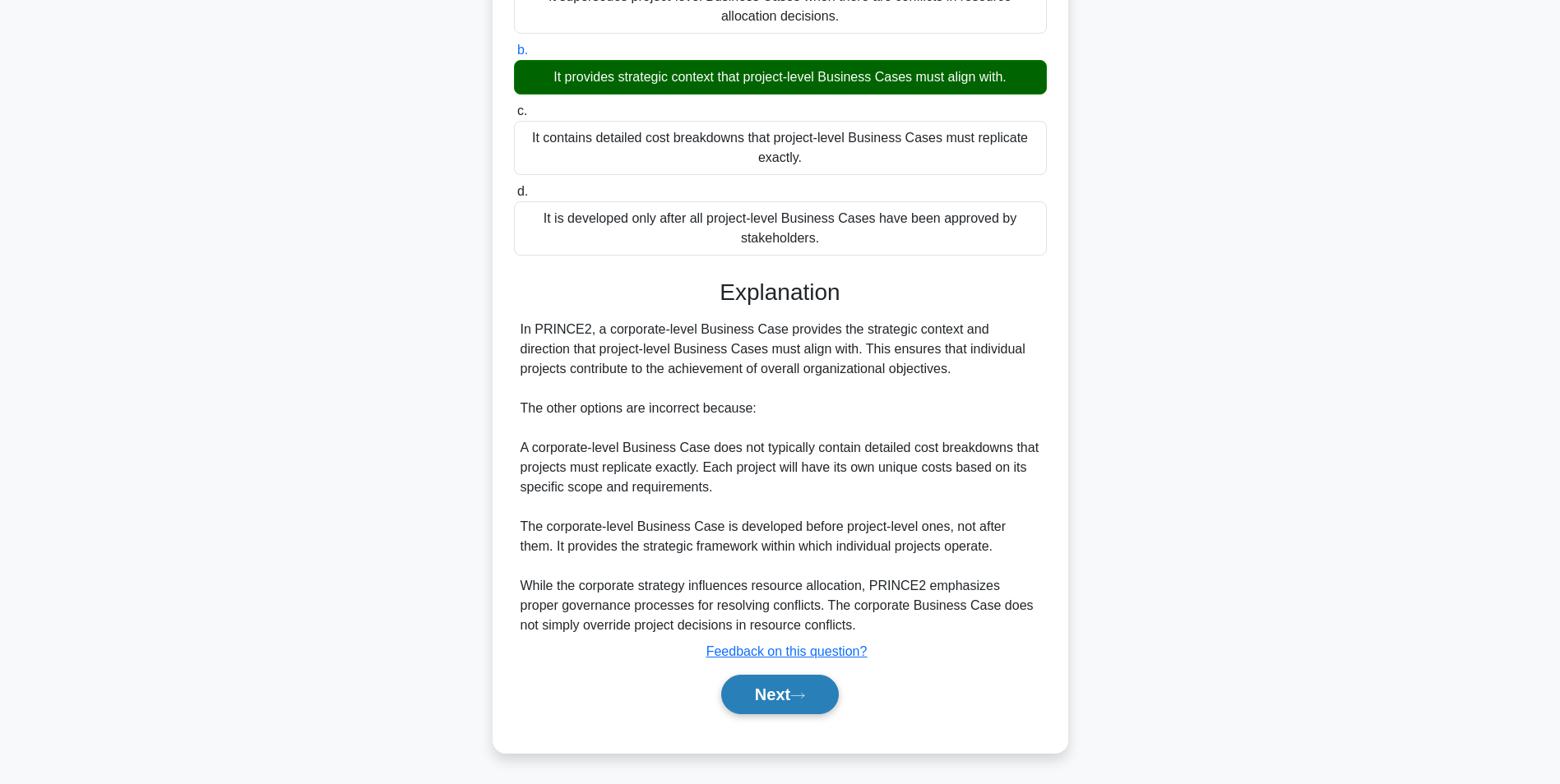
click at [788, 699] on button "Next" at bounding box center [780, 695] width 117 height 40
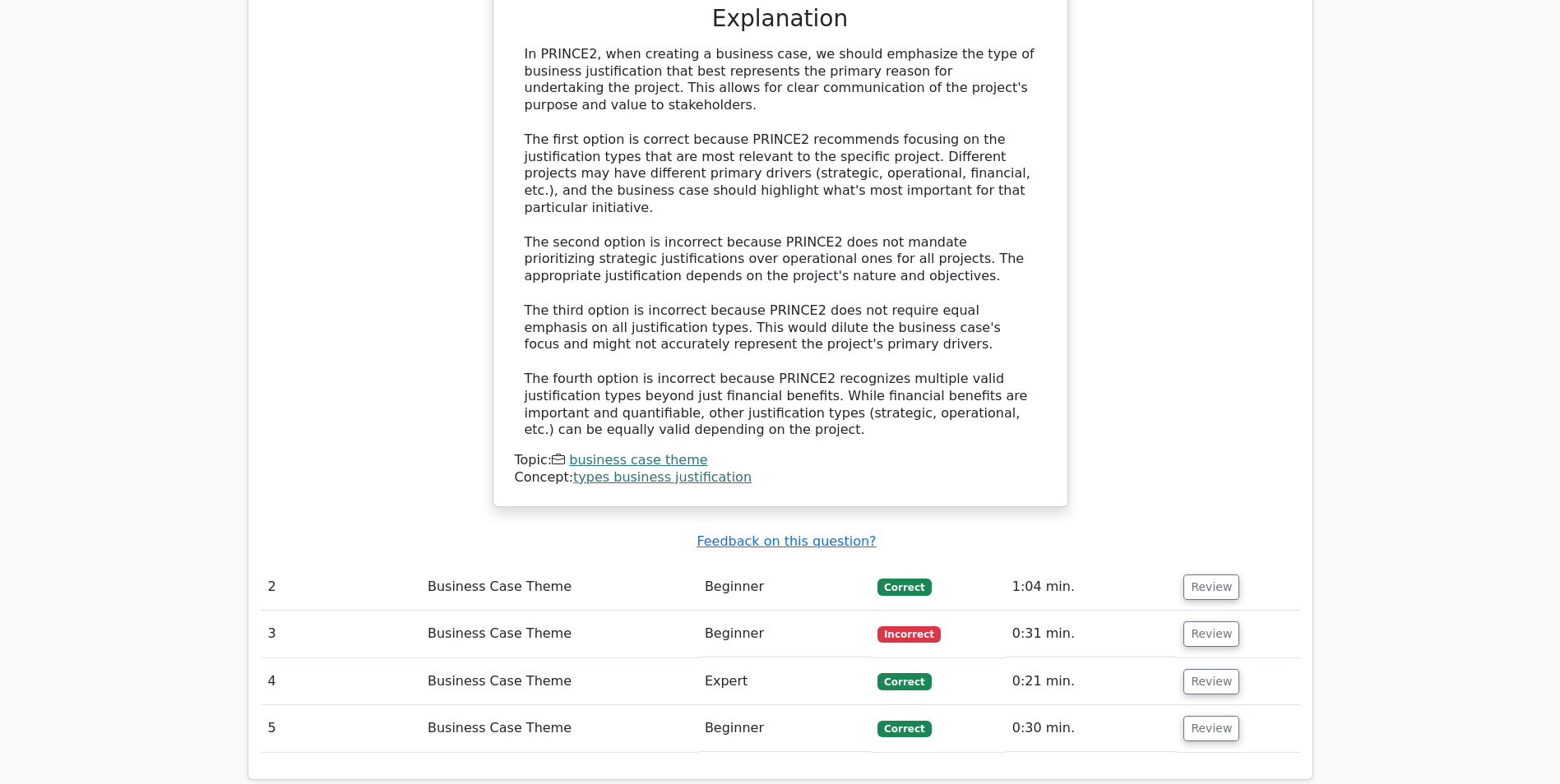
scroll to position [1516, 0]
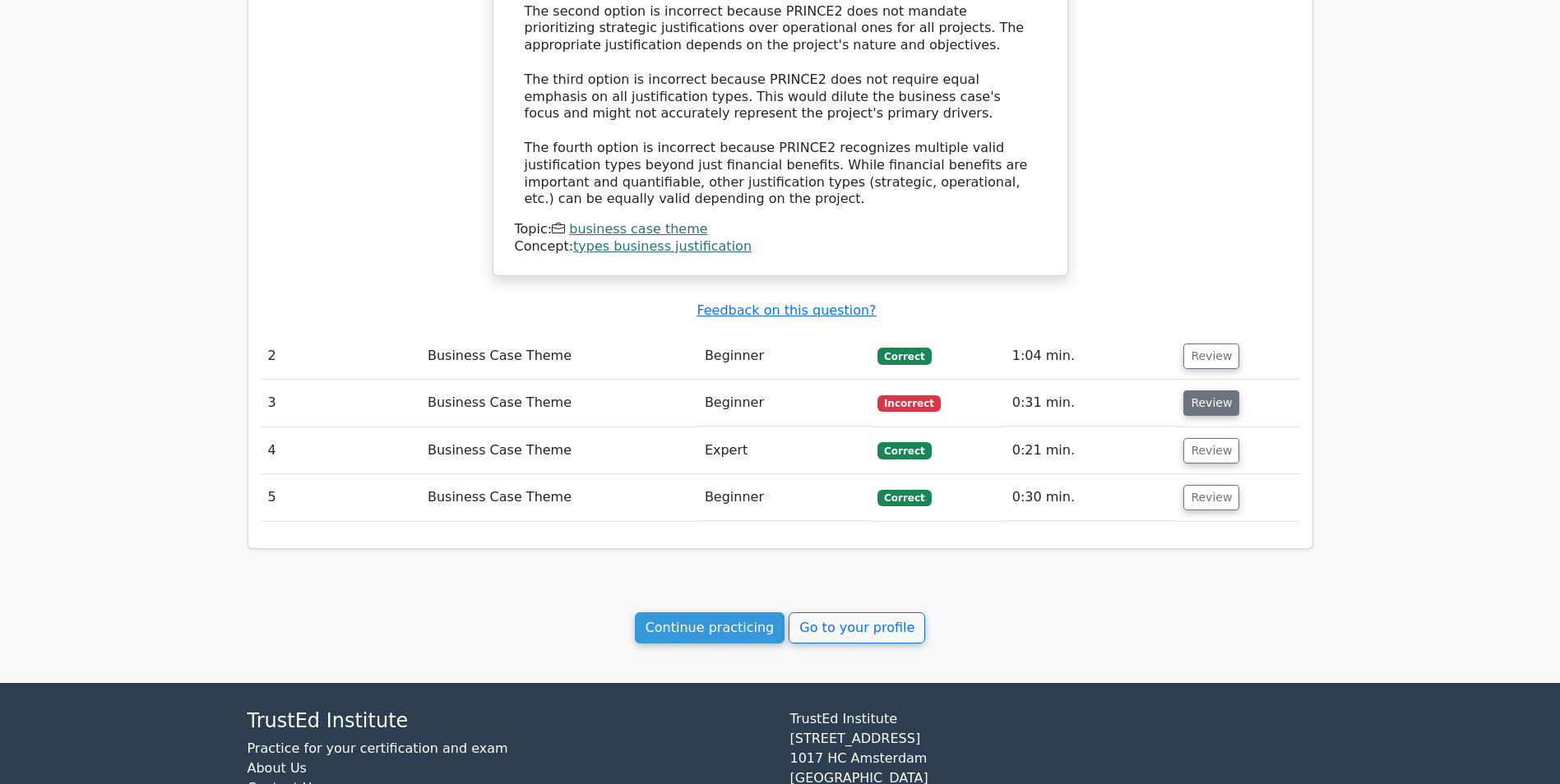
click at [1188, 391] on button "Review" at bounding box center [1211, 403] width 56 height 26
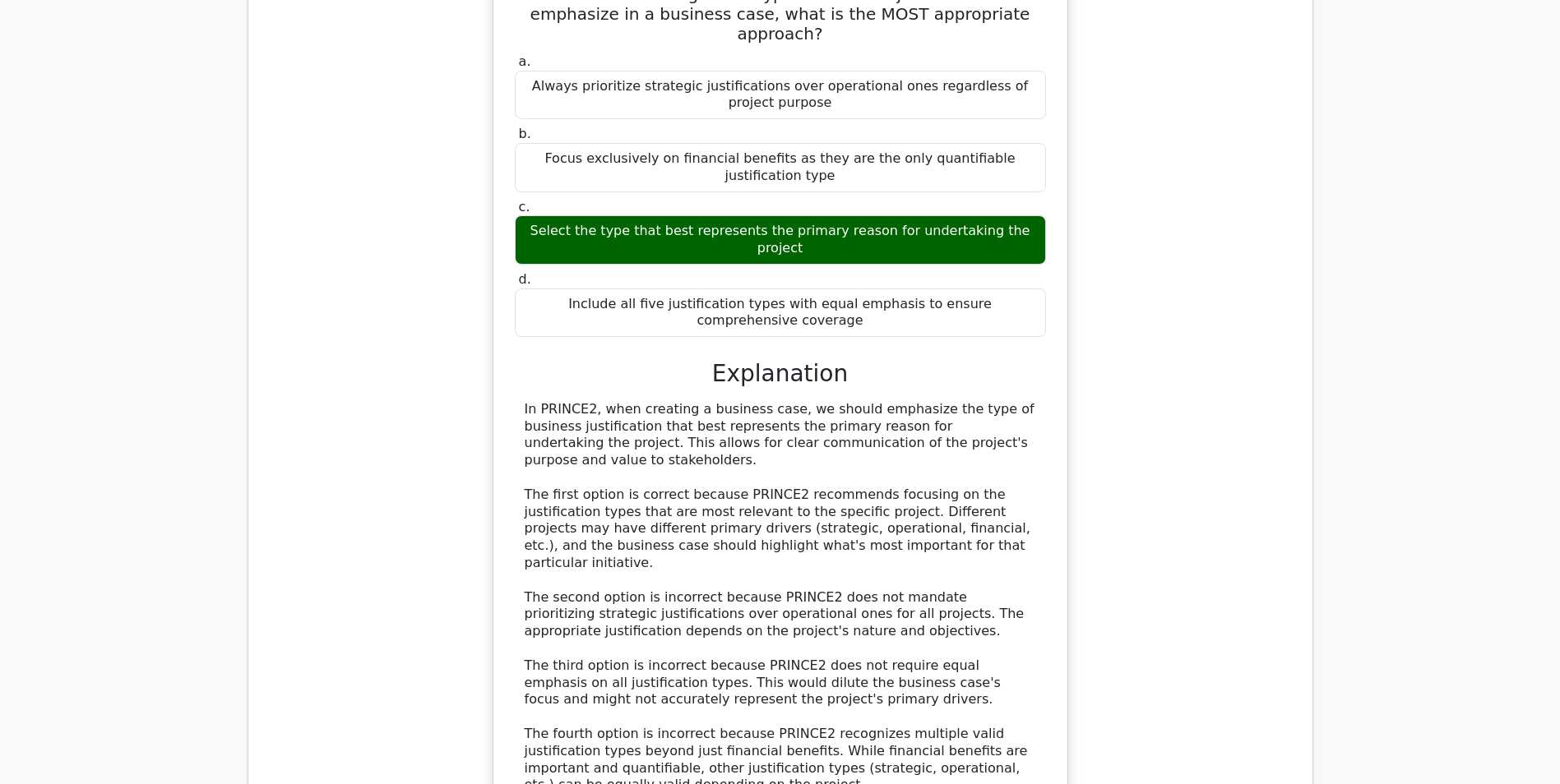
scroll to position [776, 0]
